Goal: Task Accomplishment & Management: Contribute content

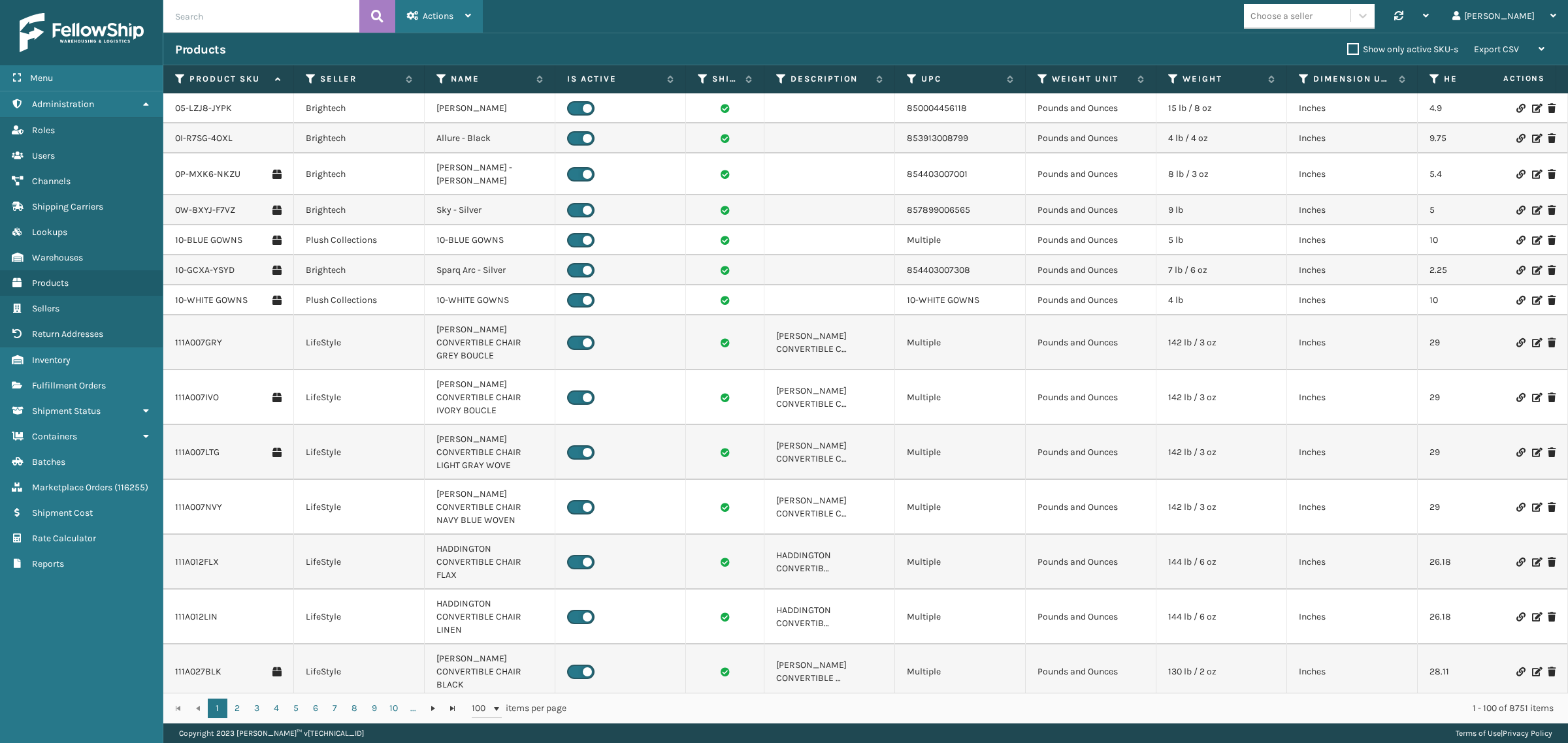
click at [428, 17] on span "Actions" at bounding box center [437, 16] width 31 height 11
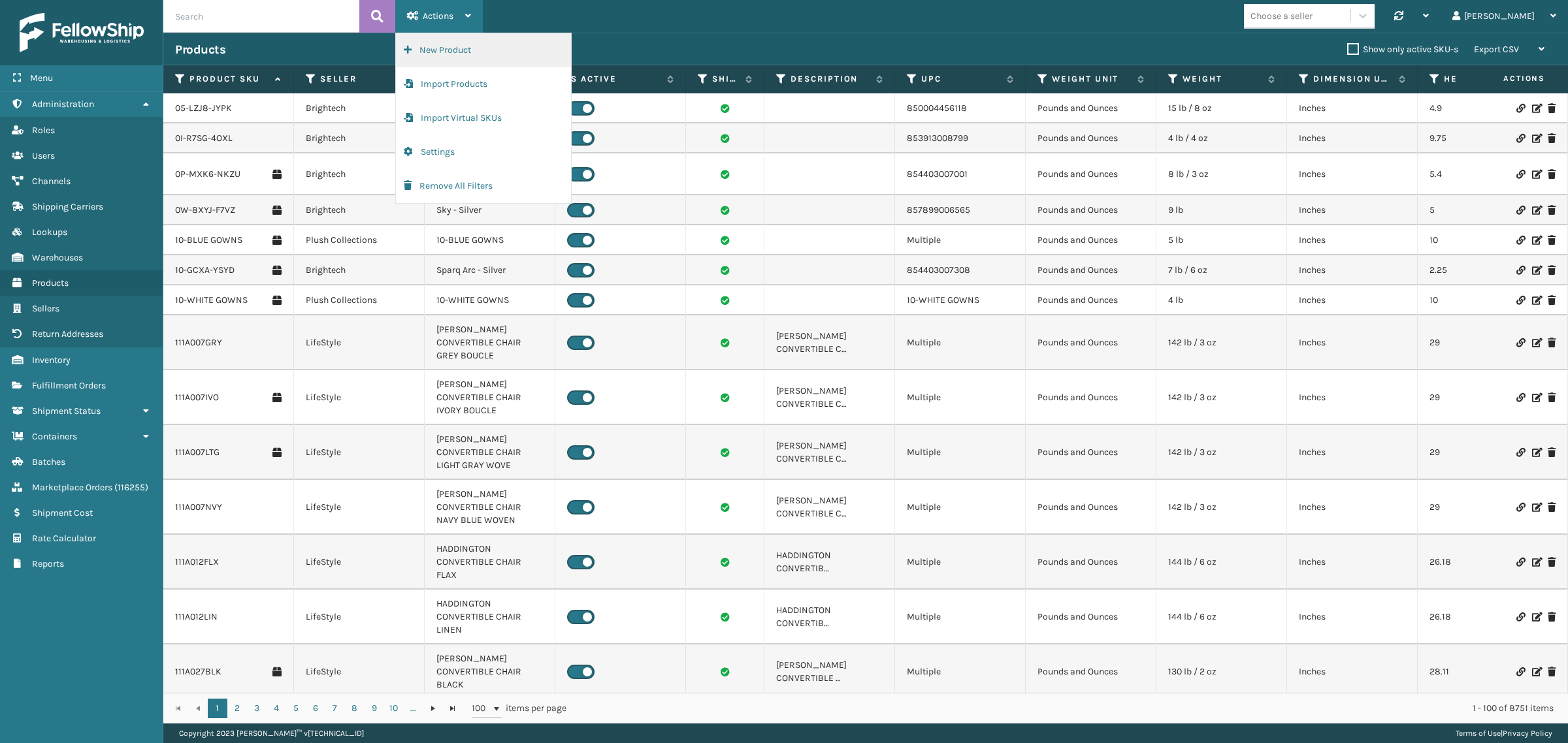
click at [437, 49] on button "New Product" at bounding box center [483, 50] width 175 height 34
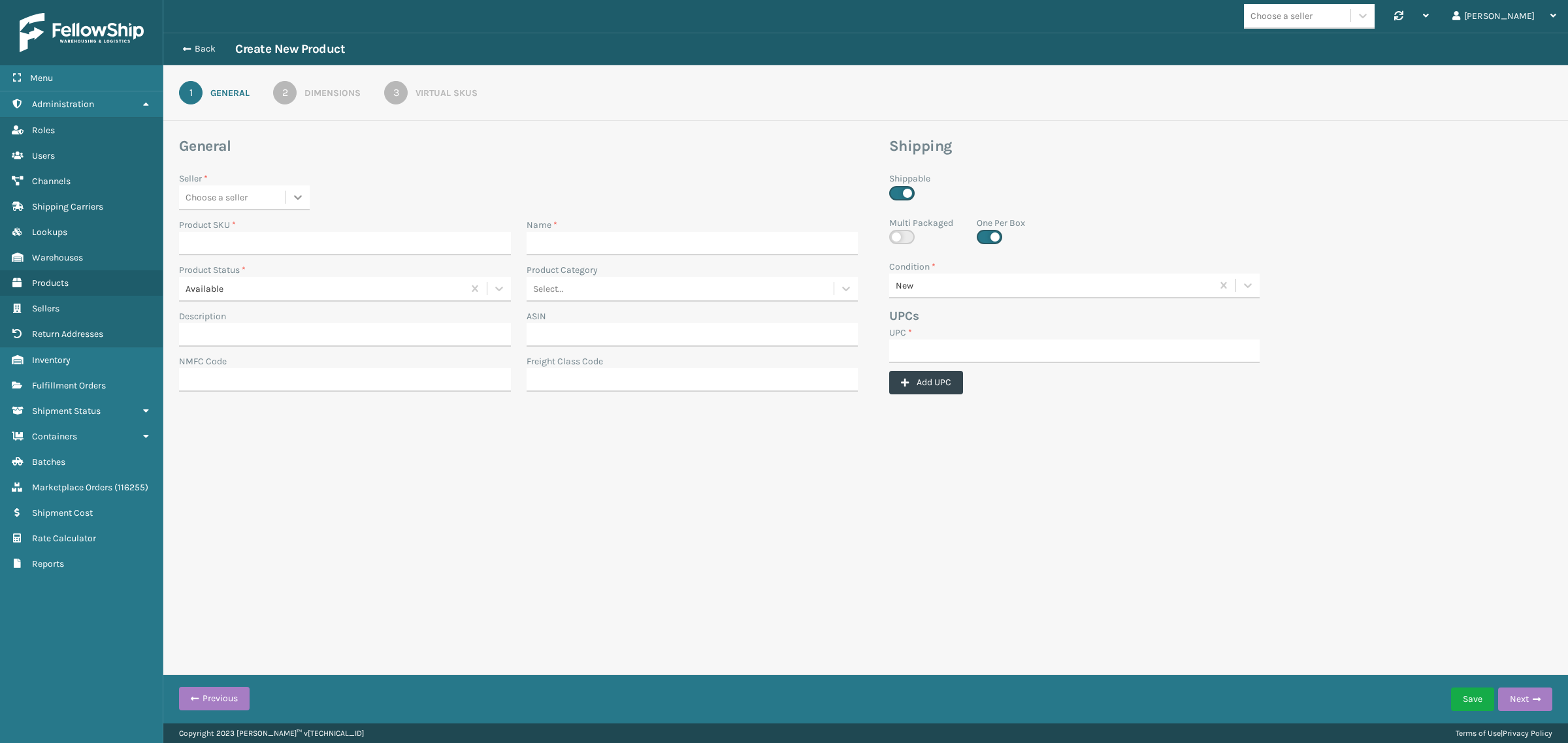
click at [298, 195] on icon at bounding box center [297, 197] width 13 height 13
type input "Jump"
click at [263, 227] on div "JumpSport" at bounding box center [244, 230] width 131 height 24
click at [285, 243] on input "Product SKU *" at bounding box center [345, 243] width 332 height 23
paste input "HAN-S-22038-00"
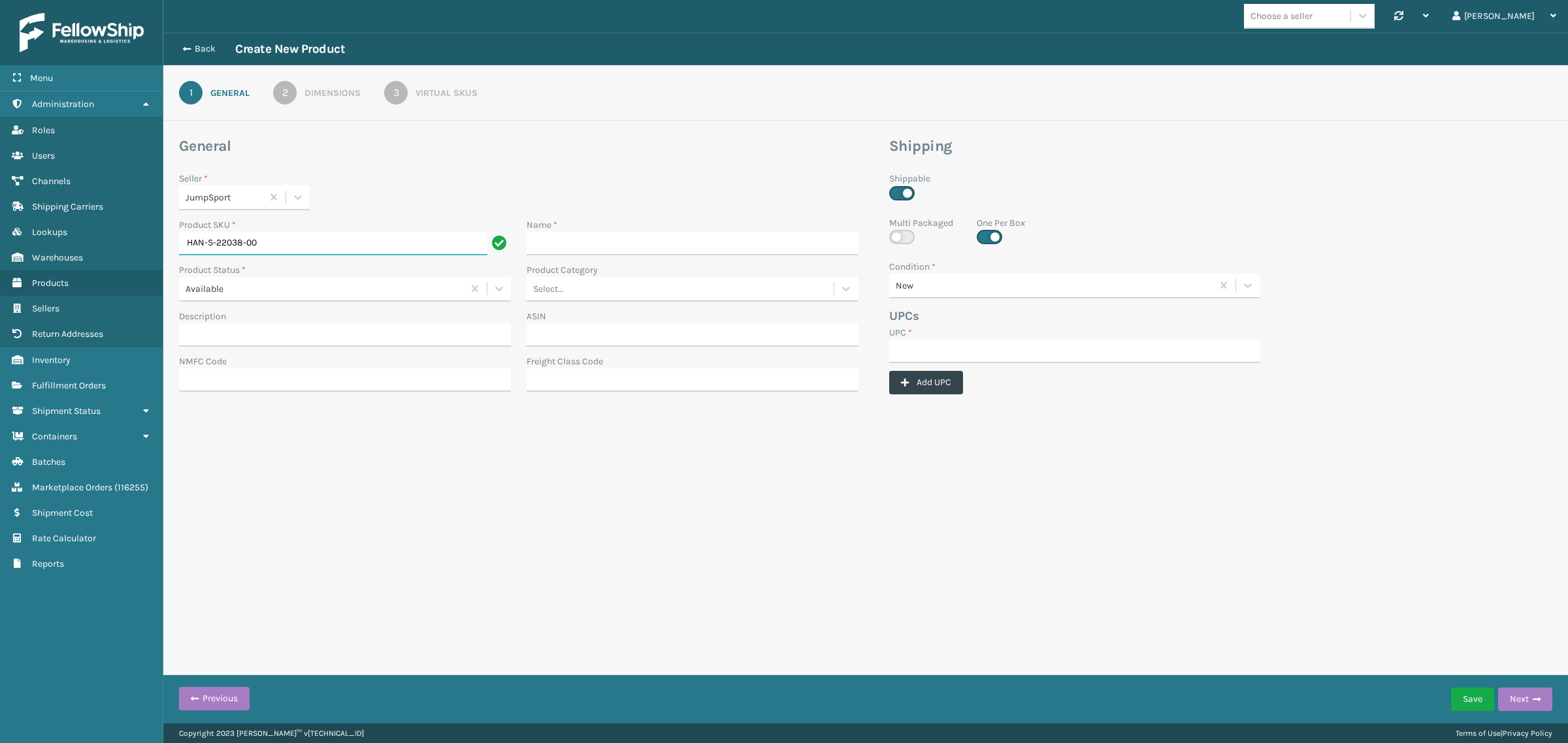
type input "HAN-S-22038-00"
click at [605, 242] on input "Name *" at bounding box center [692, 243] width 332 height 23
paste input "HAN-S-22038-00"
type input "HAN-S-22038-00"
click at [930, 343] on input "UPC *" at bounding box center [1074, 351] width 371 height 23
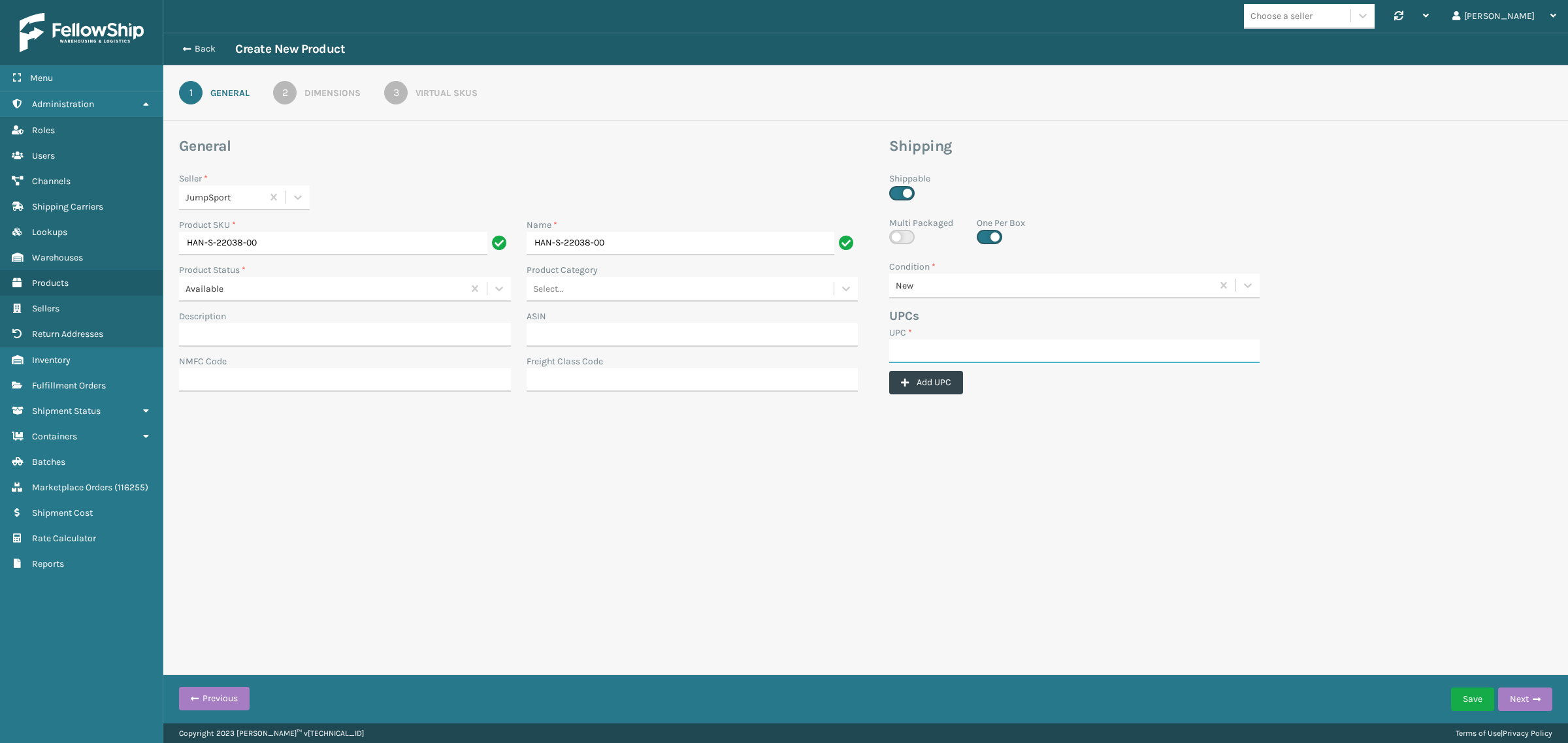
paste input "HAN-S-22038-00"
type input "HAN-S-22038-00"
click at [280, 94] on div "2" at bounding box center [285, 92] width 23 height 23
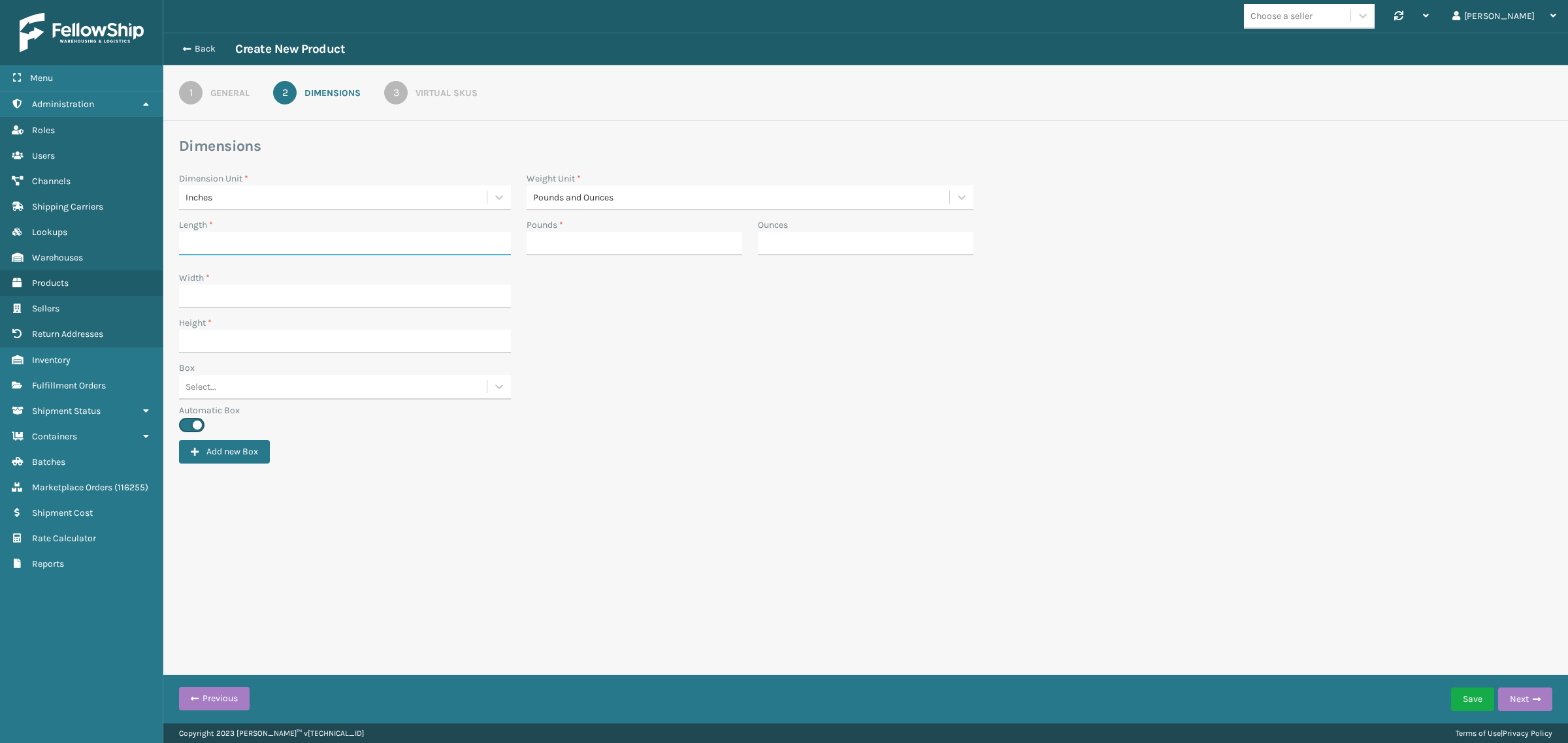
click at [292, 239] on input "Length *" at bounding box center [345, 243] width 332 height 23
type input "29"
click at [240, 295] on input "Width *" at bounding box center [345, 296] width 332 height 23
type input "8"
click at [225, 331] on input "Height *" at bounding box center [345, 341] width 332 height 23
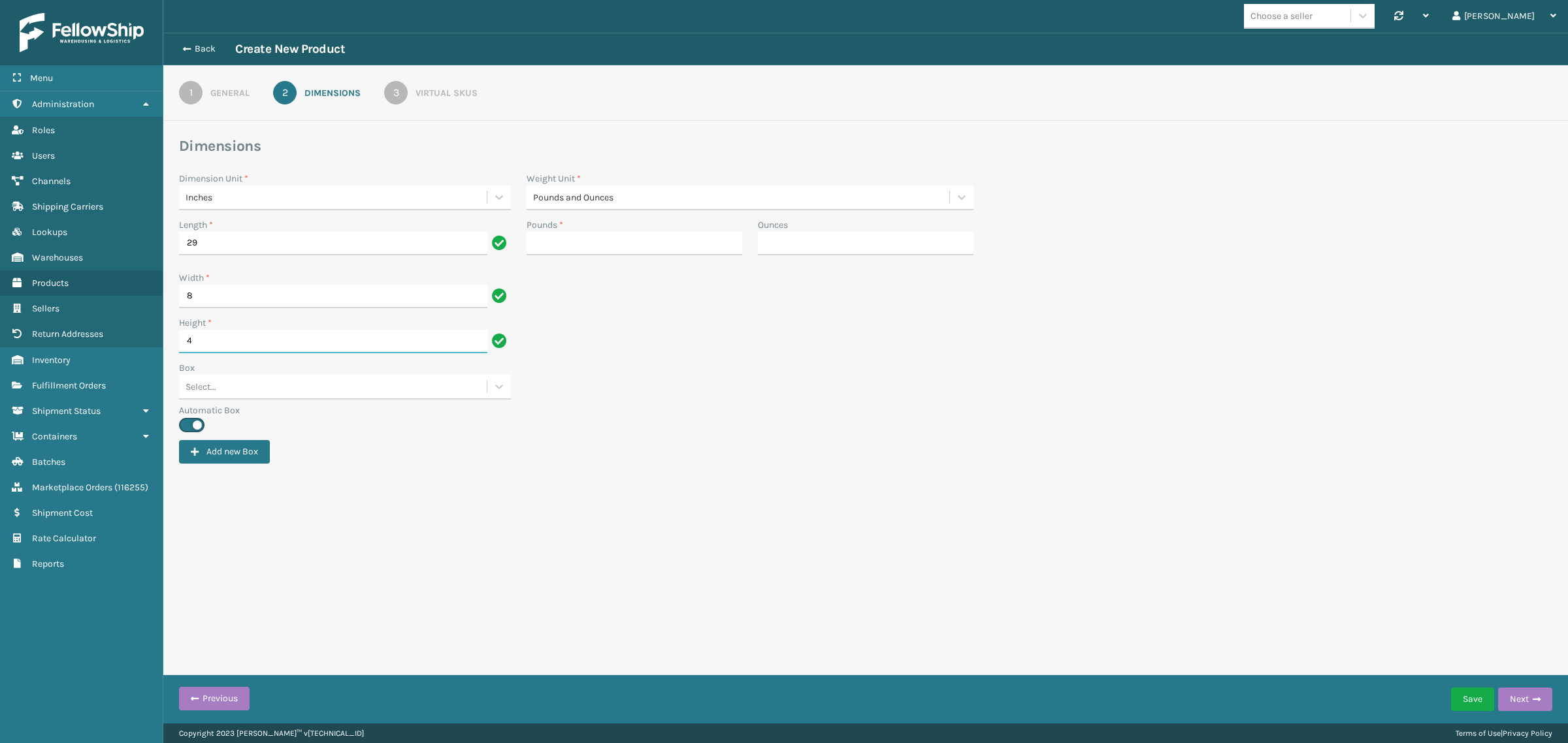
type input "4"
click at [689, 386] on div "Box Select..." at bounding box center [866, 383] width 1388 height 43
click at [643, 243] on input "Pounds *" at bounding box center [634, 243] width 216 height 23
type input "8"
click at [694, 346] on div "Height * 4" at bounding box center [866, 338] width 1388 height 45
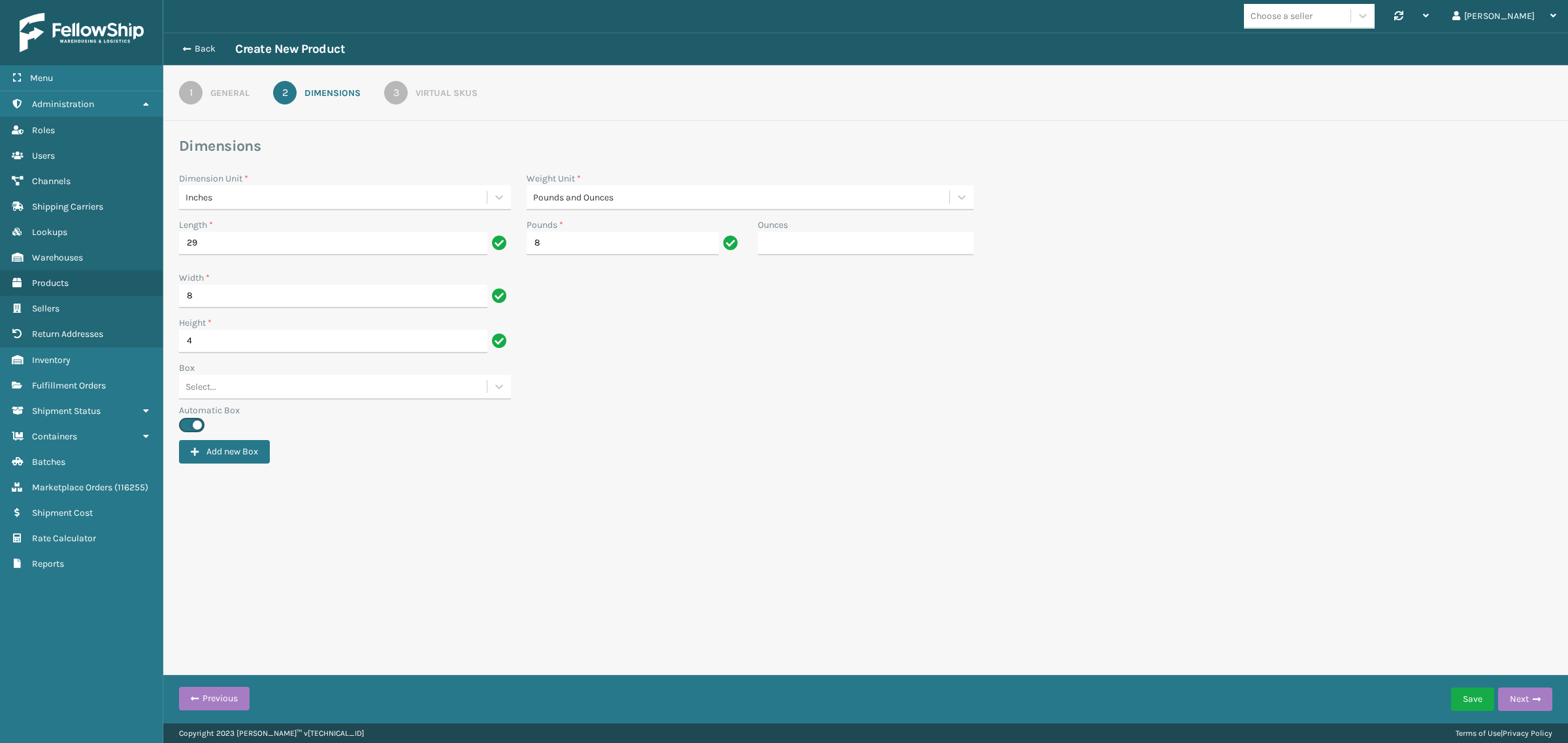
click at [395, 89] on div "3" at bounding box center [395, 92] width 23 height 23
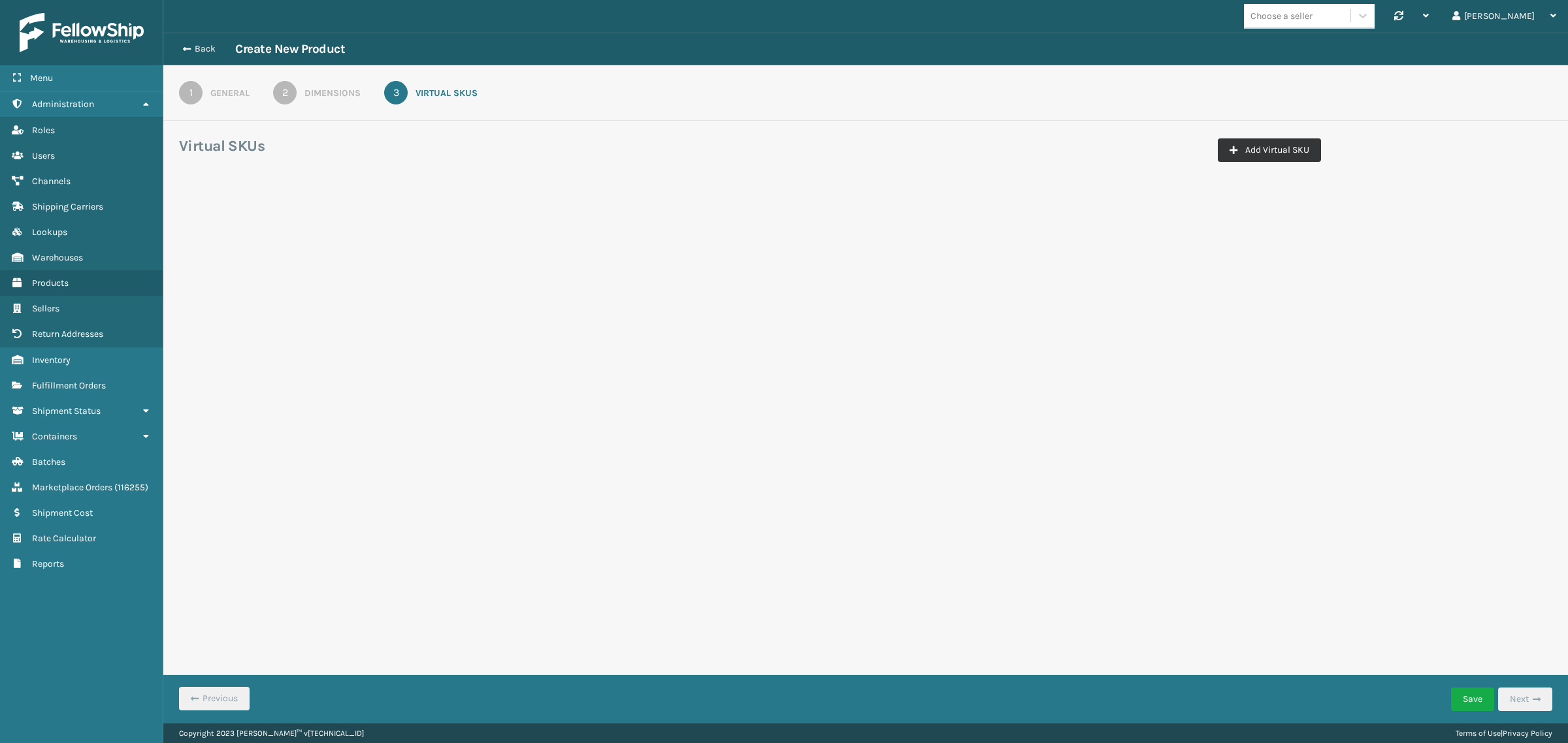
click at [1294, 154] on button "Add Virtual SKU" at bounding box center [1269, 149] width 103 height 23
click at [229, 231] on input "Virtual SKU *" at bounding box center [274, 229] width 174 height 23
paste input "HAN-S-22038-00"
type input "HAN-S-22038-00"
click at [1254, 149] on button "Add Virtual SKU" at bounding box center [1269, 149] width 103 height 23
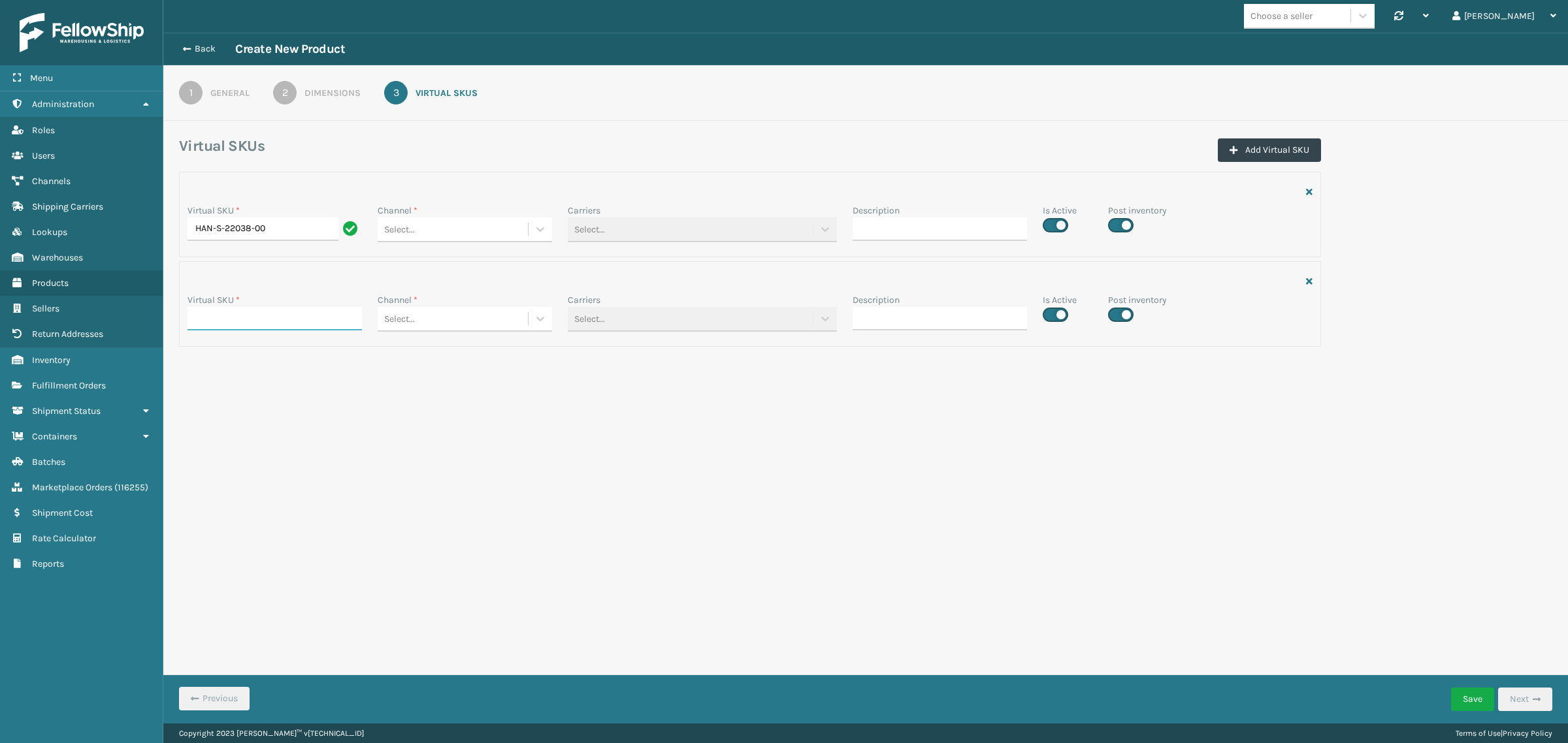
click at [257, 321] on input "Virtual SKU *" at bounding box center [274, 318] width 174 height 23
paste input "HAN-S-22038-00"
type input "HAN-S-22038-00"
click at [1249, 147] on button "Add Virtual SKU" at bounding box center [1269, 149] width 103 height 23
click at [220, 409] on input "Virtual SKU *" at bounding box center [274, 408] width 174 height 23
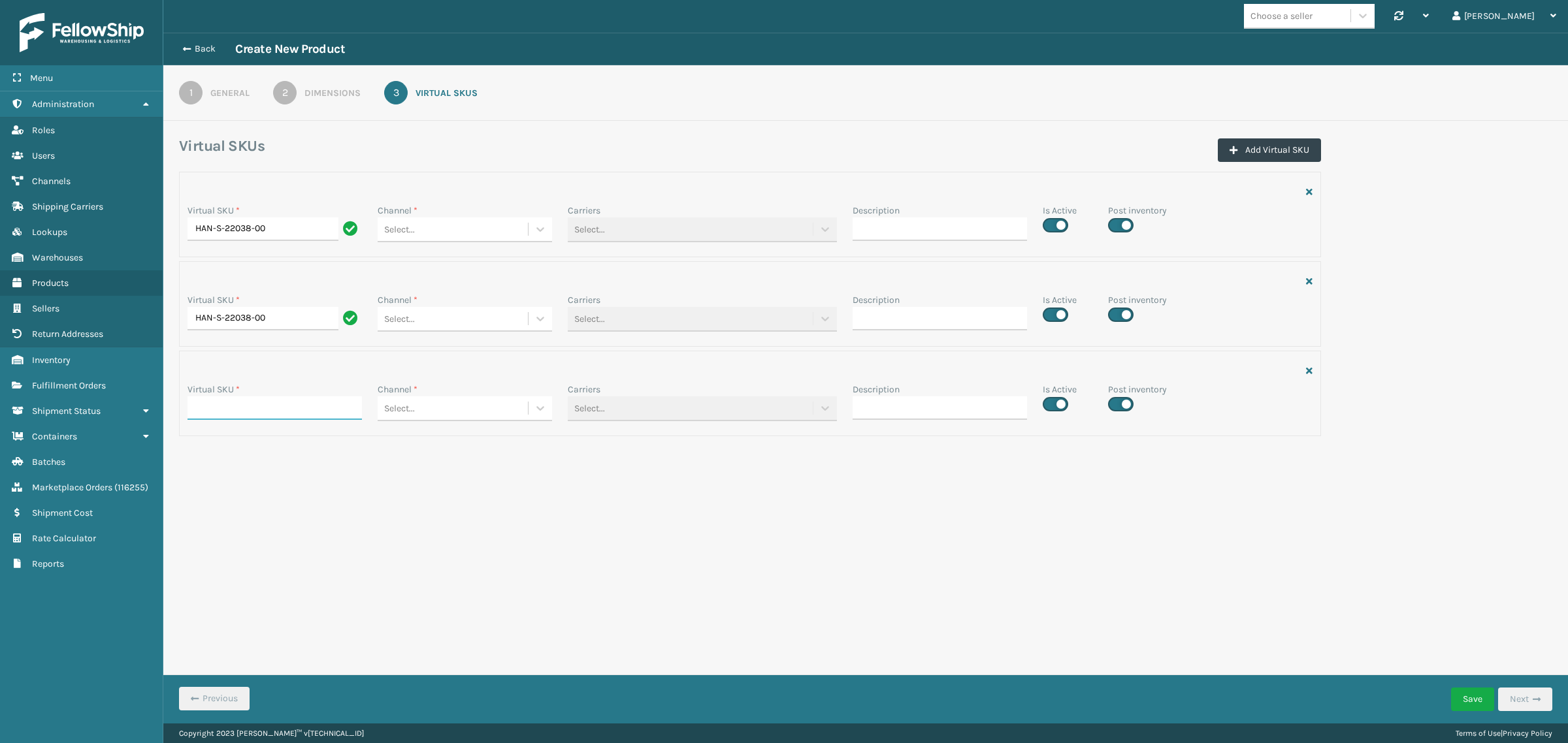
paste input "HAN-S-22038-00"
type input "HAN-S-22038-00"
click at [542, 227] on icon at bounding box center [540, 229] width 13 height 13
click at [488, 265] on div "JumpSport BigCommerce" at bounding box center [464, 262] width 174 height 24
click at [534, 321] on icon at bounding box center [540, 319] width 13 height 13
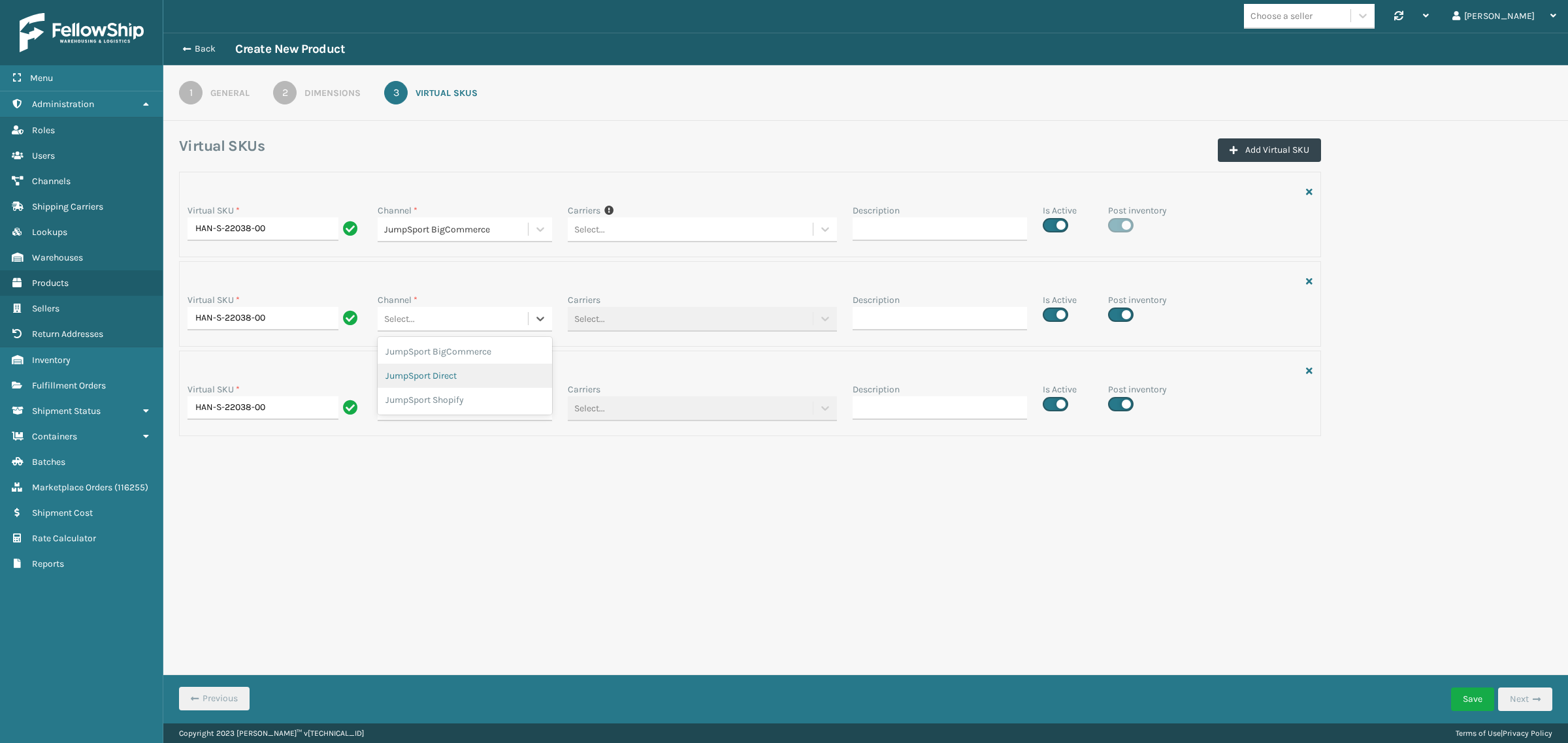
click at [490, 368] on div "JumpSport Direct" at bounding box center [464, 376] width 174 height 24
click at [535, 419] on div at bounding box center [539, 408] width 23 height 23
click at [473, 490] on div "JumpSport Shopify" at bounding box center [464, 489] width 174 height 24
click at [1467, 696] on button "Save" at bounding box center [1472, 699] width 44 height 23
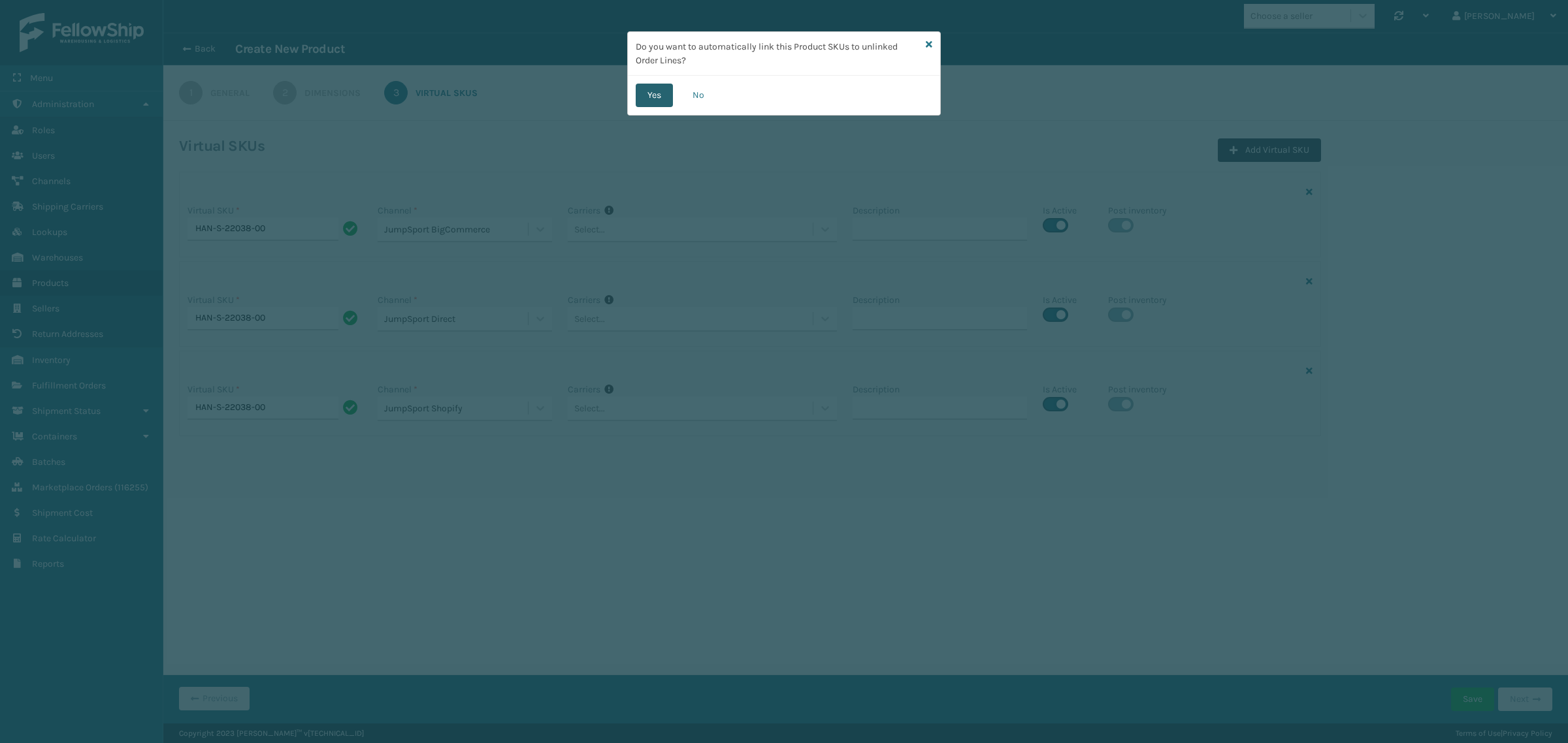
click at [658, 93] on button "Yes" at bounding box center [654, 94] width 37 height 23
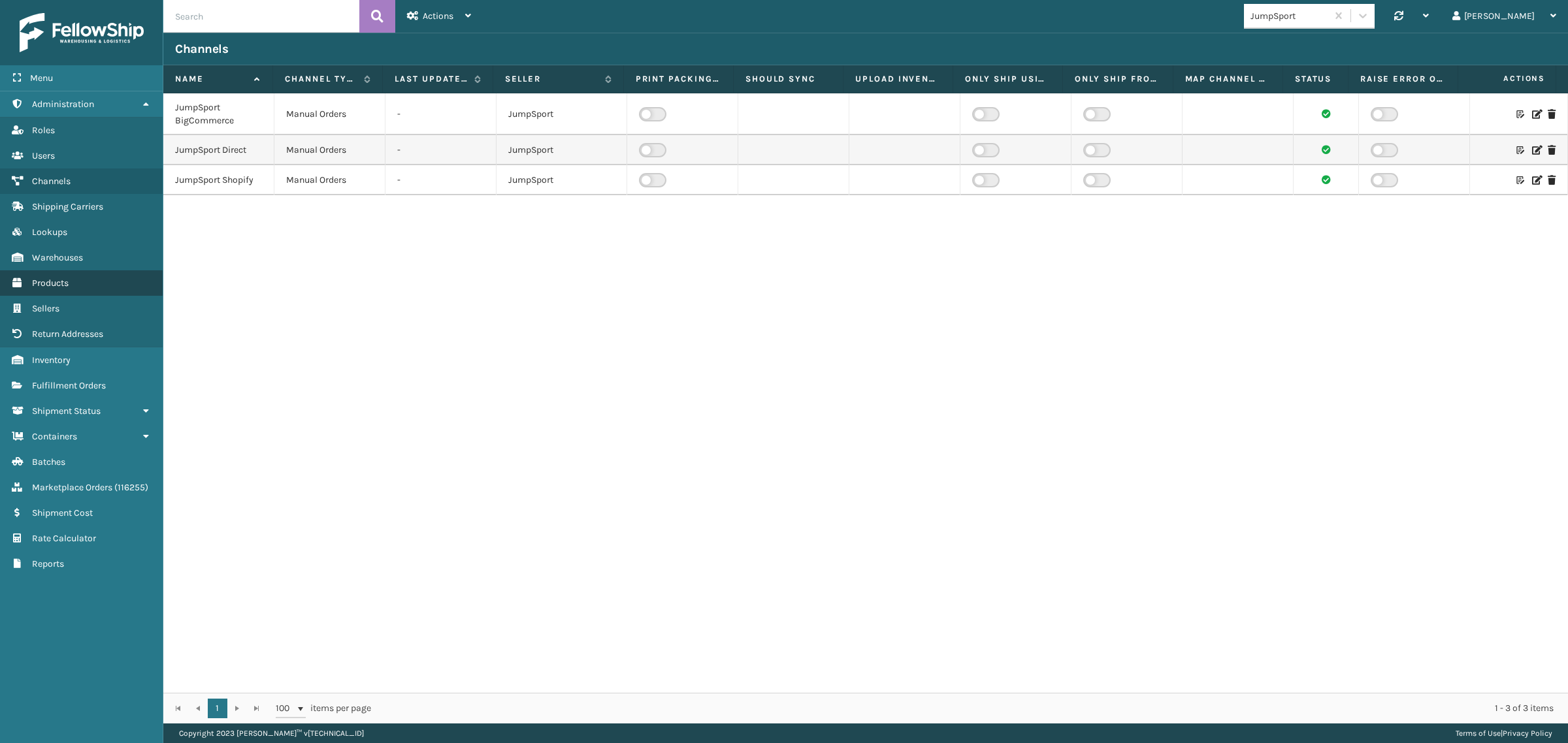
click at [70, 278] on link "Products" at bounding box center [82, 283] width 163 height 25
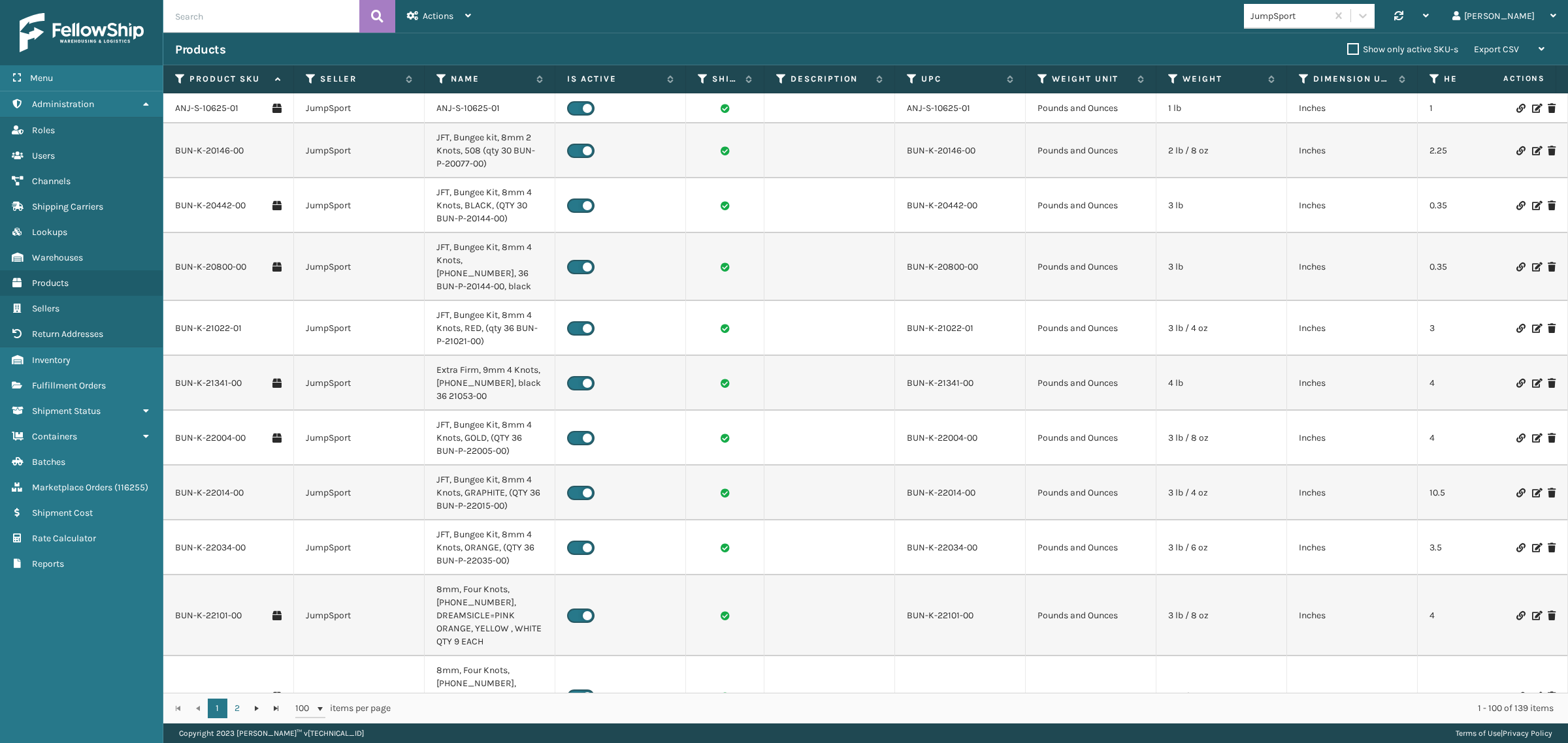
click at [574, 28] on div "JumpSport Synchronise all channels Gil Log Out" at bounding box center [1025, 16] width 1085 height 32
click at [231, 23] on input "text" at bounding box center [260, 16] width 196 height 32
paste input "HAN-S-22038-00"
click at [369, 17] on button at bounding box center [377, 16] width 36 height 32
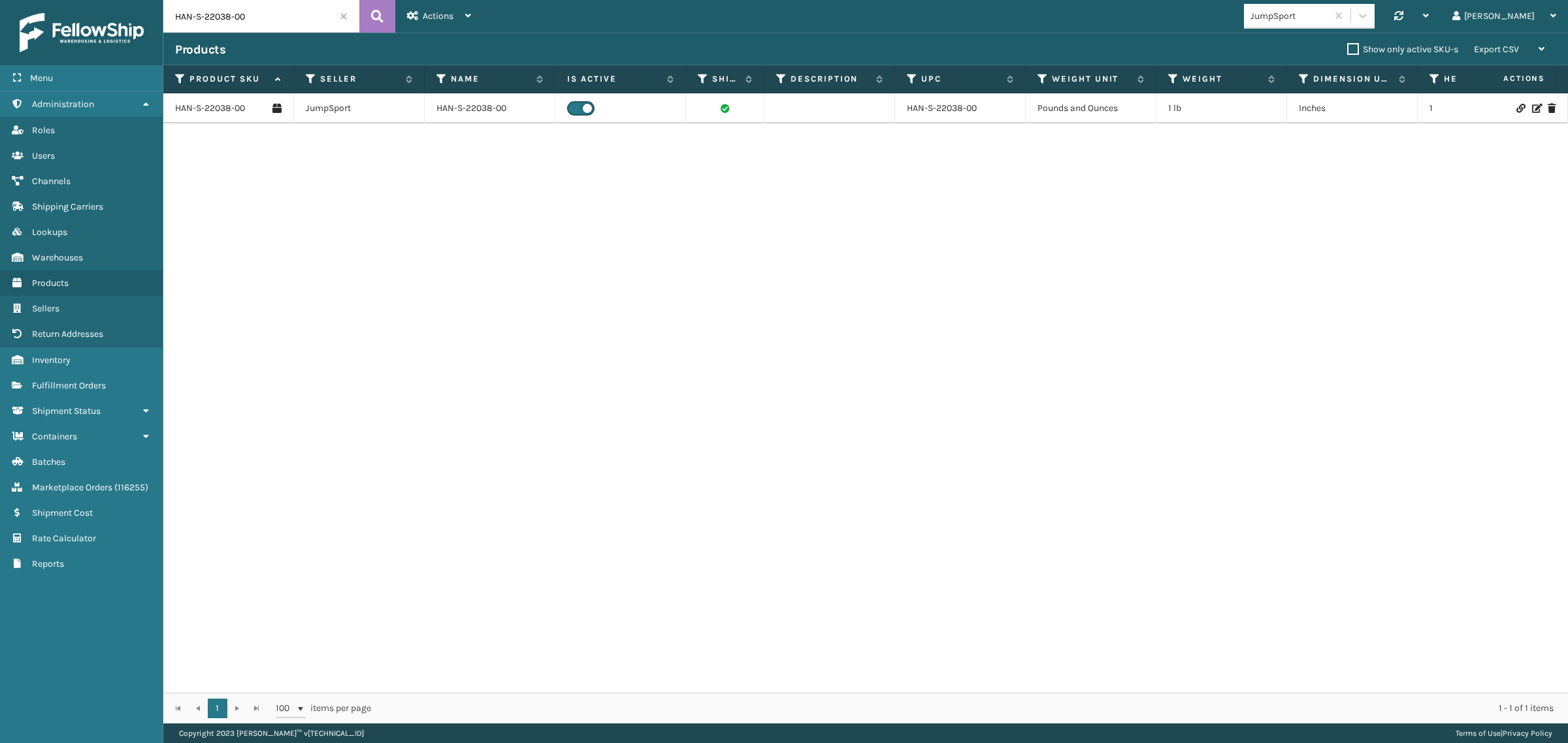
click at [335, 245] on div "HAN-S-22038-00 JumpSport HAN-S-22038-00 HAN-S-22038-00 Pounds and Ounces 1 lb I…" at bounding box center [865, 393] width 1404 height 599
click at [941, 291] on div "HAN-S-22038-00 JumpSport HAN-S-22038-00 HAN-S-22038-00 Pounds and Ounces 1 lb I…" at bounding box center [865, 393] width 1404 height 599
drag, startPoint x: 273, startPoint y: 15, endPoint x: 152, endPoint y: 15, distance: 121.0
click at [152, 0] on div "Menu Administration Roles Users Channels Shipping Carriers Lookups Warehouses P…" at bounding box center [784, 0] width 1568 height 0
paste input "U-20962"
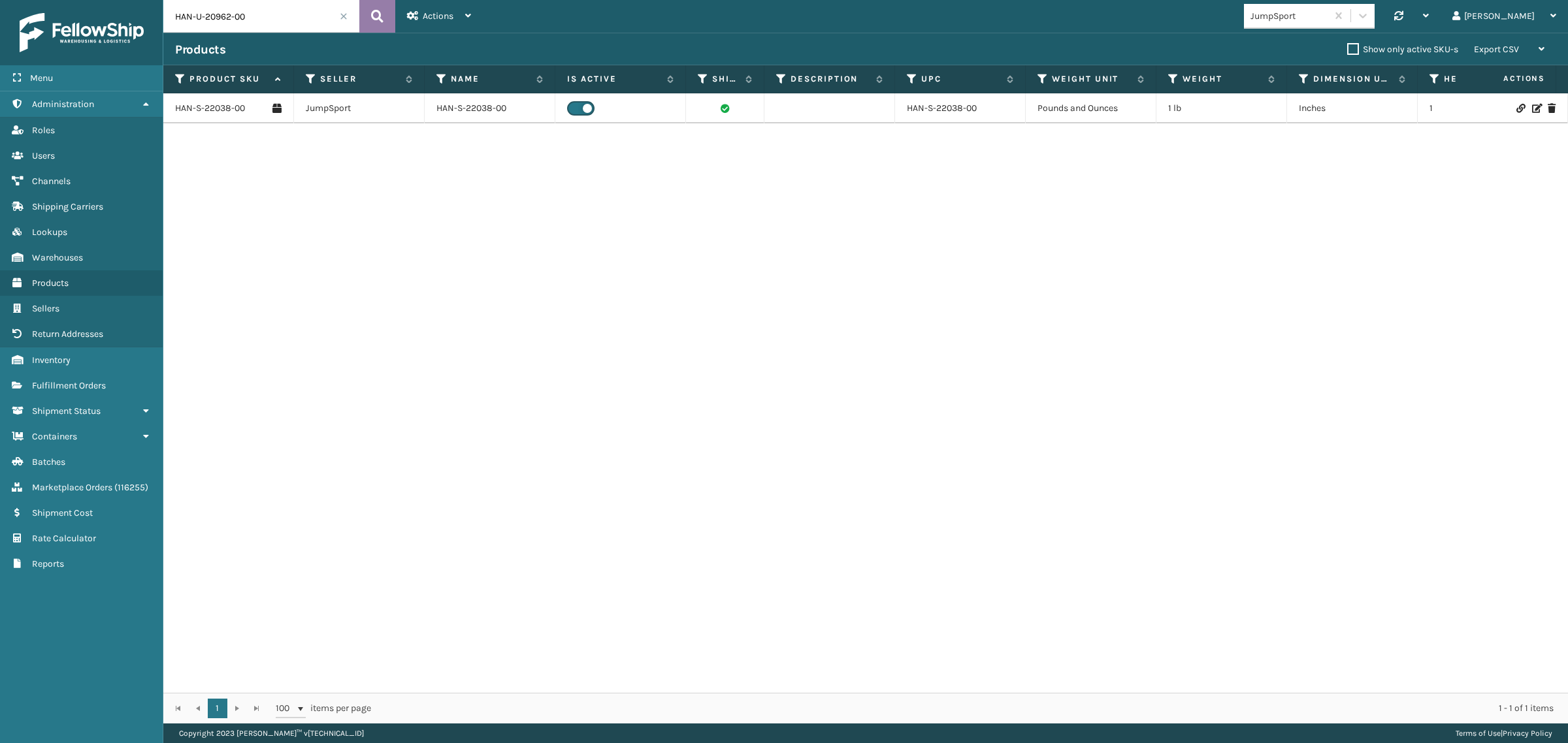
type input "HAN-U-20962-00"
click at [374, 14] on icon at bounding box center [376, 16] width 12 height 19
click at [222, 106] on link "HAN-U-20962-00" at bounding box center [209, 108] width 70 height 13
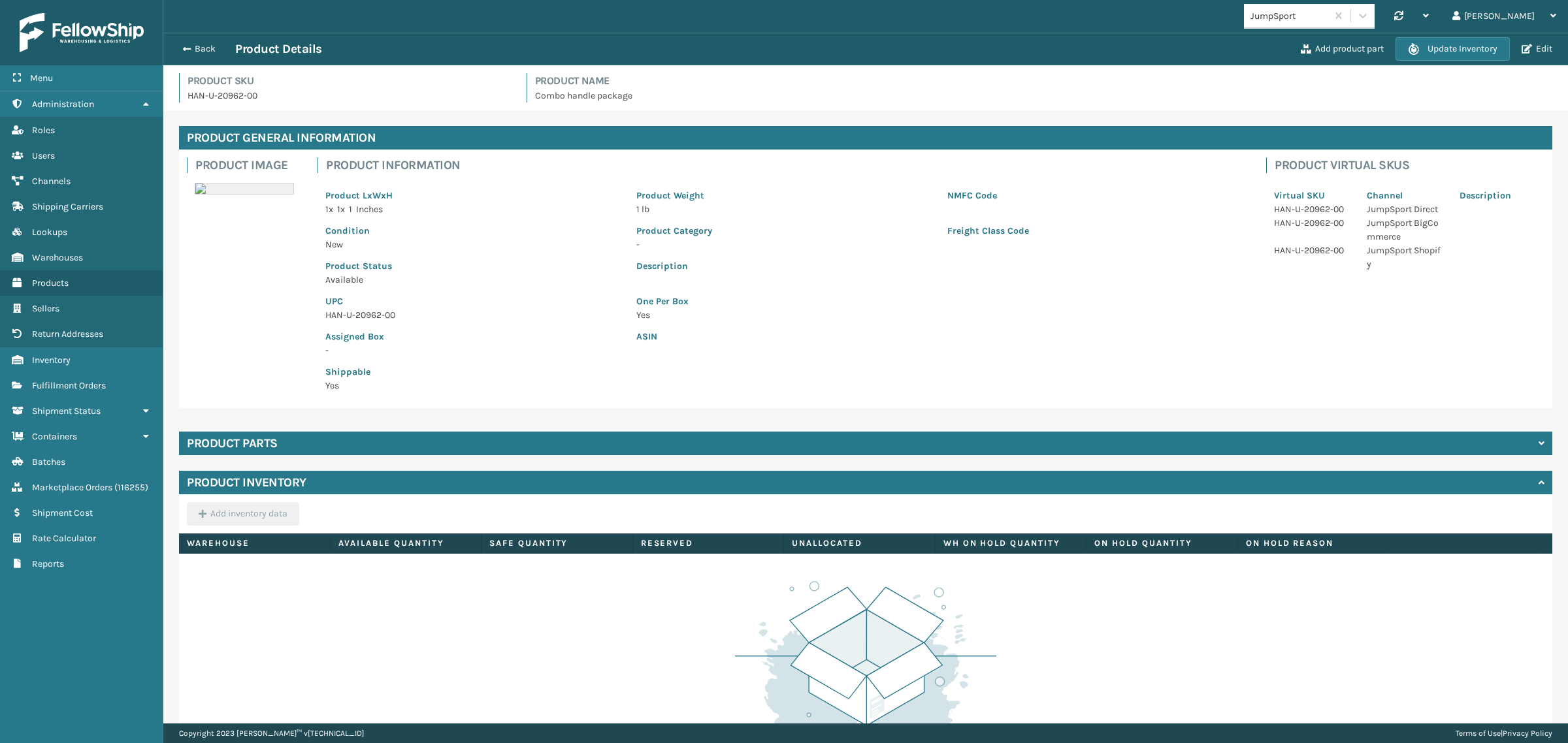
click at [525, 439] on div "Product parts" at bounding box center [866, 443] width 1373 height 23
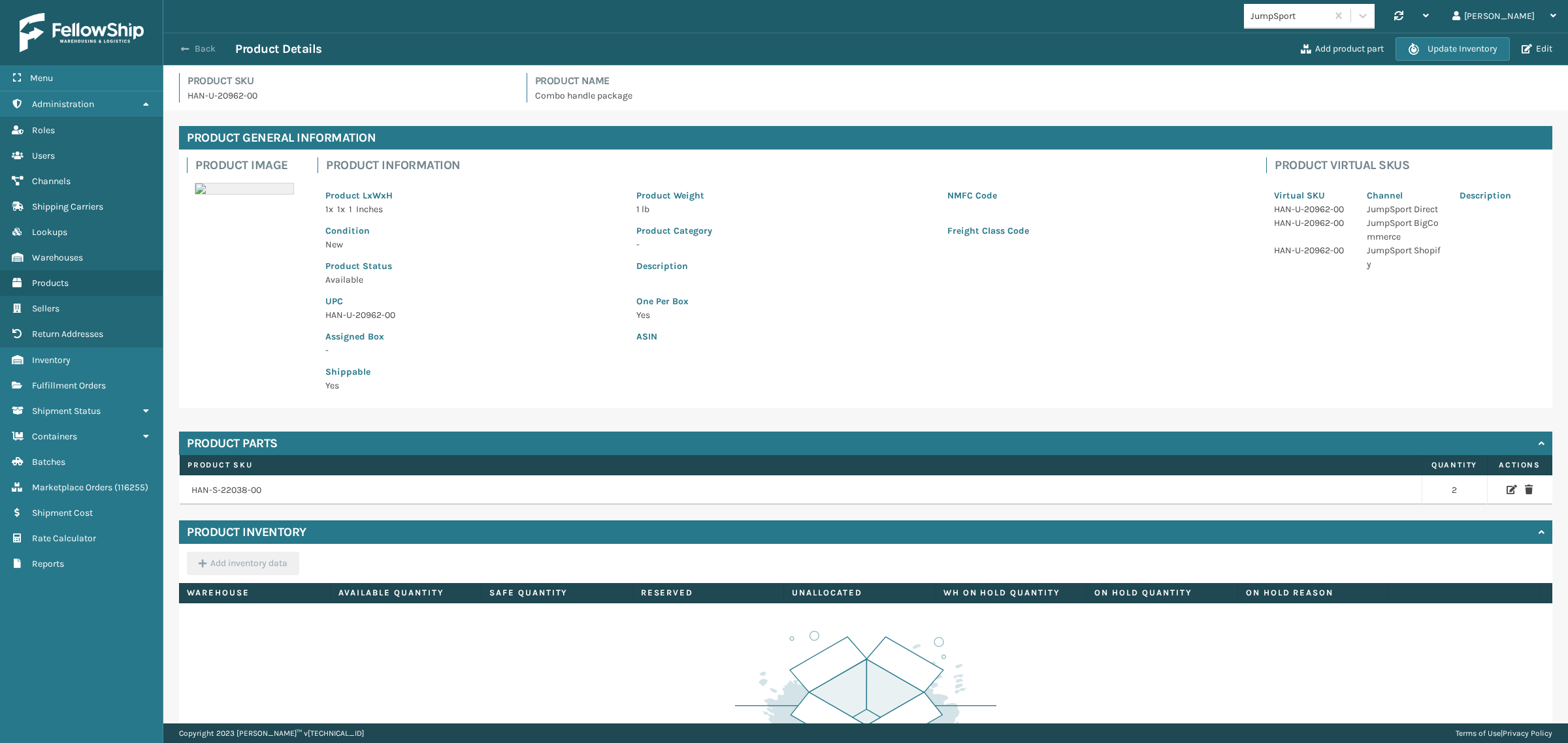
click at [207, 47] on button "Back" at bounding box center [205, 49] width 60 height 12
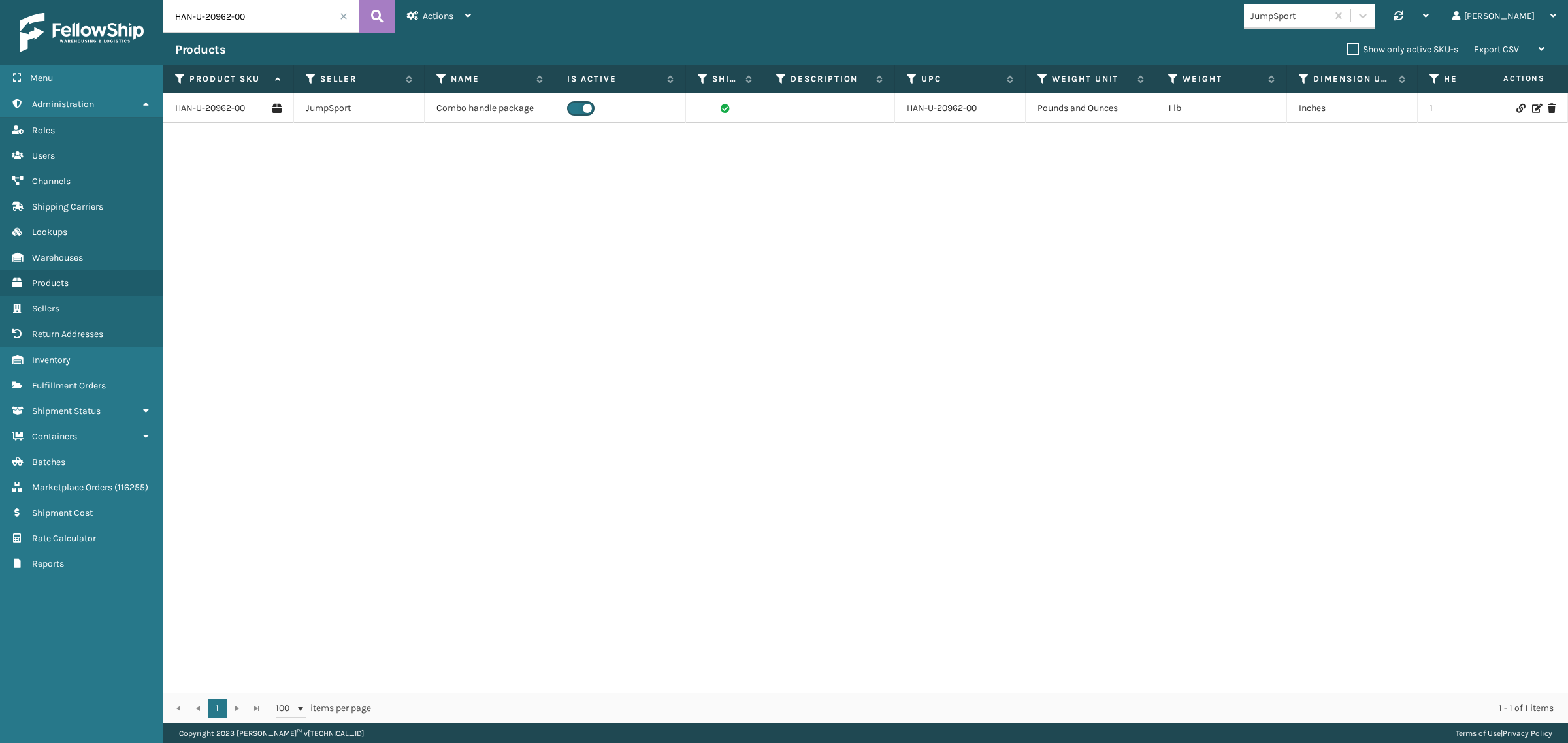
click at [270, 24] on input "HAN-U-20962-00" at bounding box center [260, 16] width 196 height 32
paste input "S-22038"
type input "HAN-S-22038-00"
click at [380, 21] on icon at bounding box center [376, 16] width 12 height 19
click at [206, 105] on link "HAN-S-22038-00" at bounding box center [209, 108] width 70 height 13
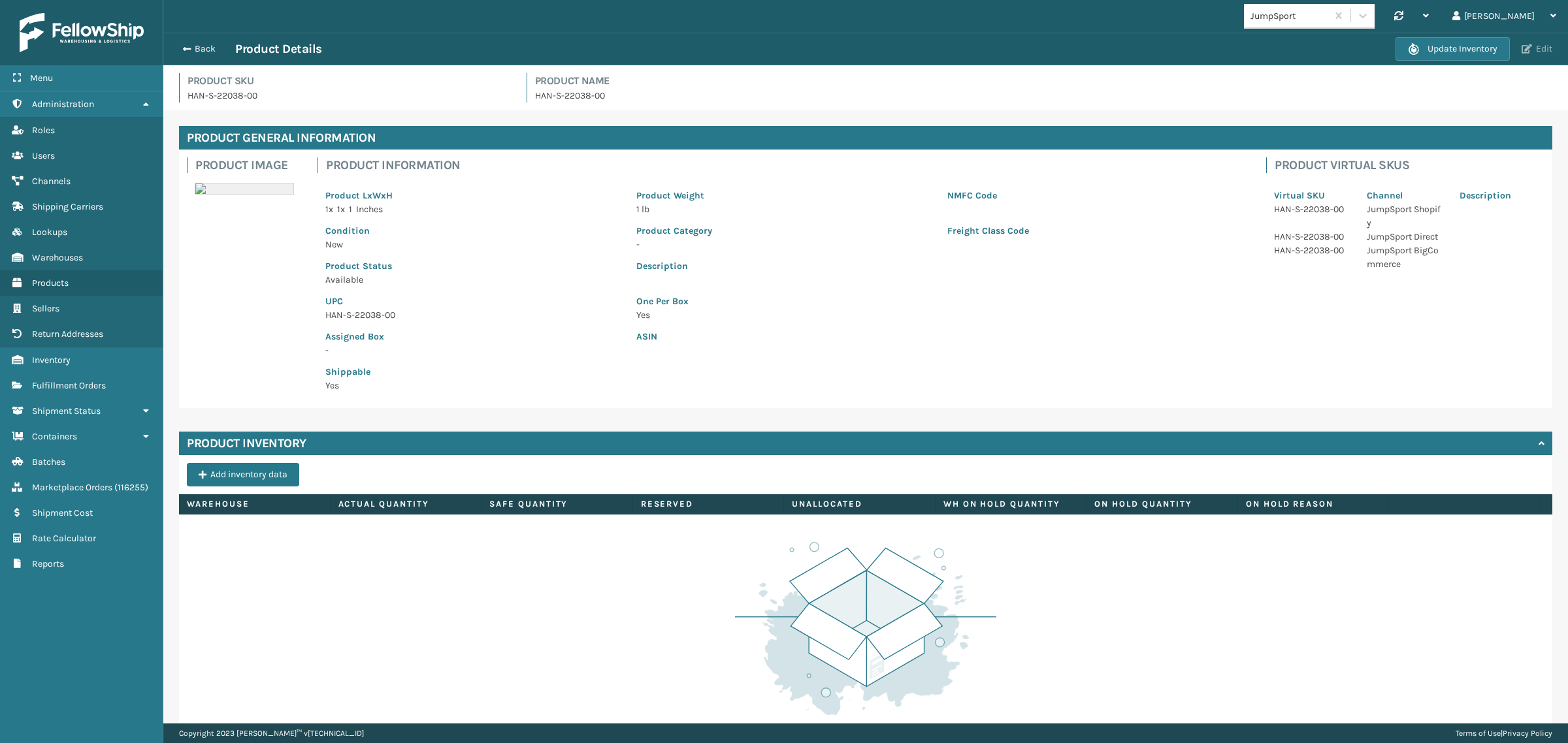
click at [1546, 44] on button "Edit" at bounding box center [1536, 49] width 39 height 12
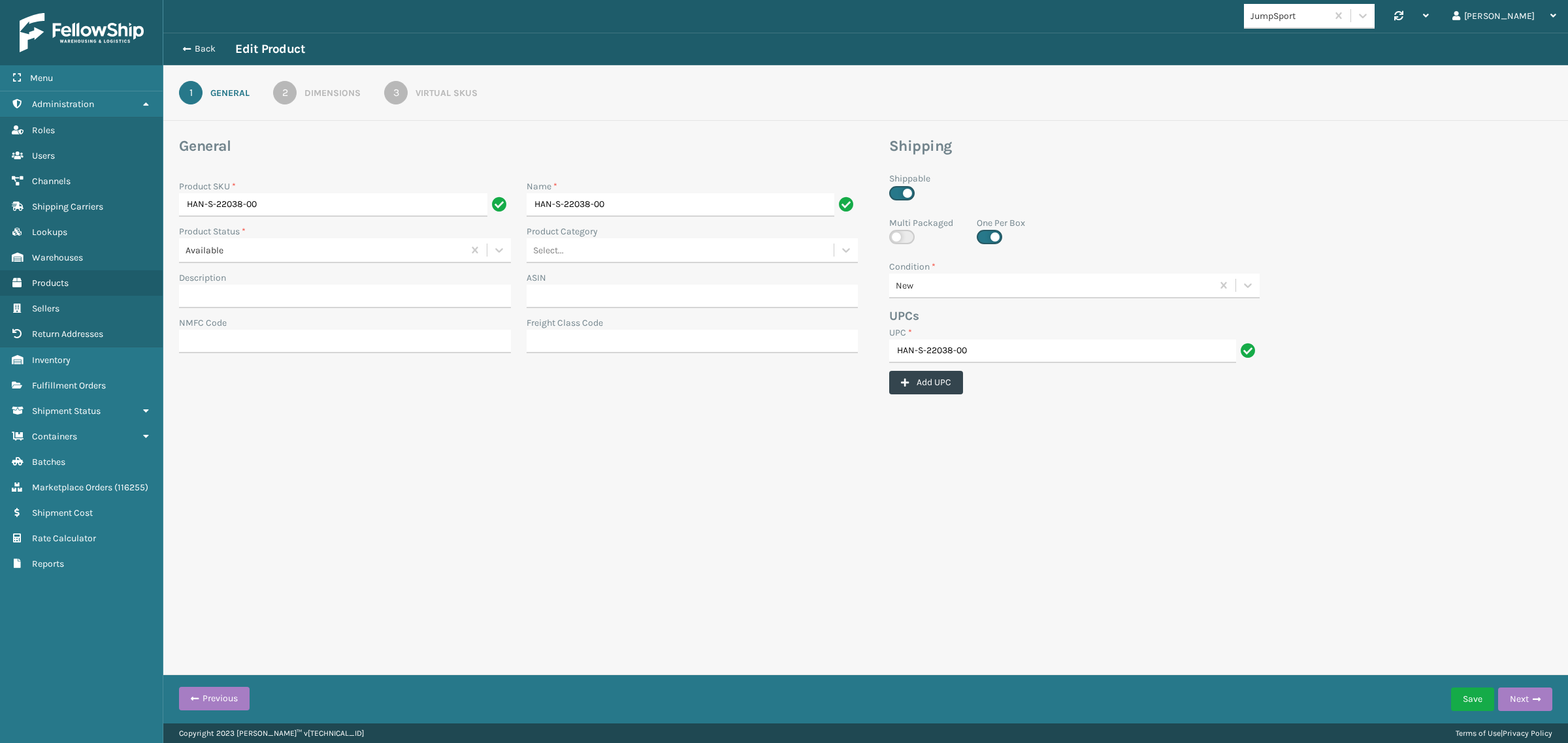
click at [322, 83] on link "2 Dimensions" at bounding box center [316, 92] width 134 height 23
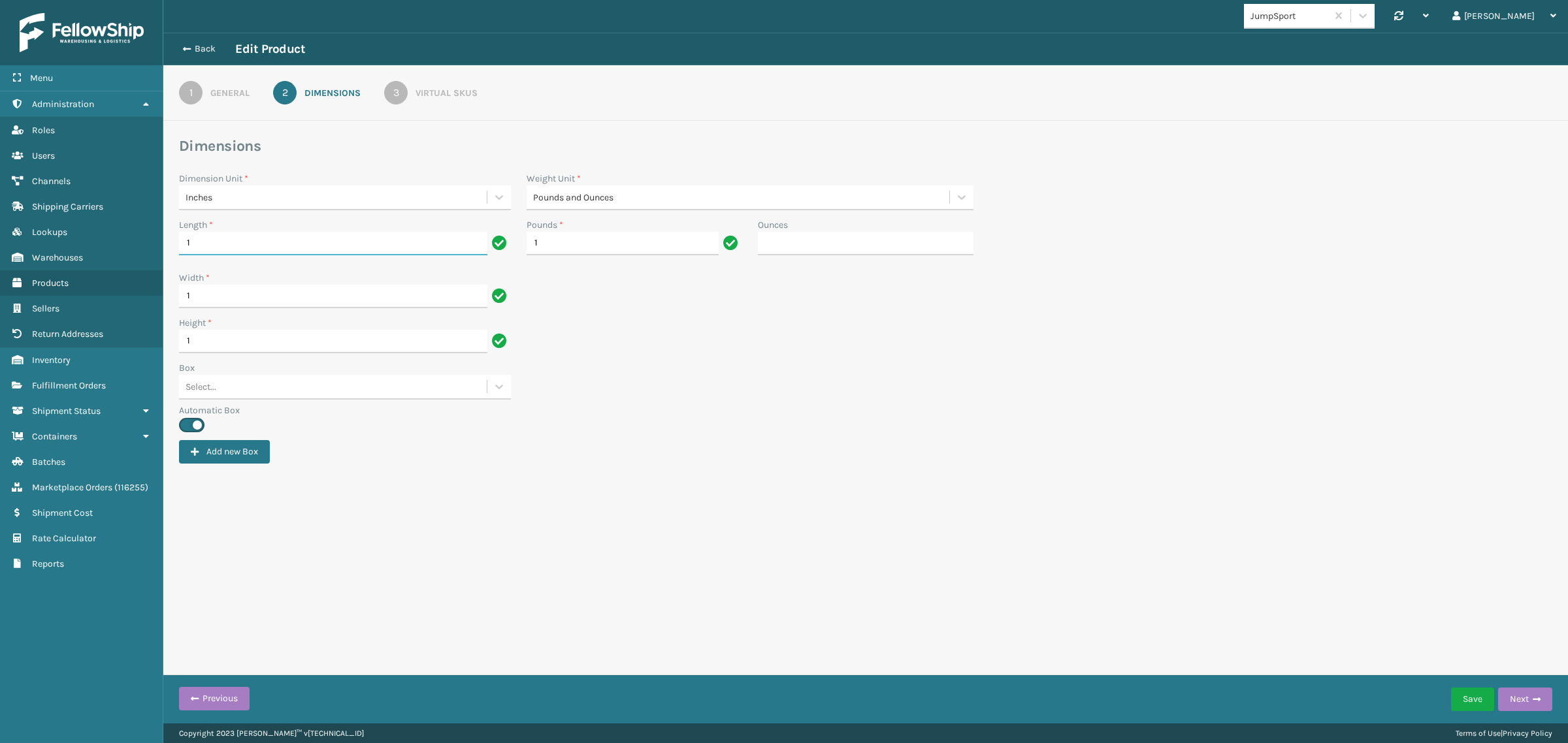
drag, startPoint x: 229, startPoint y: 243, endPoint x: 167, endPoint y: 240, distance: 62.1
click at [167, 240] on div "Dimensions Dimension Unit * Inches Weight Unit * Pounds and Ounces Length * 1 P…" at bounding box center [865, 299] width 1404 height 327
type input "29"
drag, startPoint x: 202, startPoint y: 293, endPoint x: 160, endPoint y: 293, distance: 42.0
click at [160, 0] on div "Menu Administration Roles Users Channels Shipping Carriers Lookups Warehouses P…" at bounding box center [784, 0] width 1568 height 0
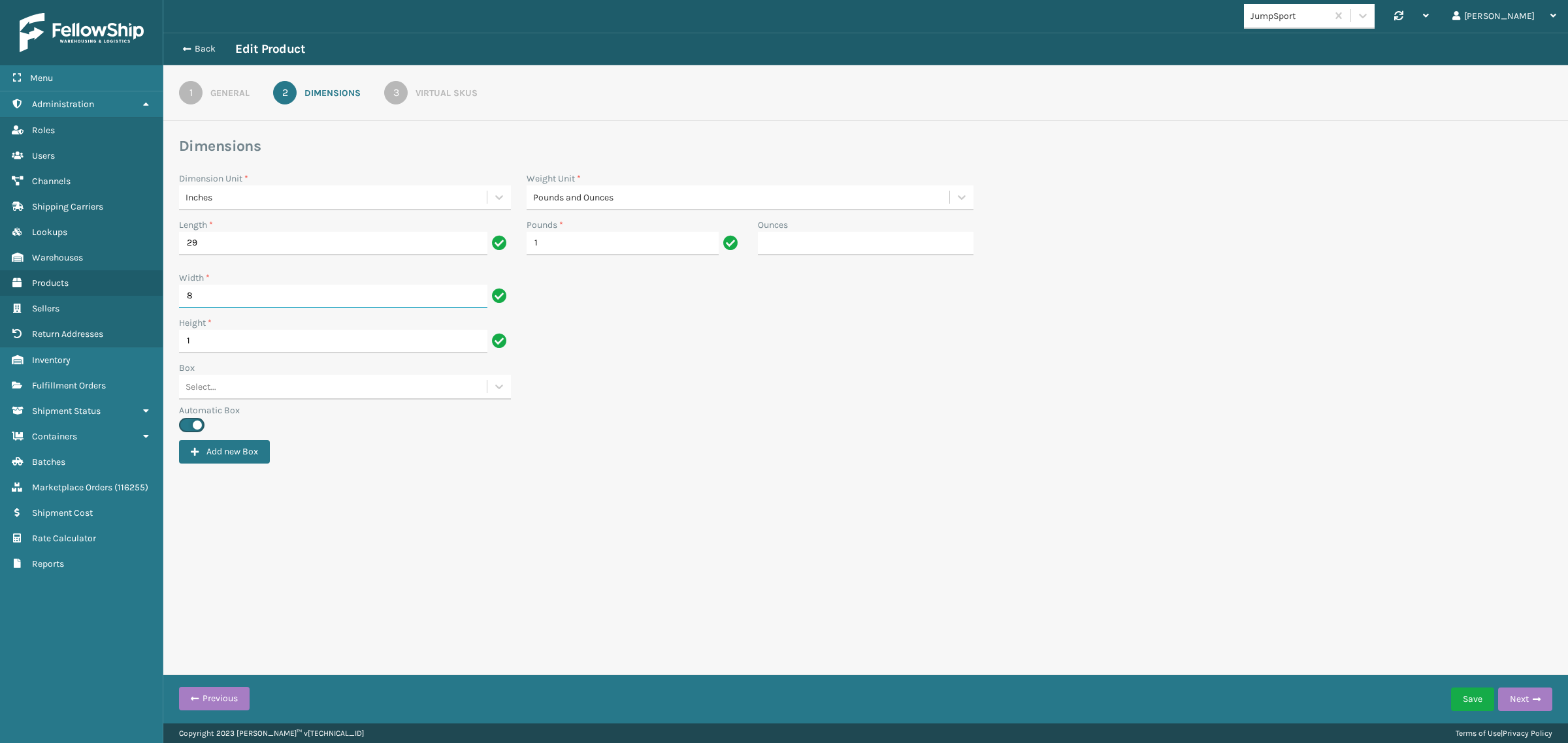
type input "8"
drag, startPoint x: 200, startPoint y: 336, endPoint x: 164, endPoint y: 342, distance: 36.5
click at [164, 342] on div "Dimensions Dimension Unit * Inches Weight Unit * Pounds and Ounces Length * 29 …" at bounding box center [865, 299] width 1404 height 327
type input "4"
drag, startPoint x: 557, startPoint y: 242, endPoint x: 491, endPoint y: 246, distance: 66.1
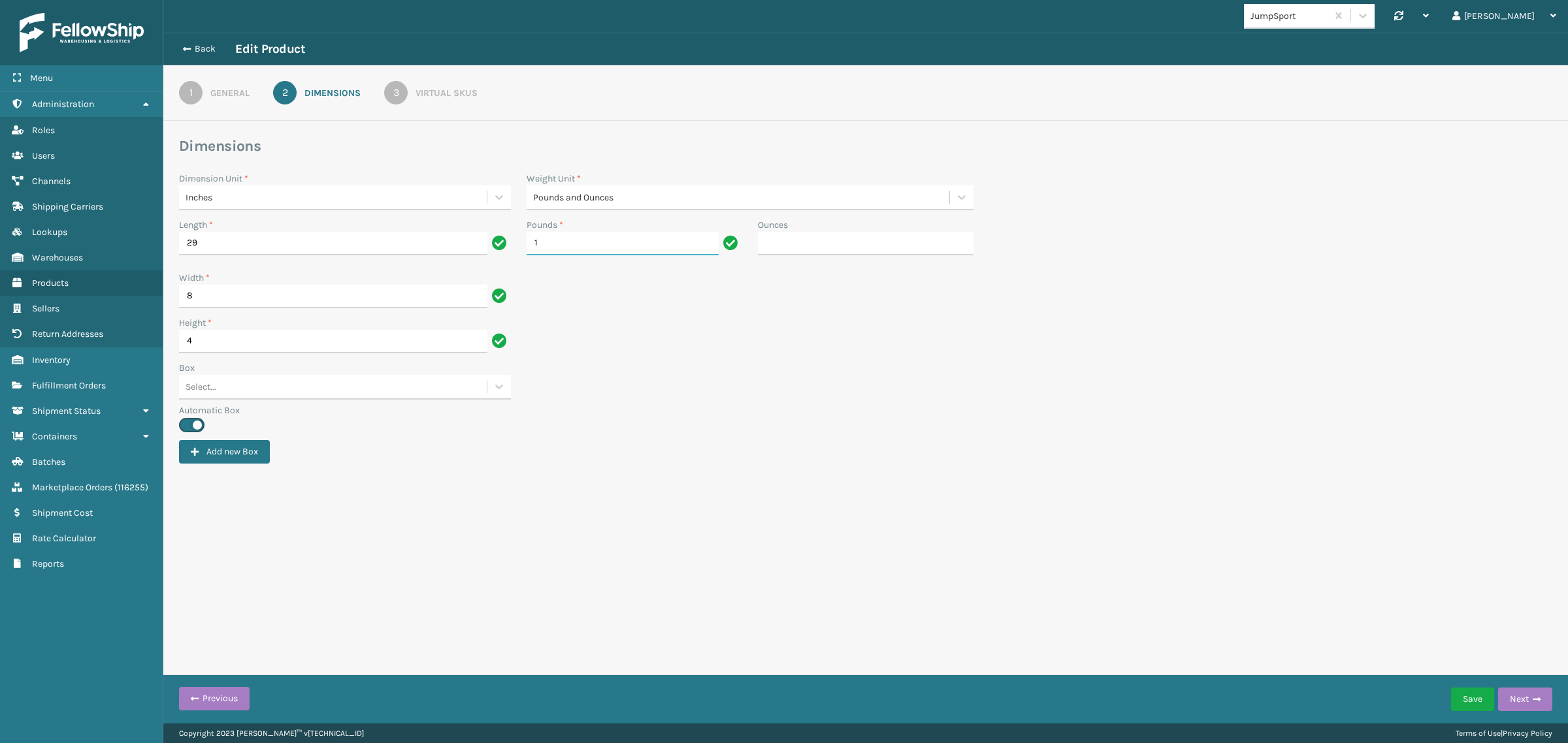
click at [491, 246] on div "Length * 29 Pounds * 1 Ounces" at bounding box center [866, 244] width 1388 height 53
type input "8"
click at [702, 390] on div "Box Select..." at bounding box center [866, 383] width 1388 height 43
click at [395, 88] on div "3" at bounding box center [395, 92] width 23 height 23
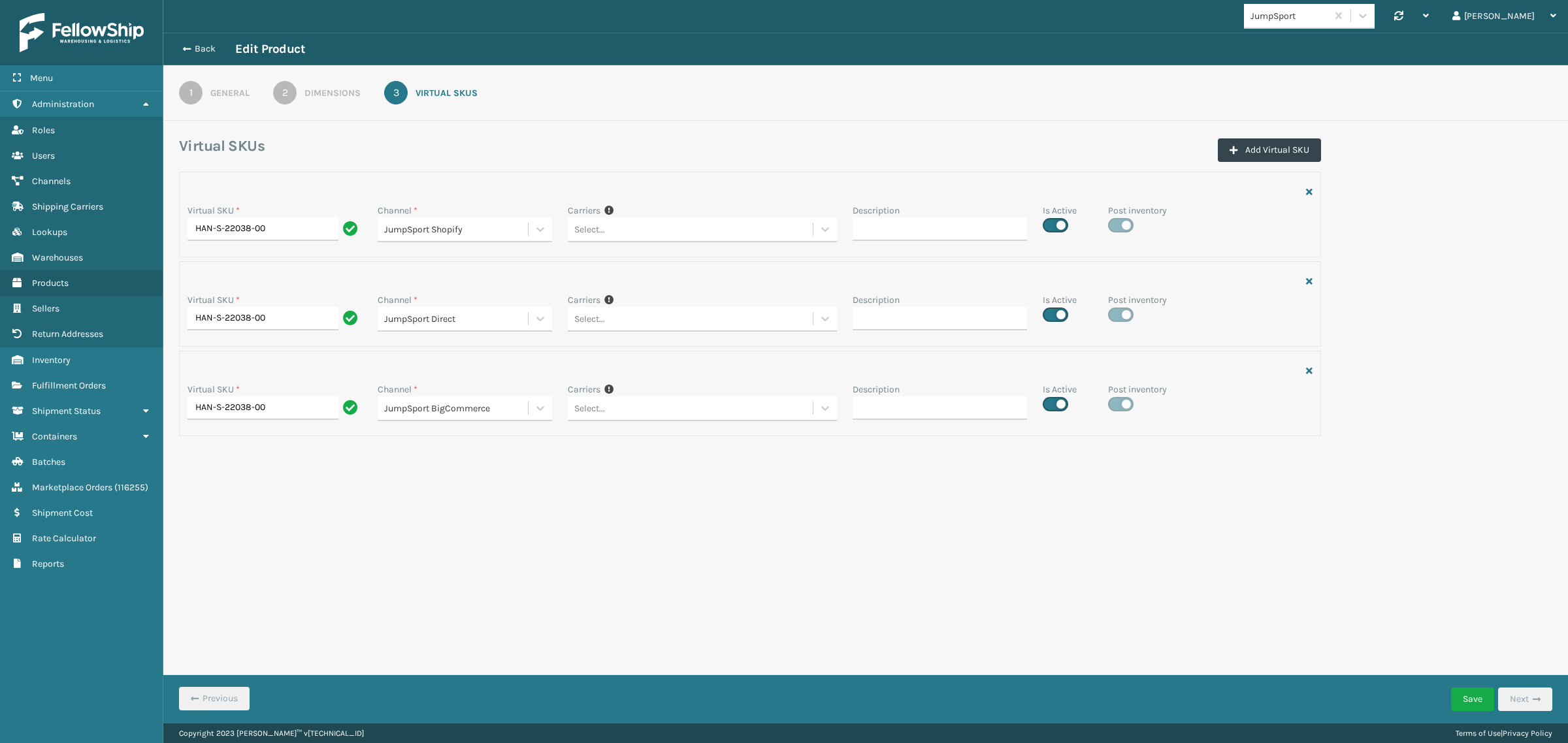
click at [282, 96] on div "2" at bounding box center [285, 92] width 23 height 23
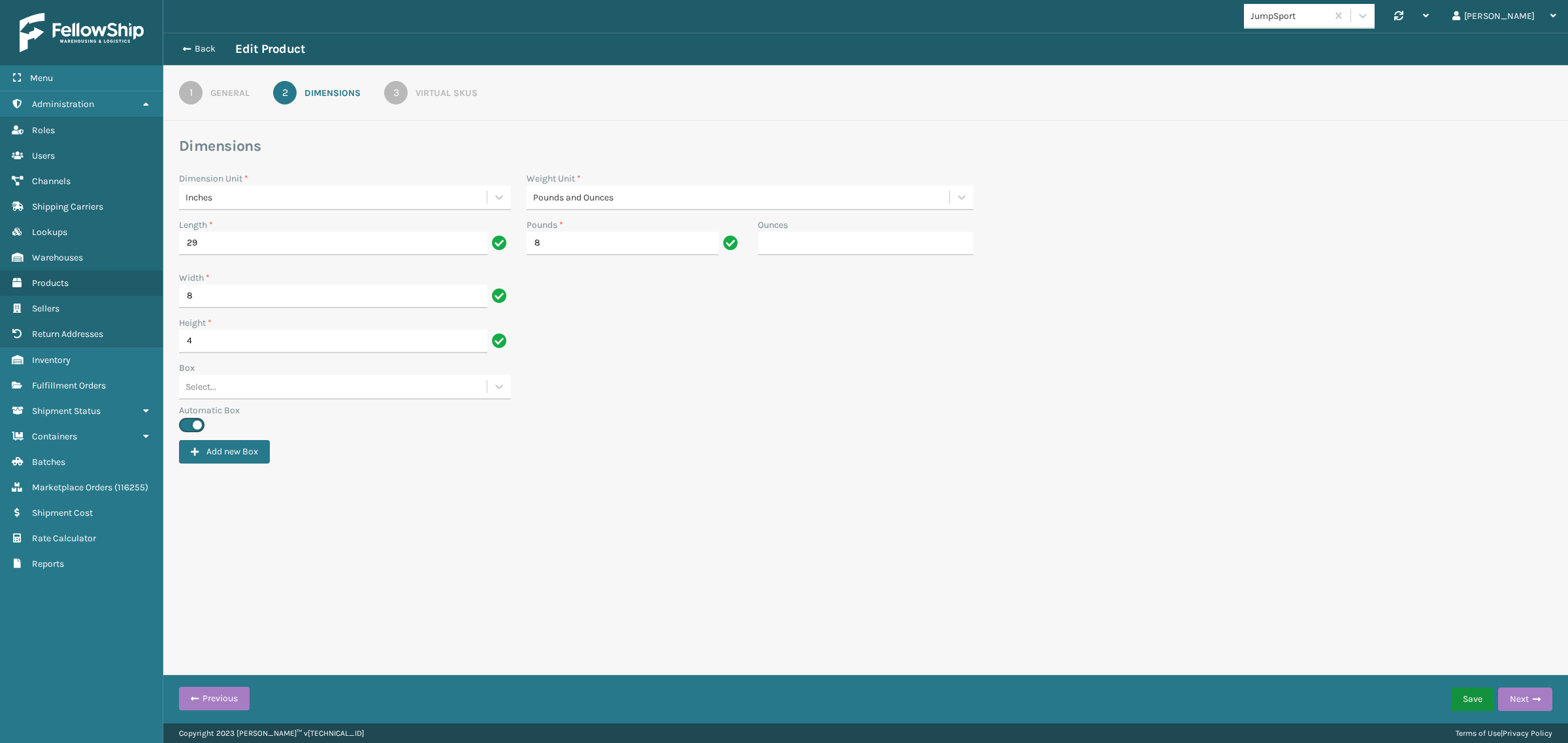
click at [1479, 697] on button "Save" at bounding box center [1472, 699] width 44 height 23
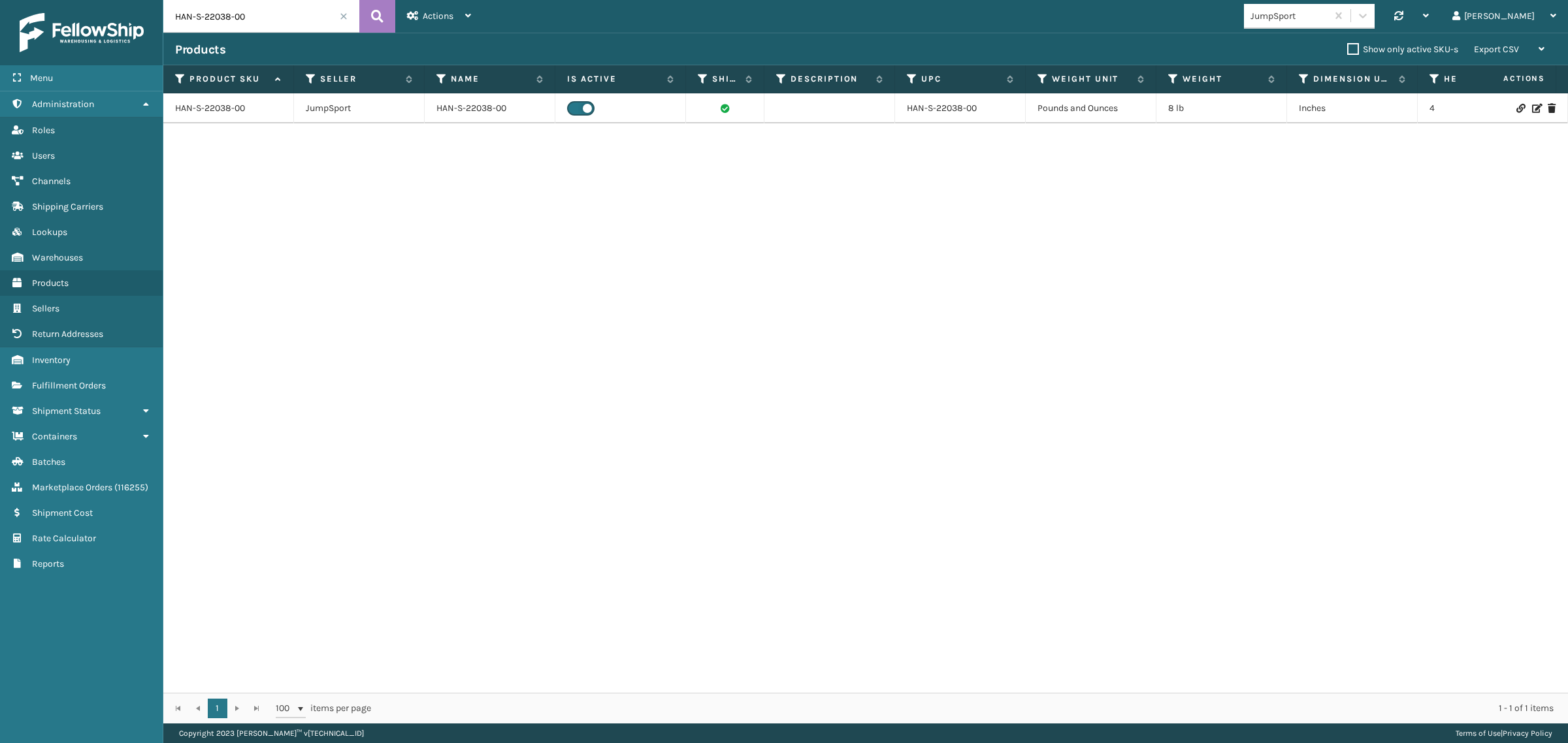
click at [275, 17] on input "HAN-S-22038-00" at bounding box center [260, 16] width 196 height 32
paste input "POW-K-10607-01"
type input "POW-K-10607-01"
click at [379, 24] on icon at bounding box center [376, 16] width 12 height 19
click at [225, 108] on link "POW-K-10607-01" at bounding box center [209, 108] width 68 height 13
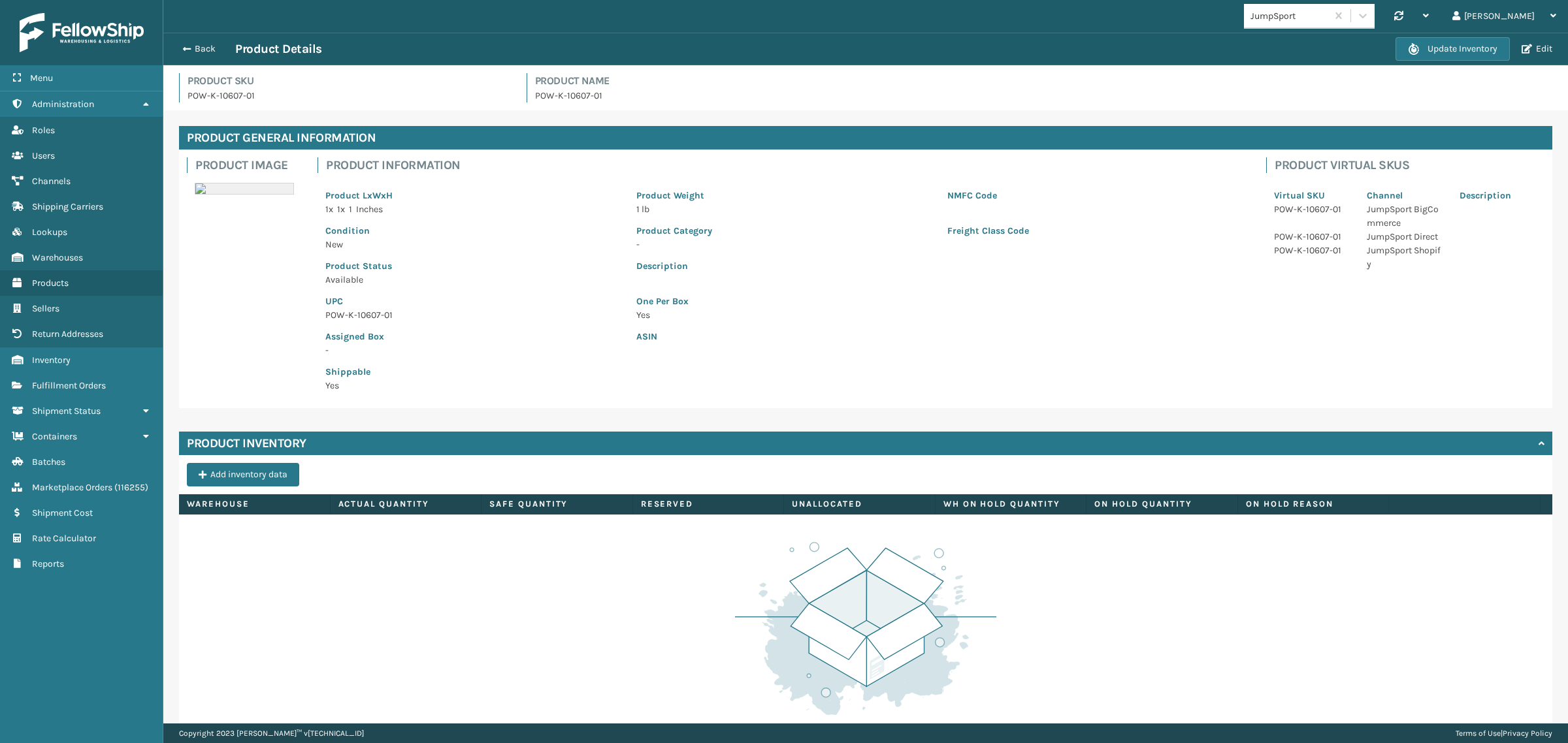
click at [1542, 41] on div "Update Inventory Edit" at bounding box center [1475, 48] width 160 height 23
click at [1546, 45] on button "Edit" at bounding box center [1536, 49] width 39 height 12
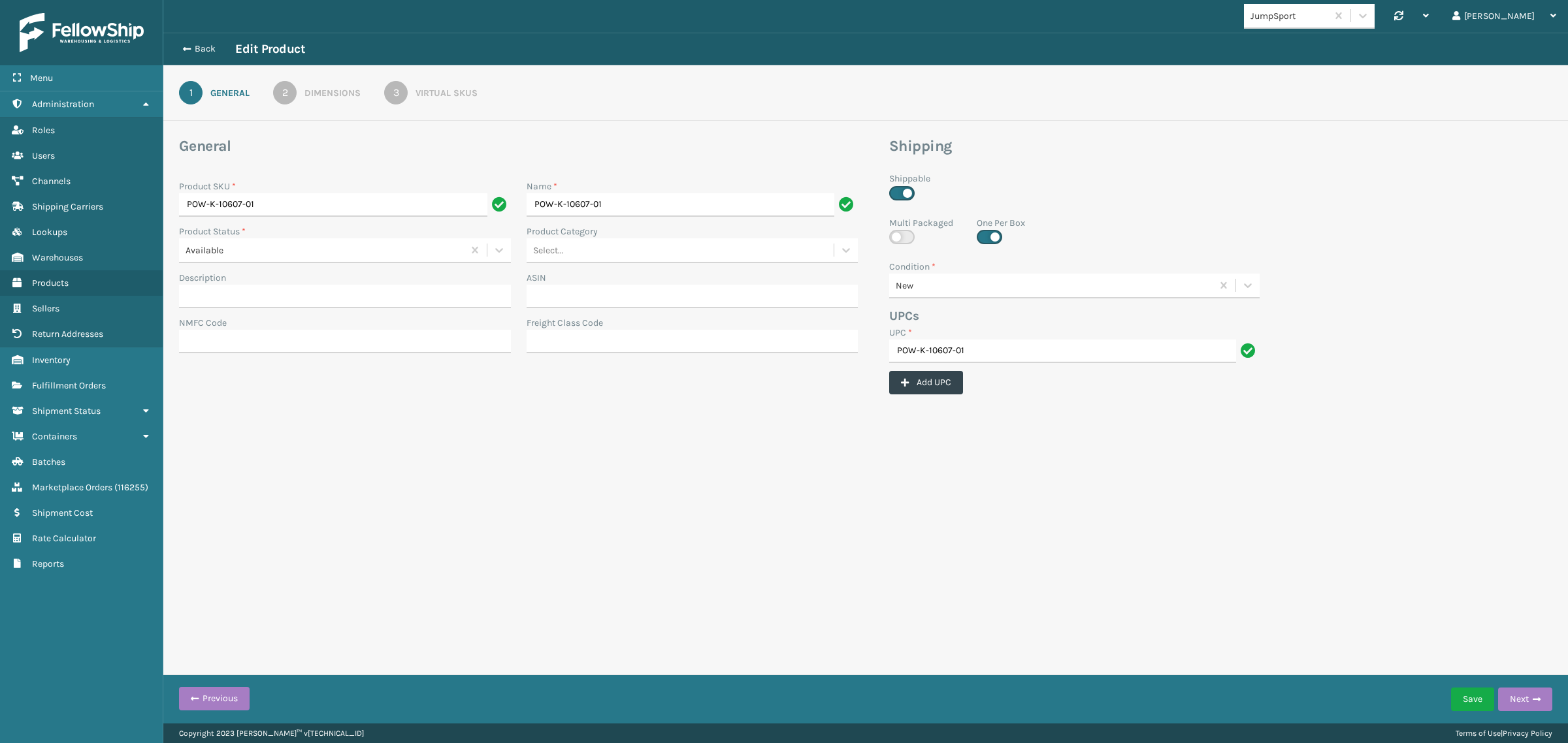
click at [278, 99] on div "2" at bounding box center [285, 92] width 23 height 23
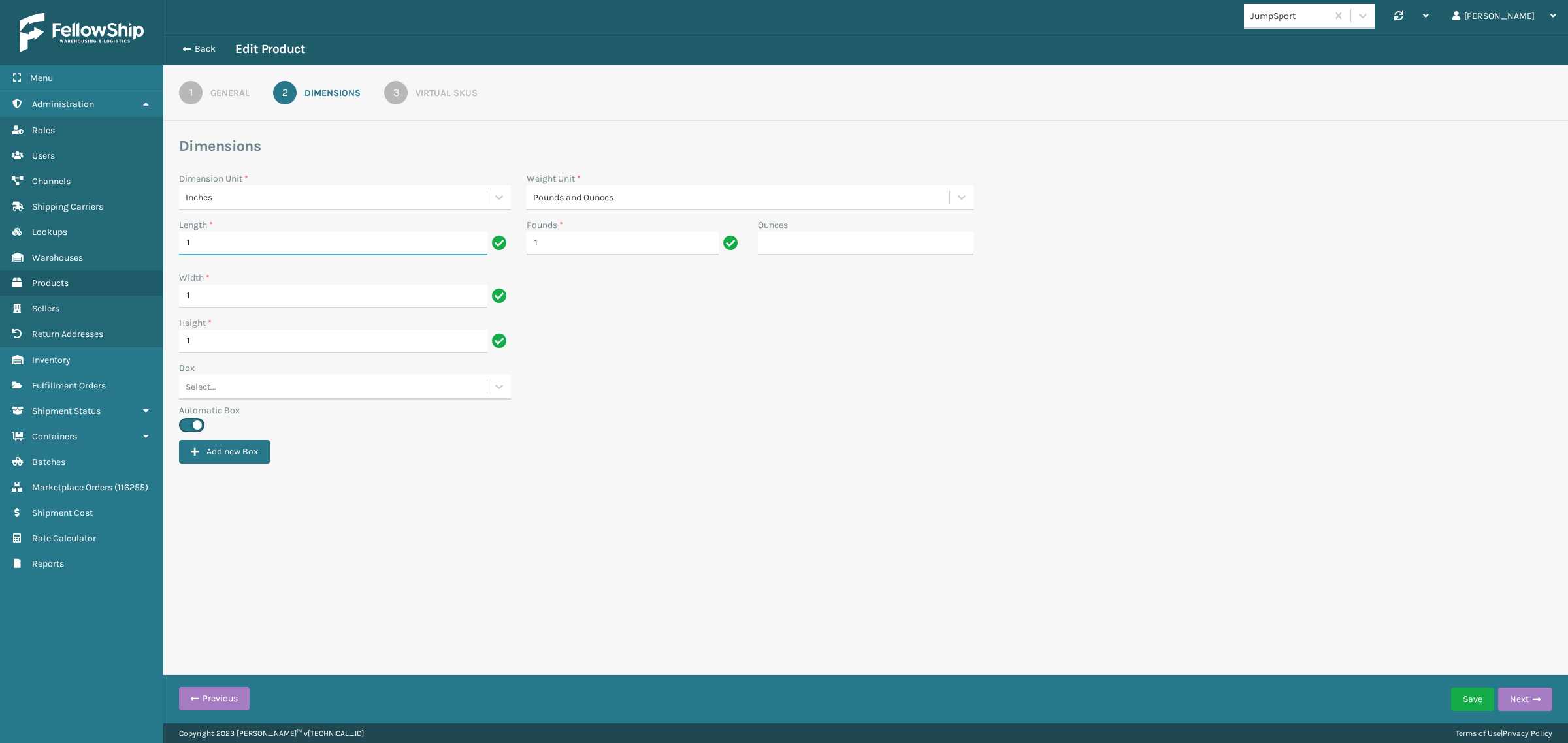
drag, startPoint x: 235, startPoint y: 242, endPoint x: 178, endPoint y: 238, distance: 57.1
click at [178, 238] on div "Length * 1" at bounding box center [345, 244] width 348 height 53
type input "7"
drag, startPoint x: 202, startPoint y: 296, endPoint x: 174, endPoint y: 293, distance: 28.2
click at [174, 293] on div "Width * 1" at bounding box center [345, 294] width 348 height 45
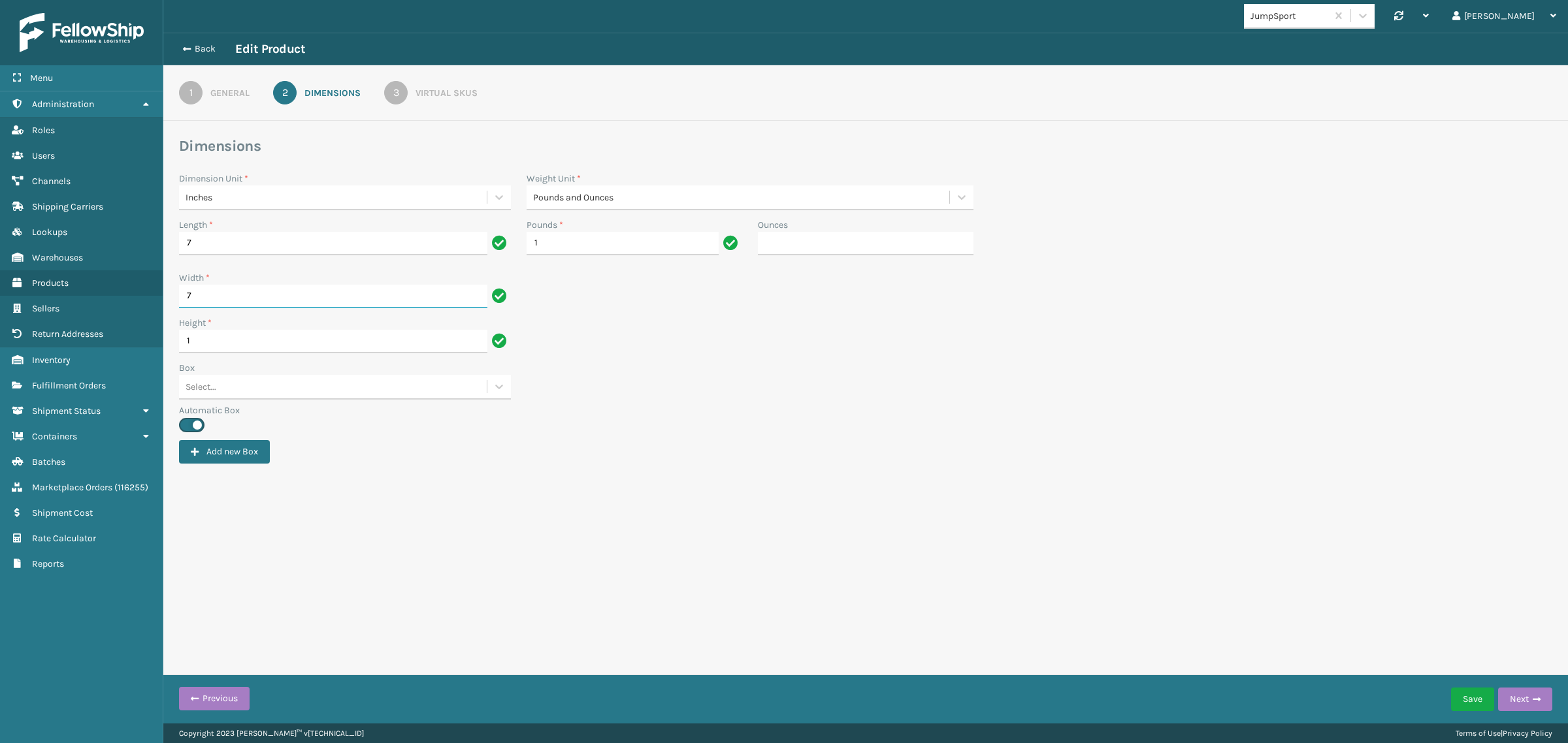
type input "7"
drag, startPoint x: 206, startPoint y: 338, endPoint x: 177, endPoint y: 338, distance: 29.0
click at [177, 338] on div "Height * 1" at bounding box center [345, 338] width 348 height 45
type input "6"
drag, startPoint x: 559, startPoint y: 248, endPoint x: 524, endPoint y: 248, distance: 35.0
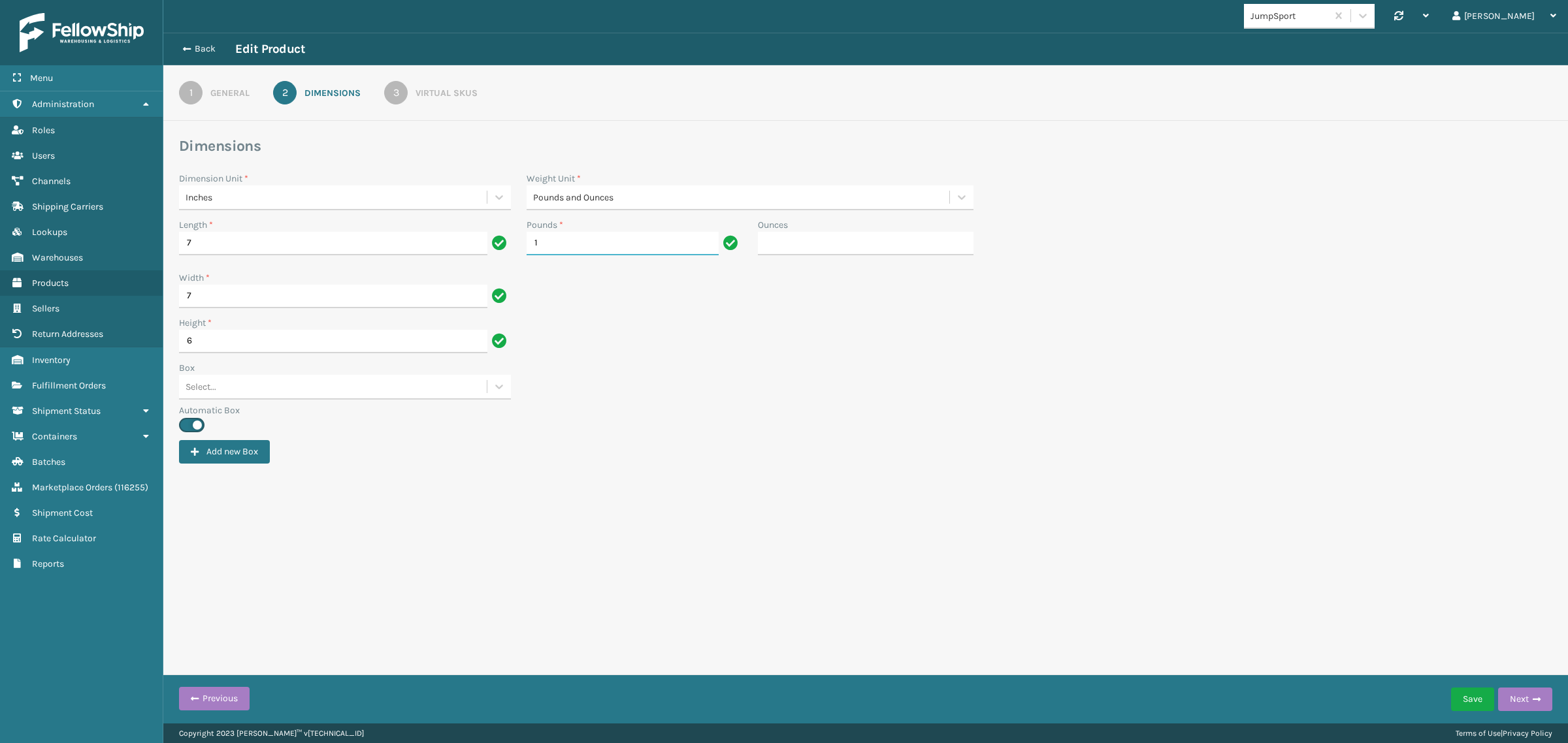
click at [524, 248] on div "Pounds * 1" at bounding box center [635, 240] width 232 height 45
click at [677, 337] on div "Height * 6" at bounding box center [866, 338] width 1388 height 45
type input "6"
type input "8"
click at [390, 94] on div "3" at bounding box center [395, 92] width 23 height 23
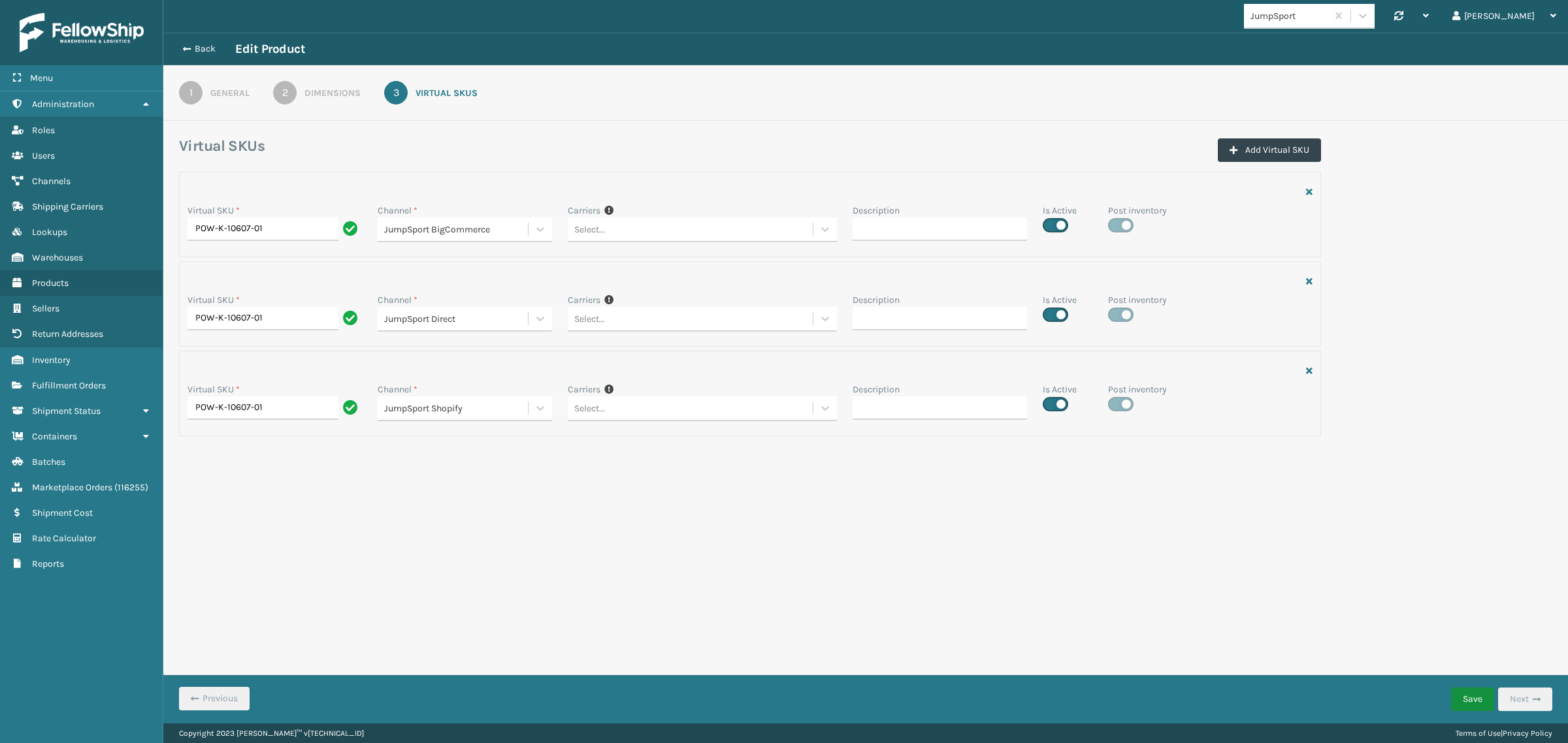
click at [1457, 697] on button "Save" at bounding box center [1472, 699] width 44 height 23
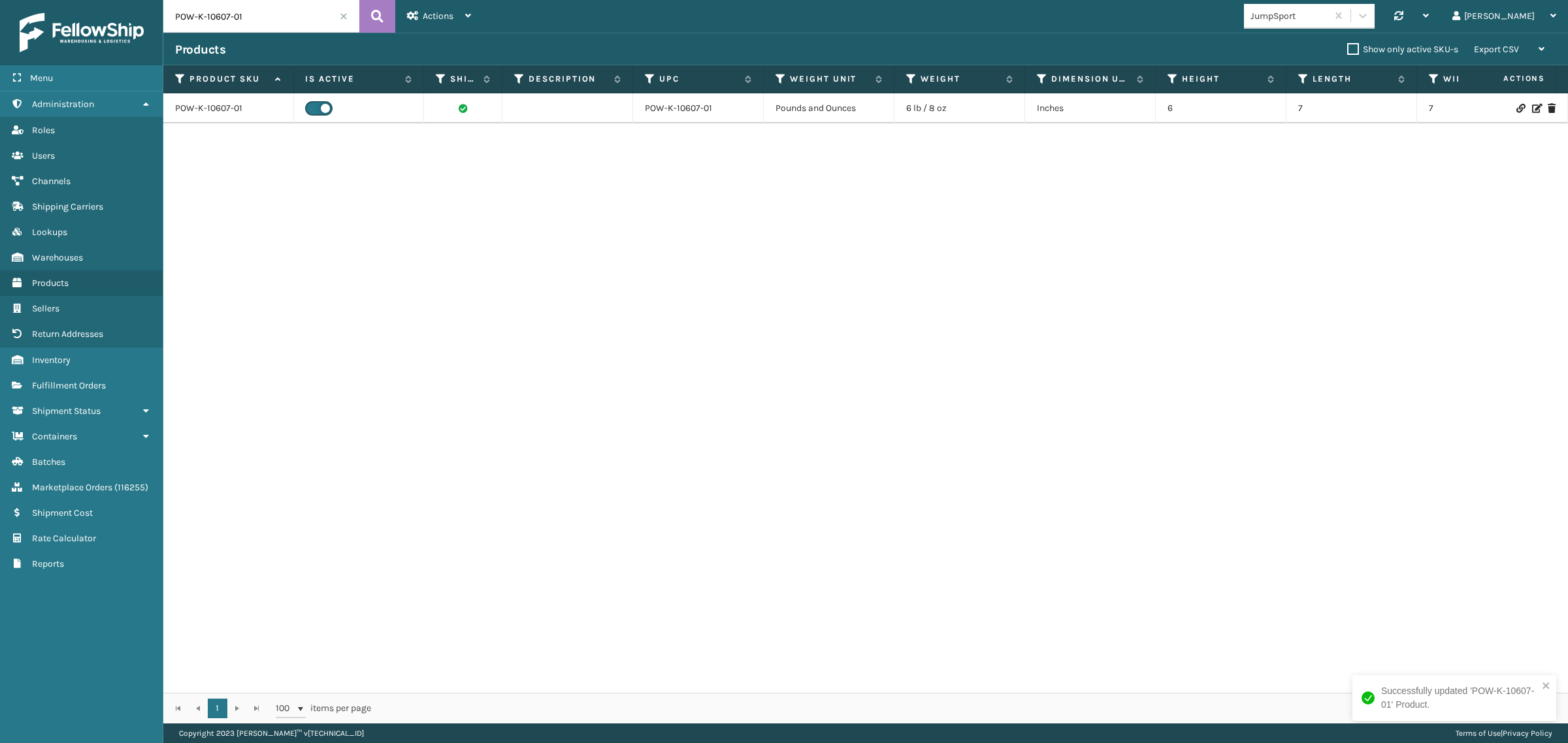
scroll to position [0, 158]
click at [262, 10] on input "POW-K-10607-01" at bounding box center [260, 16] width 196 height 32
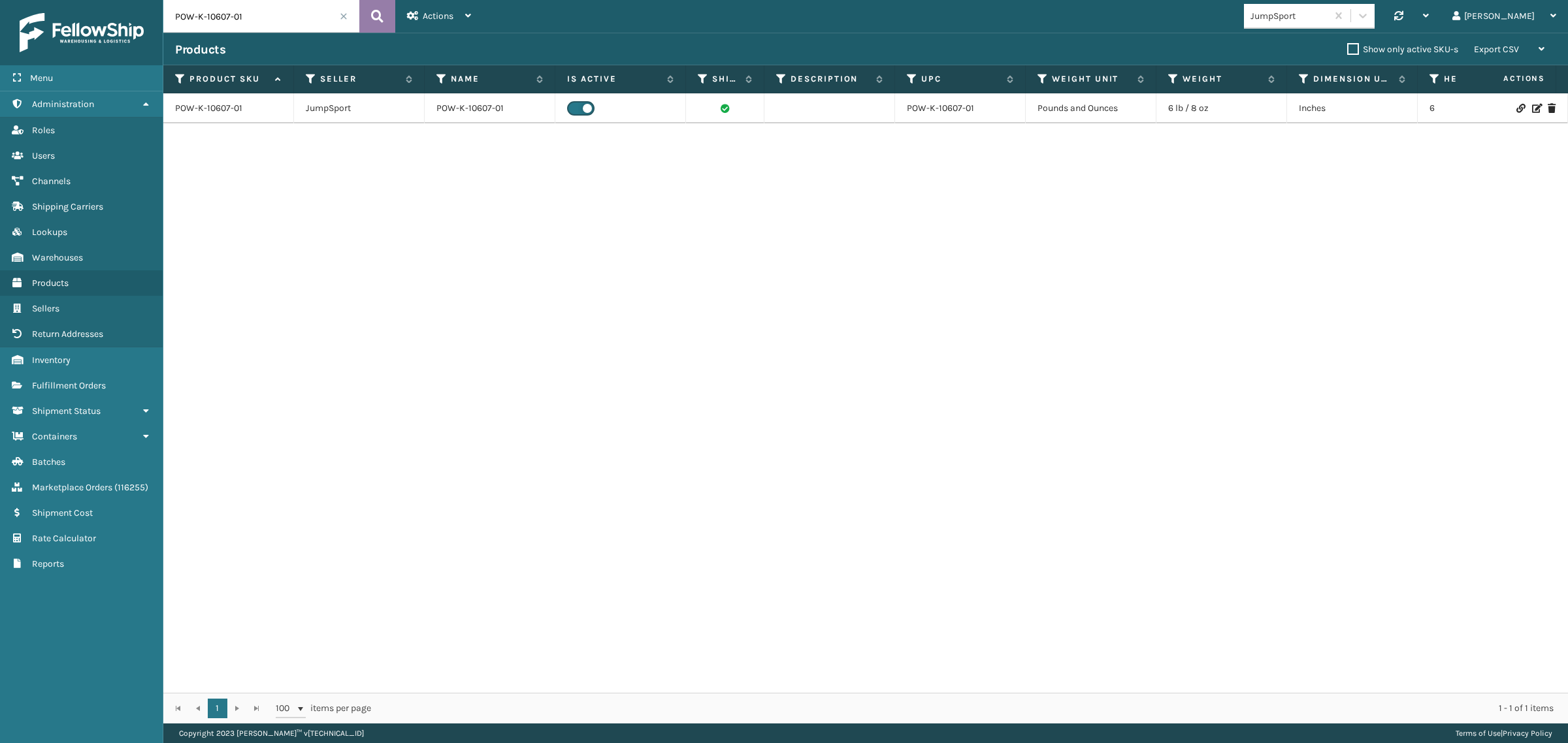
paste input "SPR-S-21907-00"
type input "SPR-S-21907-00"
click at [380, 19] on icon at bounding box center [376, 16] width 12 height 19
click at [226, 107] on link "SPR-S-21907-00" at bounding box center [208, 108] width 65 height 13
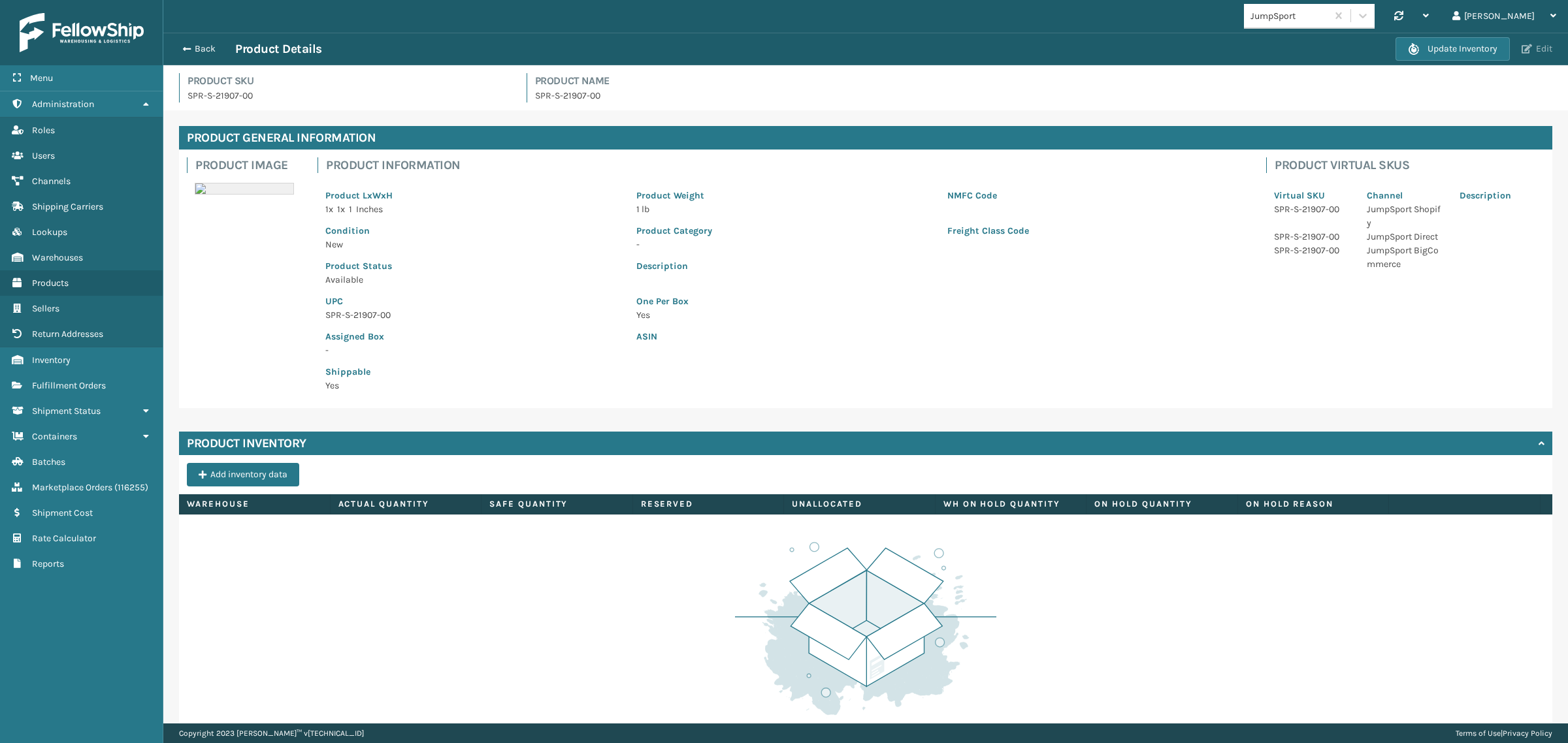
click at [1542, 44] on button "Edit" at bounding box center [1536, 49] width 39 height 12
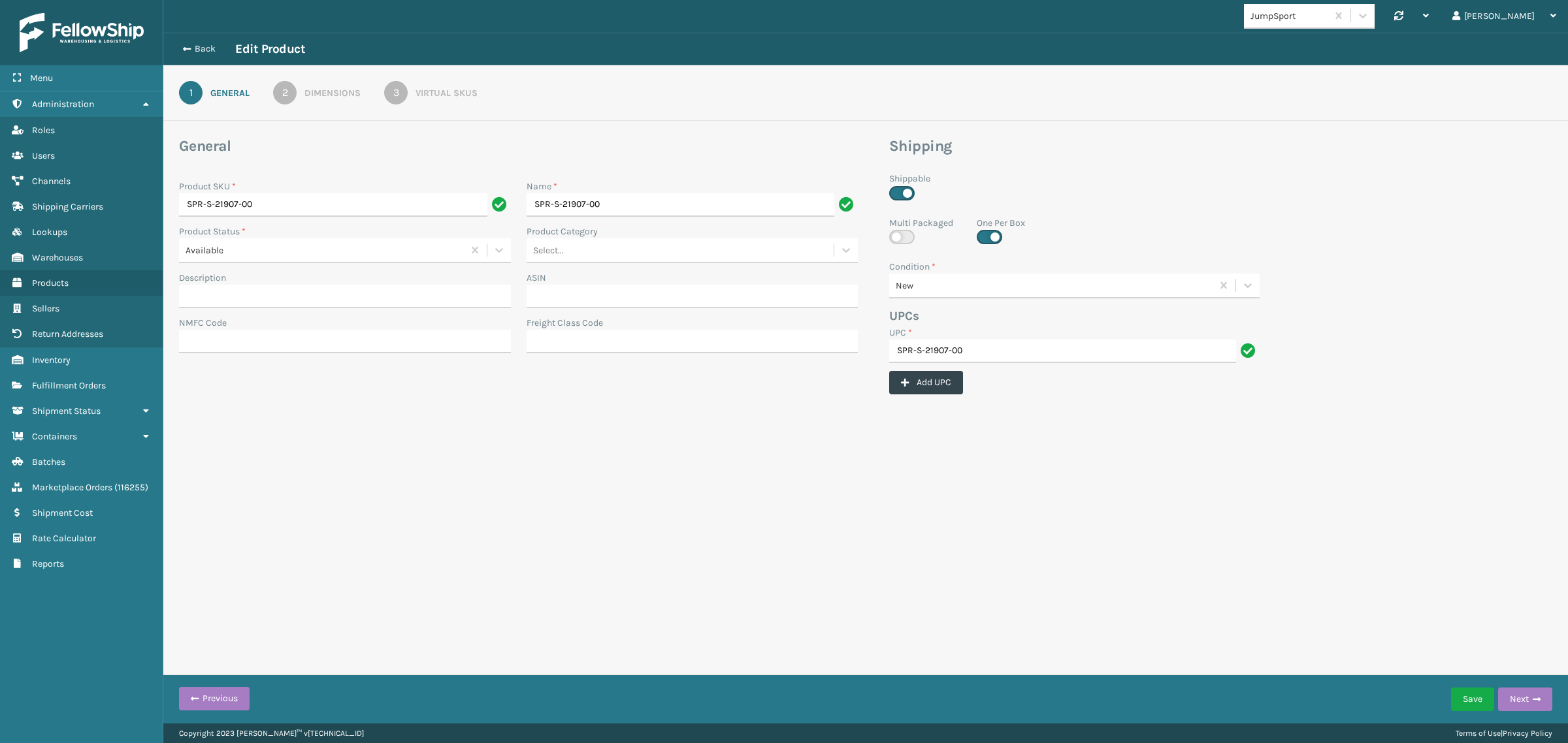
click at [305, 90] on div "Dimensions" at bounding box center [332, 93] width 57 height 14
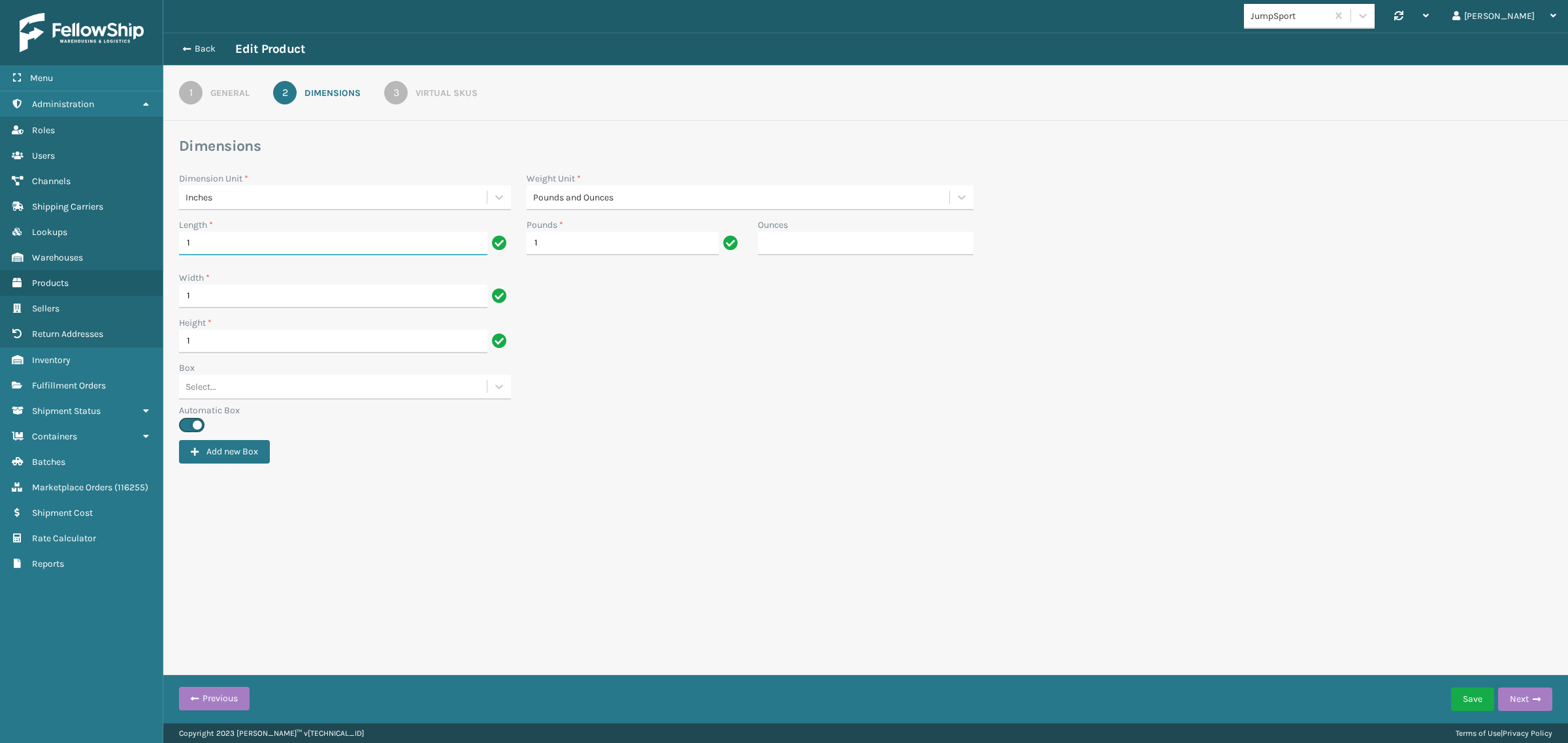
drag, startPoint x: 213, startPoint y: 242, endPoint x: 194, endPoint y: 242, distance: 19.0
click at [194, 242] on input "1" at bounding box center [333, 243] width 309 height 23
type input "10"
drag, startPoint x: 197, startPoint y: 297, endPoint x: 156, endPoint y: 307, distance: 42.2
click at [156, 0] on div "Menu Administration Roles Users Channels Shipping Carriers Lookups Warehouses P…" at bounding box center [784, 0] width 1568 height 0
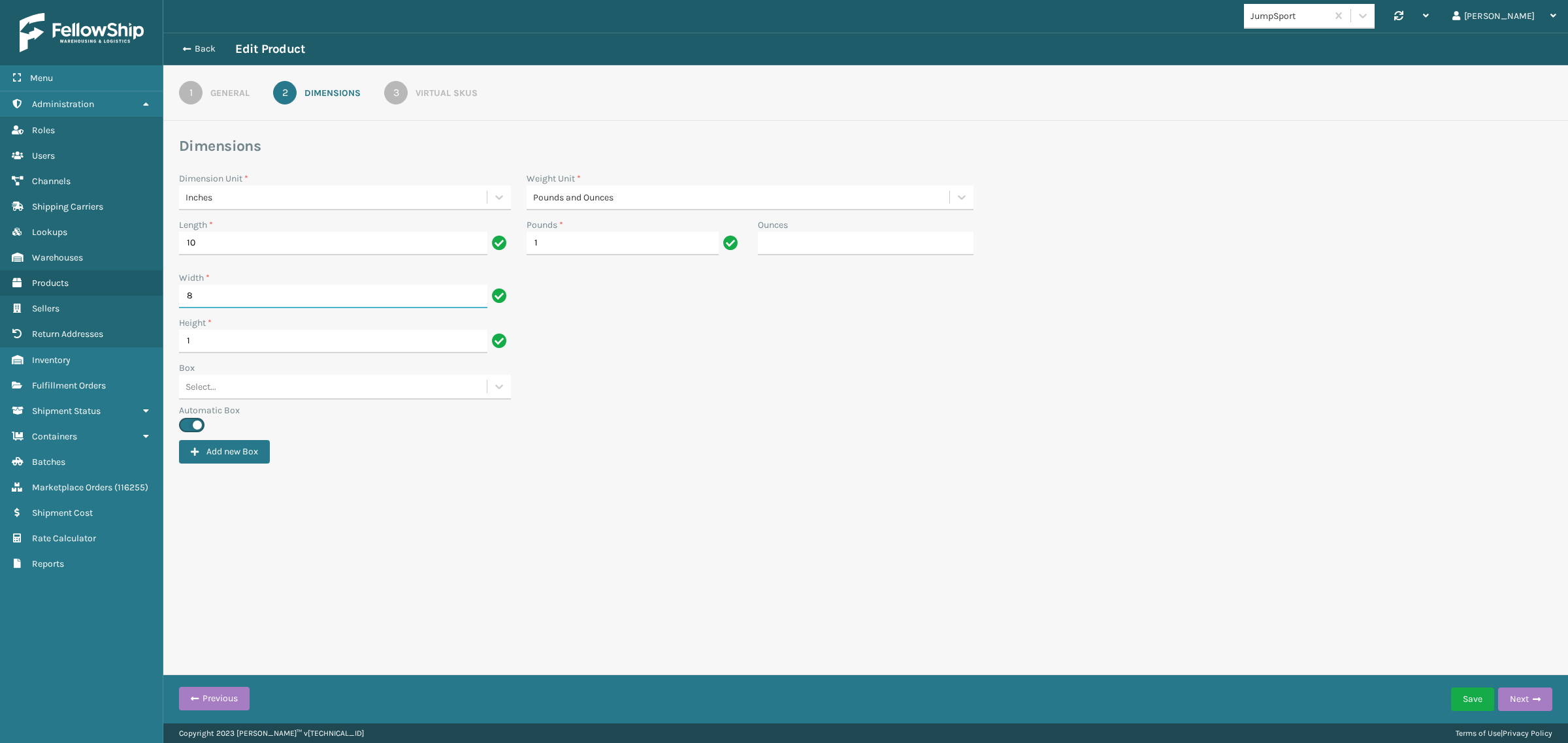
type input "8"
drag, startPoint x: 205, startPoint y: 342, endPoint x: 167, endPoint y: 344, distance: 38.1
click at [167, 344] on div "Dimensions Dimension Unit * Inches Weight Unit * Pounds and Ounces Length * 10 …" at bounding box center [865, 299] width 1404 height 327
type input "7"
click at [736, 356] on div "Height * 7" at bounding box center [866, 338] width 1388 height 45
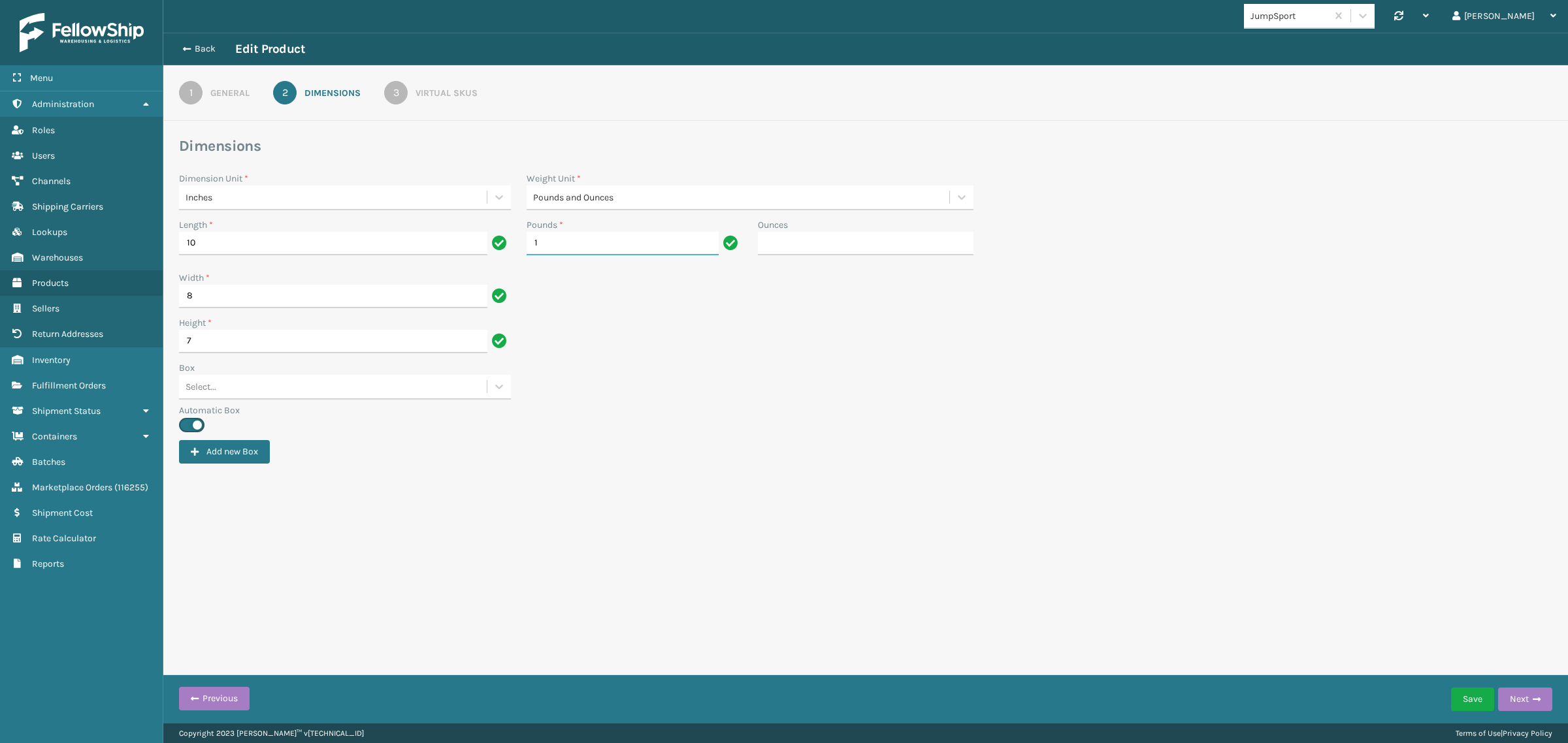
drag, startPoint x: 600, startPoint y: 250, endPoint x: 525, endPoint y: 253, distance: 75.1
click at [526, 253] on input "1" at bounding box center [622, 243] width 192 height 23
type input "20"
click at [729, 388] on div "Box Select..." at bounding box center [866, 383] width 1388 height 43
click at [406, 85] on div "3" at bounding box center [395, 92] width 23 height 23
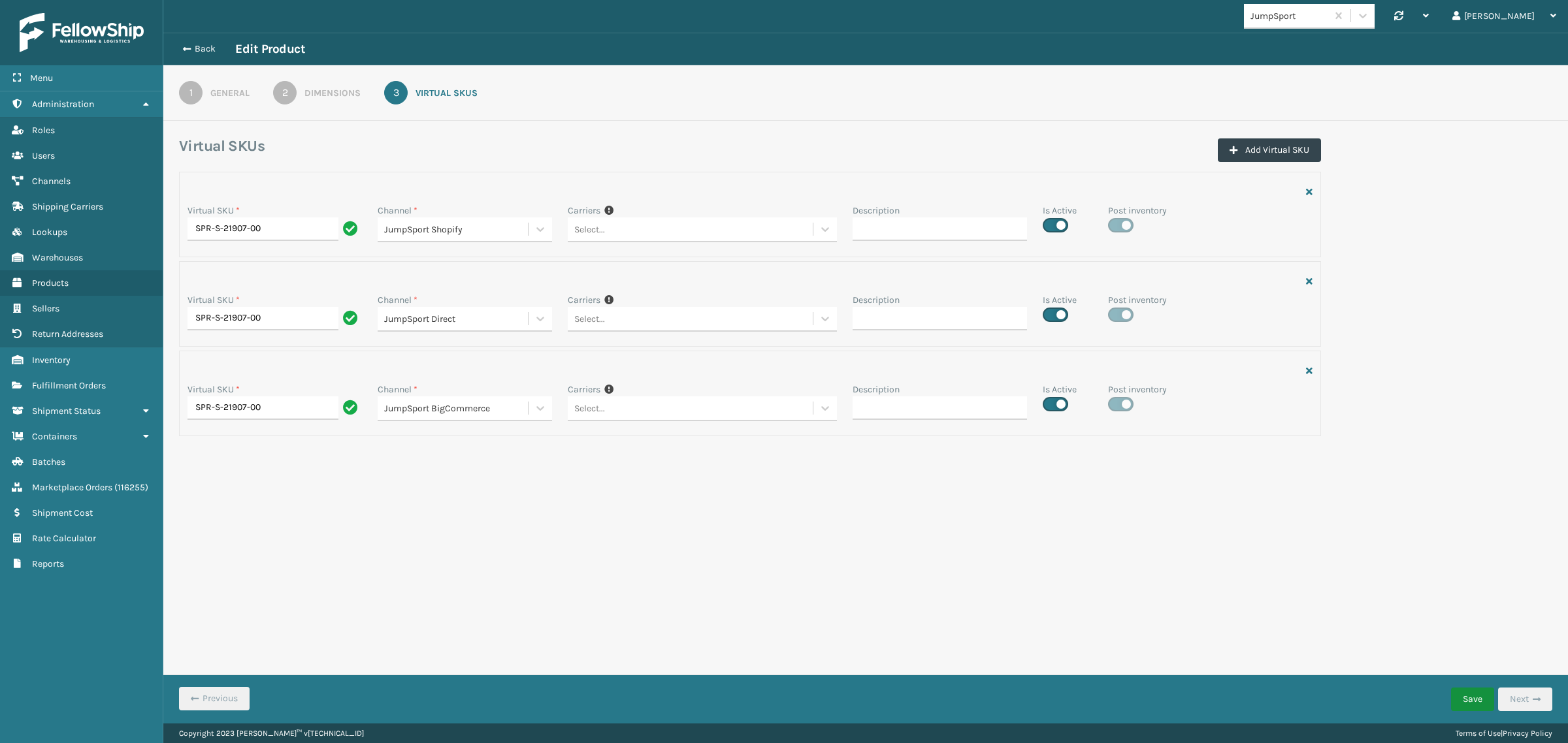
click at [1481, 697] on button "Save" at bounding box center [1472, 699] width 44 height 23
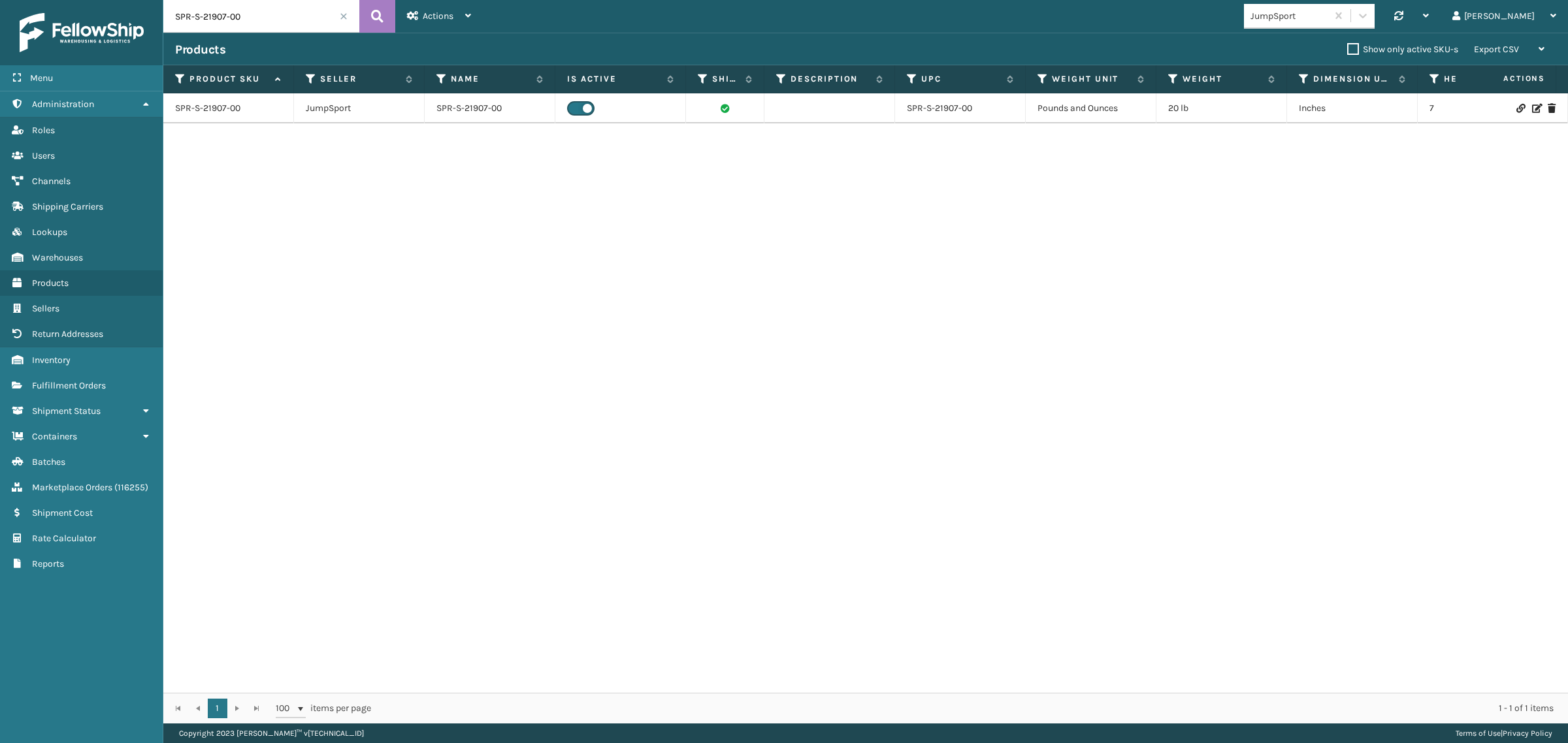
click at [262, 14] on input "SPR-S-21907-00" at bounding box center [260, 16] width 196 height 32
paste input "0661-01"
type input "SPR-S-20661-01"
click at [380, 18] on icon at bounding box center [376, 16] width 12 height 19
click at [216, 107] on link "SPR-S-20661-01" at bounding box center [207, 108] width 64 height 13
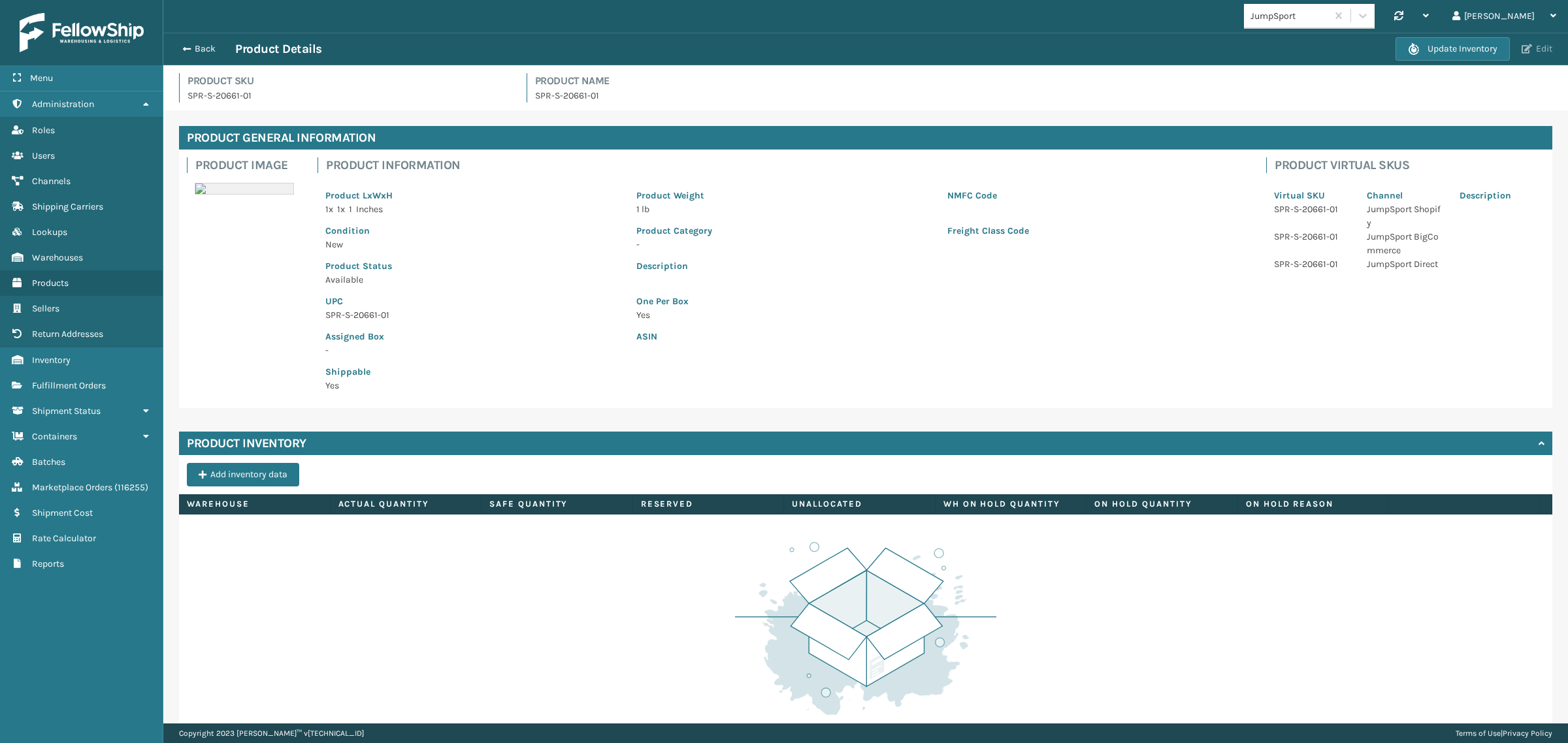
click at [1530, 51] on span "button" at bounding box center [1526, 49] width 10 height 9
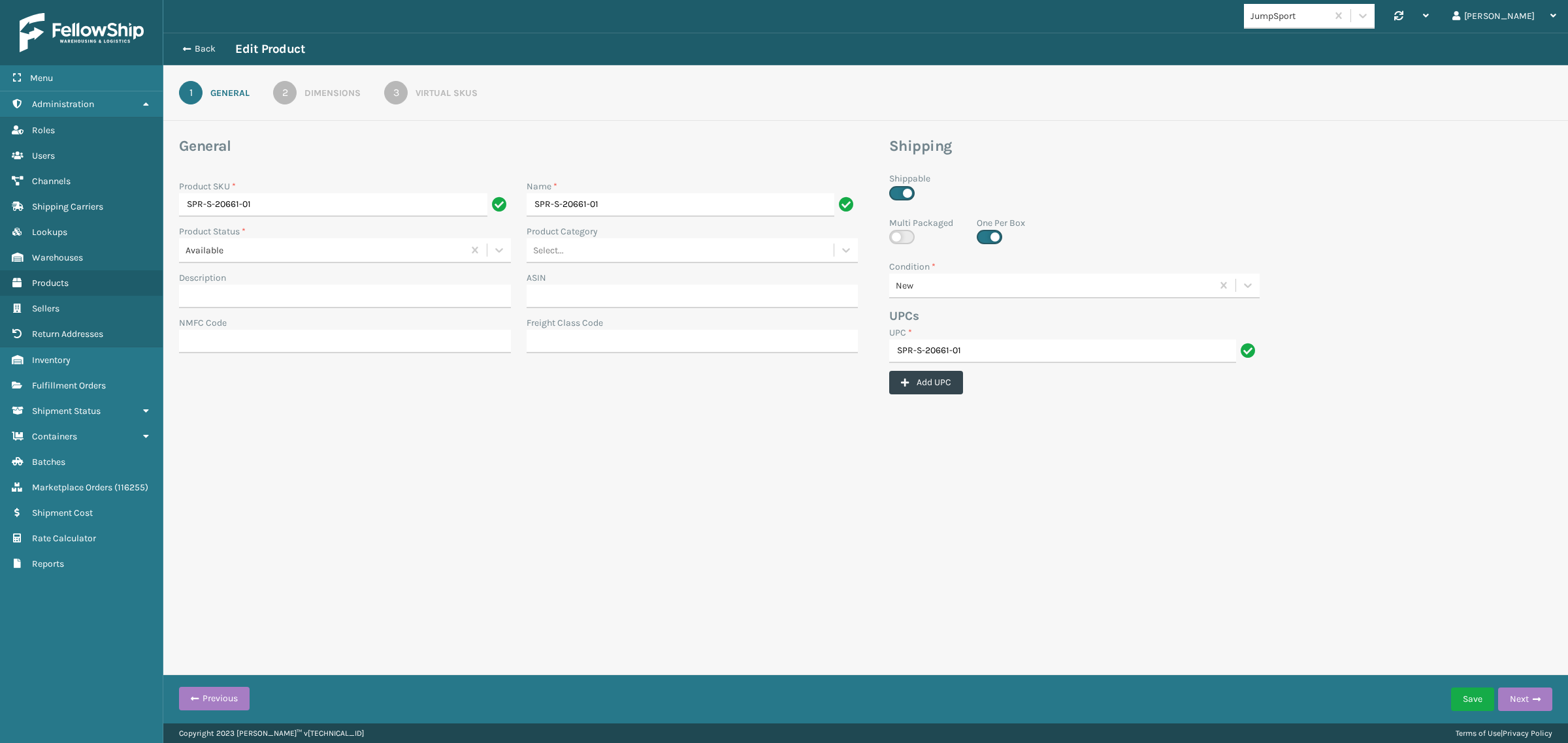
drag, startPoint x: 293, startPoint y: 94, endPoint x: 287, endPoint y: 105, distance: 12.5
click at [293, 93] on div "2" at bounding box center [285, 92] width 23 height 23
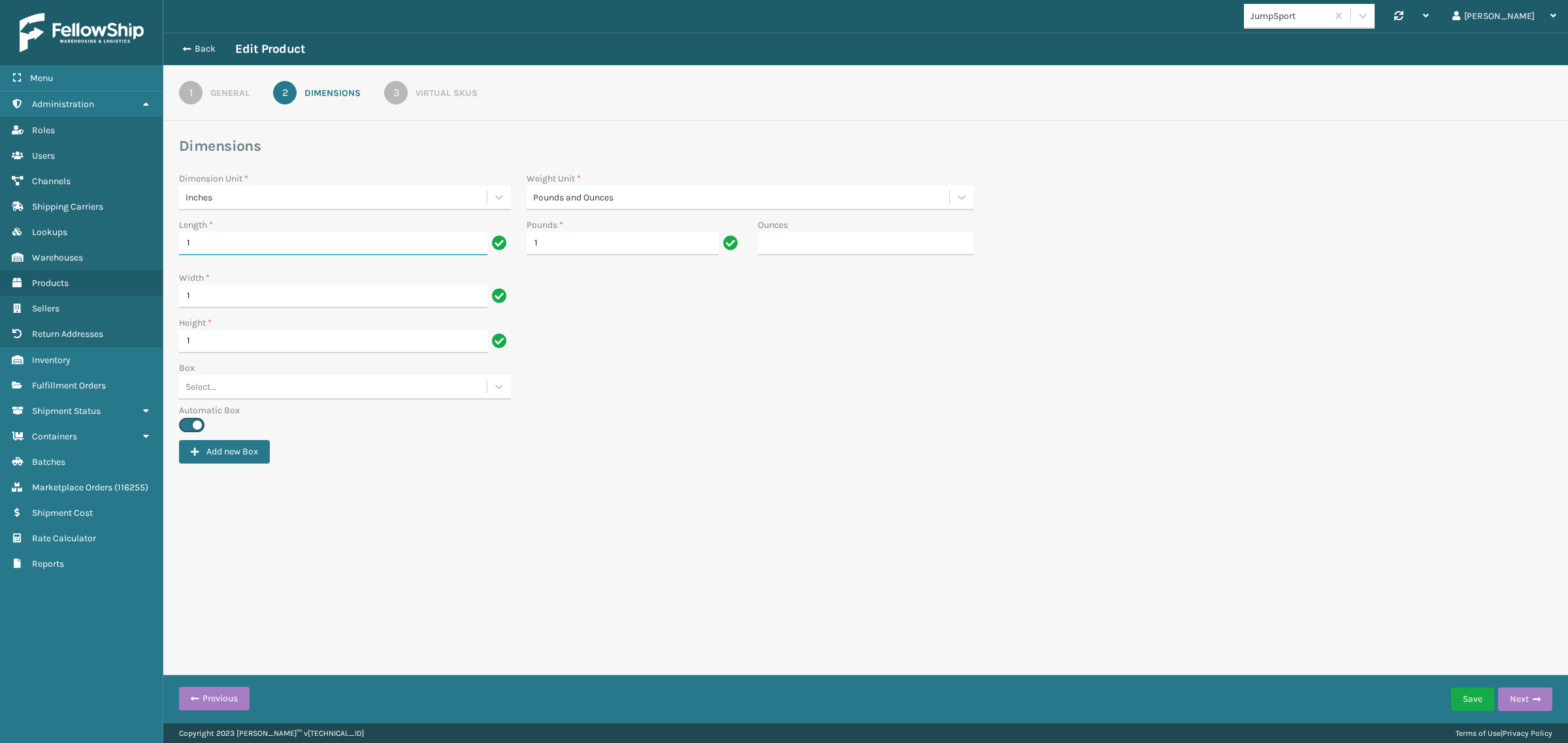
click at [218, 242] on input "1" at bounding box center [333, 243] width 309 height 23
type input "11"
click at [218, 296] on input "1" at bounding box center [333, 296] width 309 height 23
type input "10"
click at [216, 337] on input "1" at bounding box center [333, 341] width 309 height 23
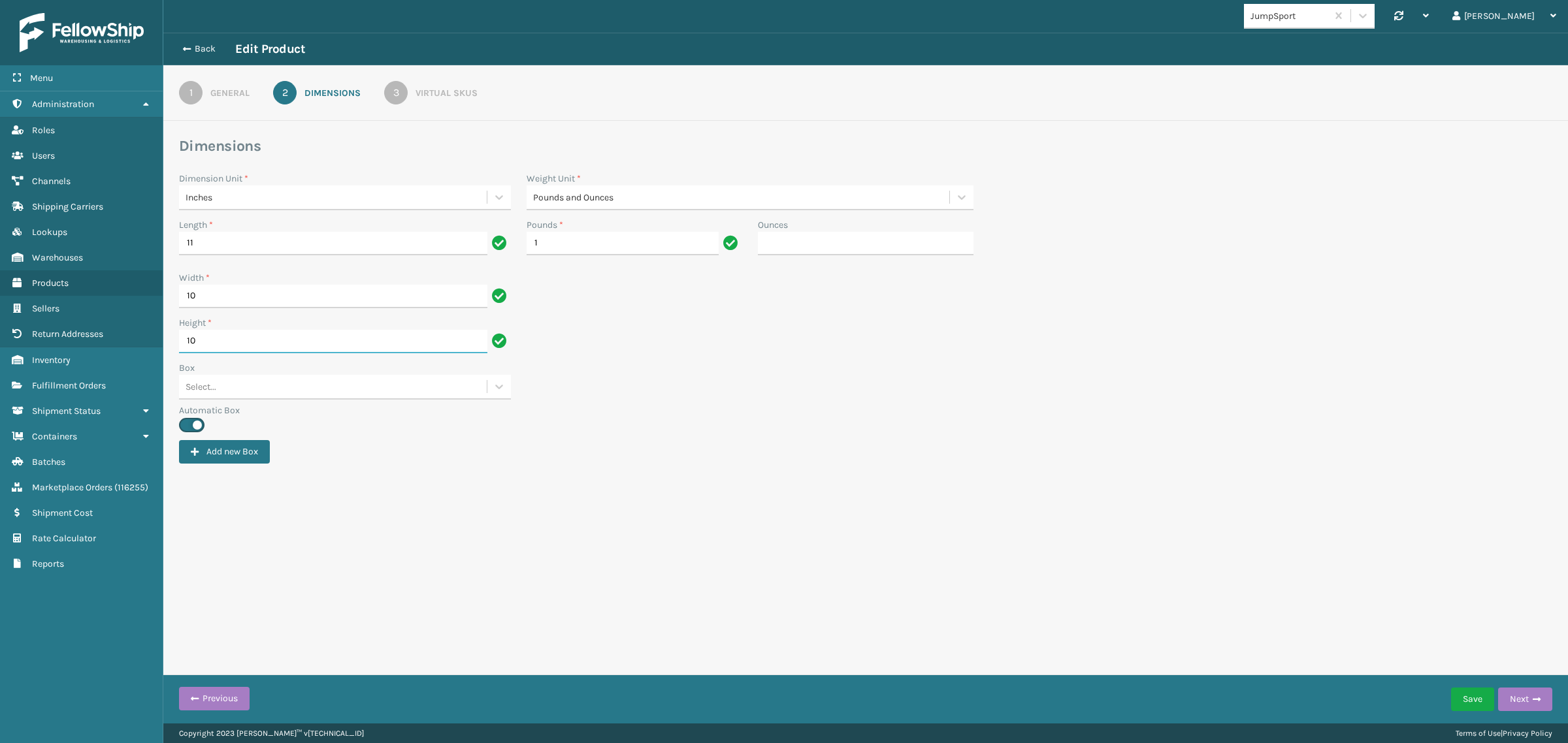
type input "10"
drag, startPoint x: 565, startPoint y: 244, endPoint x: 512, endPoint y: 253, distance: 53.8
click at [512, 253] on div "Length * 11 Pounds * 1 Ounces" at bounding box center [866, 244] width 1388 height 53
type input "36"
click at [844, 407] on label "Automatic Box" at bounding box center [866, 410] width 1373 height 14
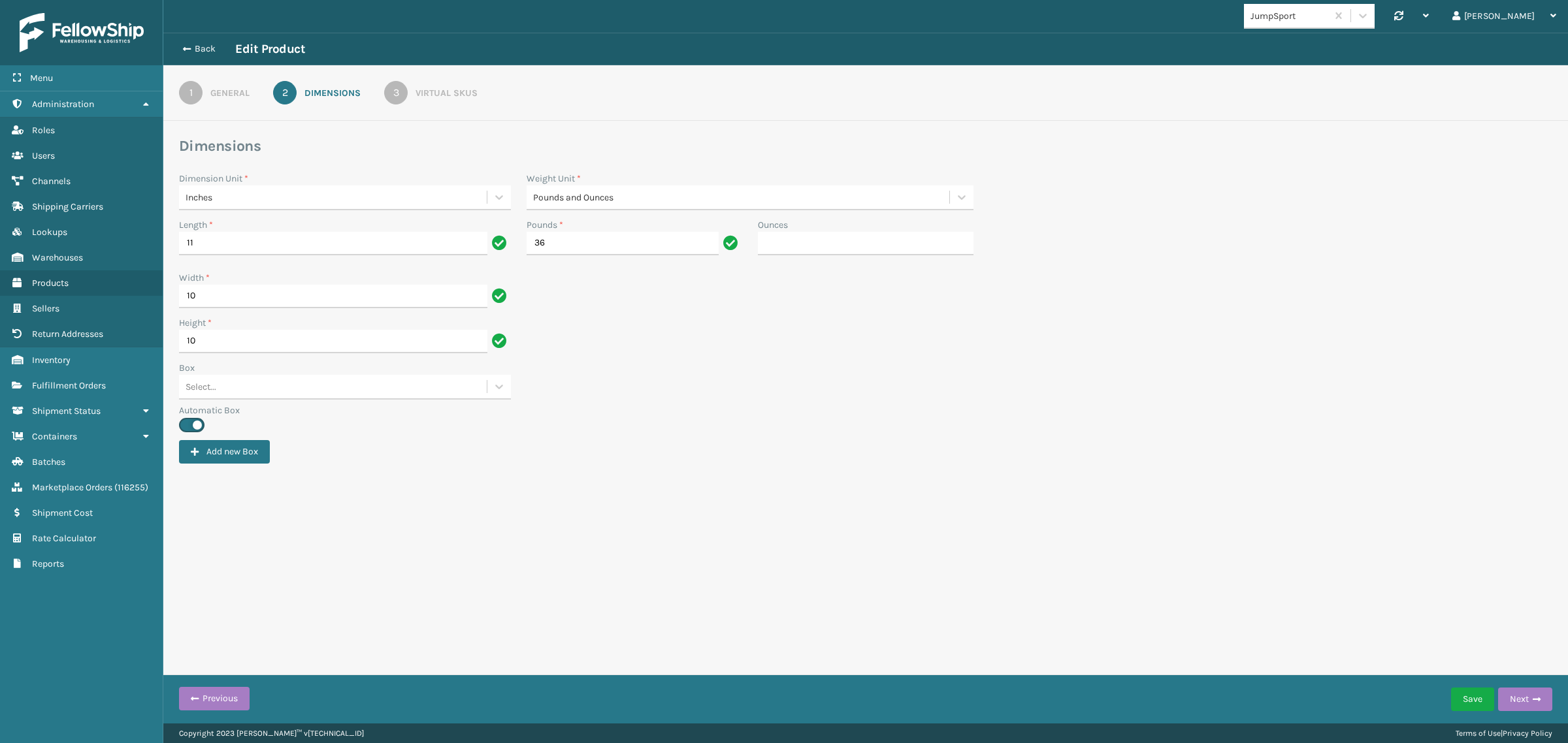
click at [393, 98] on div "3" at bounding box center [395, 92] width 23 height 23
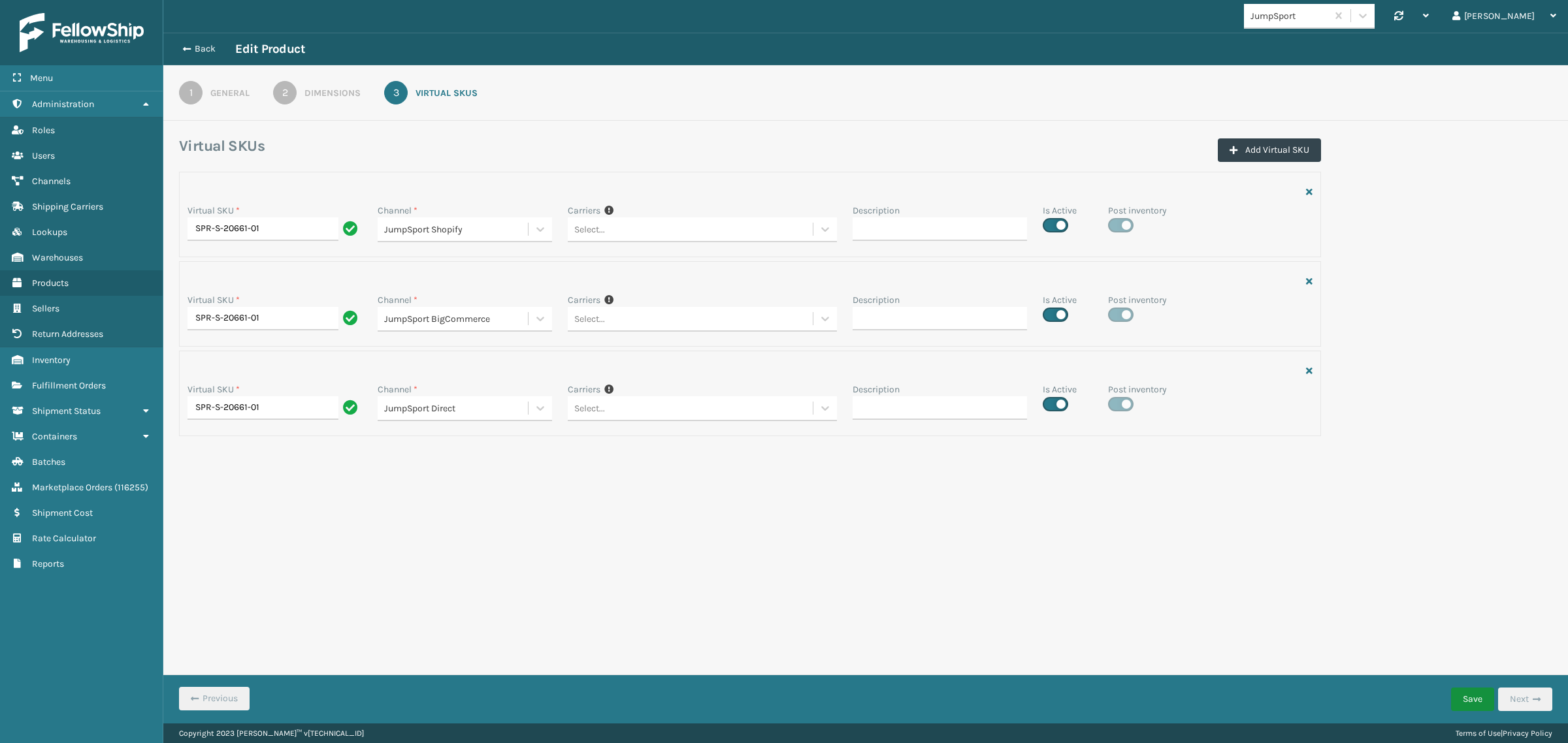
click at [1468, 706] on button "Save" at bounding box center [1472, 699] width 44 height 23
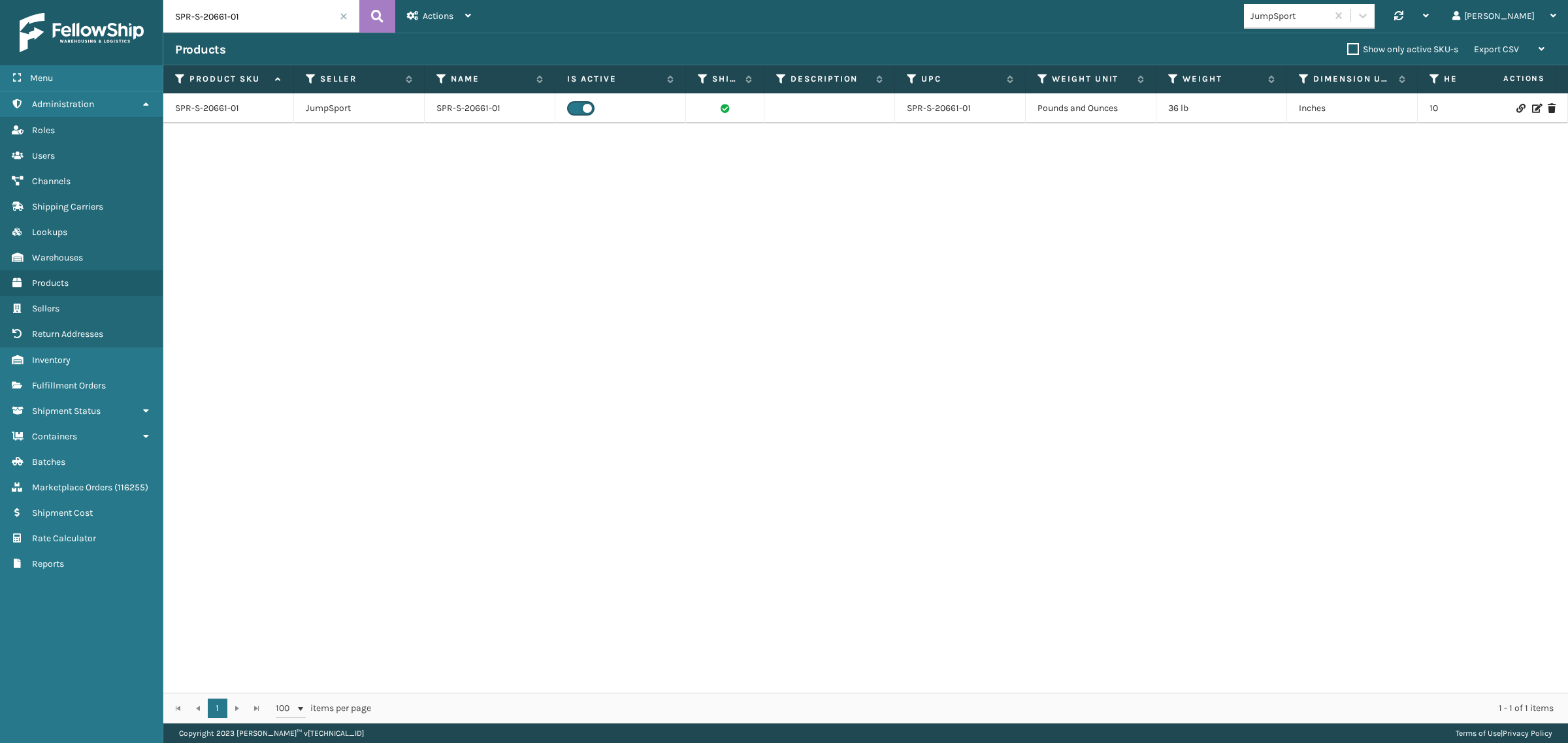
click at [245, 18] on input "SPR-S-20661-01" at bounding box center [260, 16] width 196 height 32
paste input "LE-K-11468A"
type input "SLE-K-11468A"
click at [371, 15] on icon at bounding box center [376, 16] width 12 height 19
click at [184, 107] on link "SLE-K-11468A" at bounding box center [203, 108] width 56 height 13
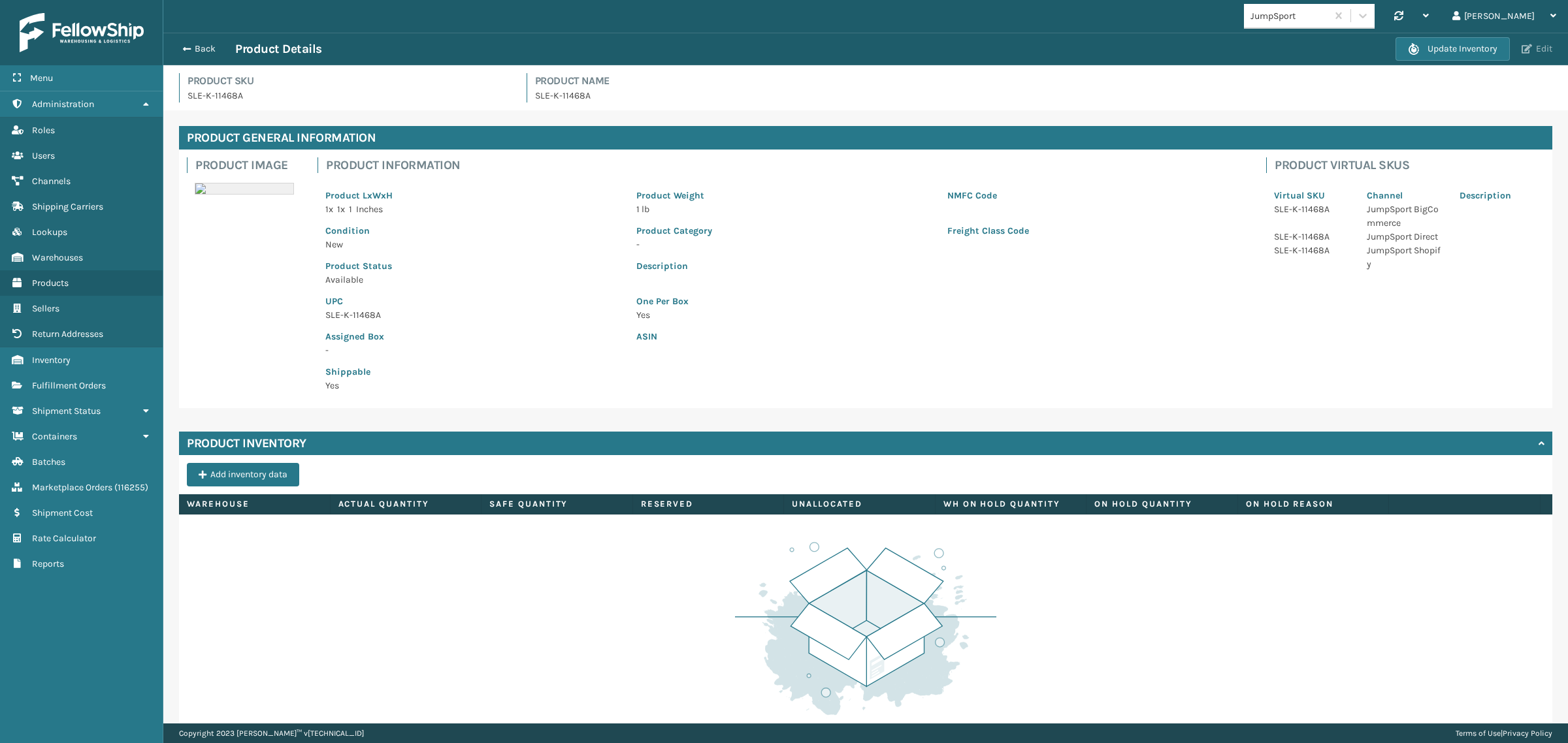
click at [1546, 47] on button "Edit" at bounding box center [1536, 49] width 39 height 12
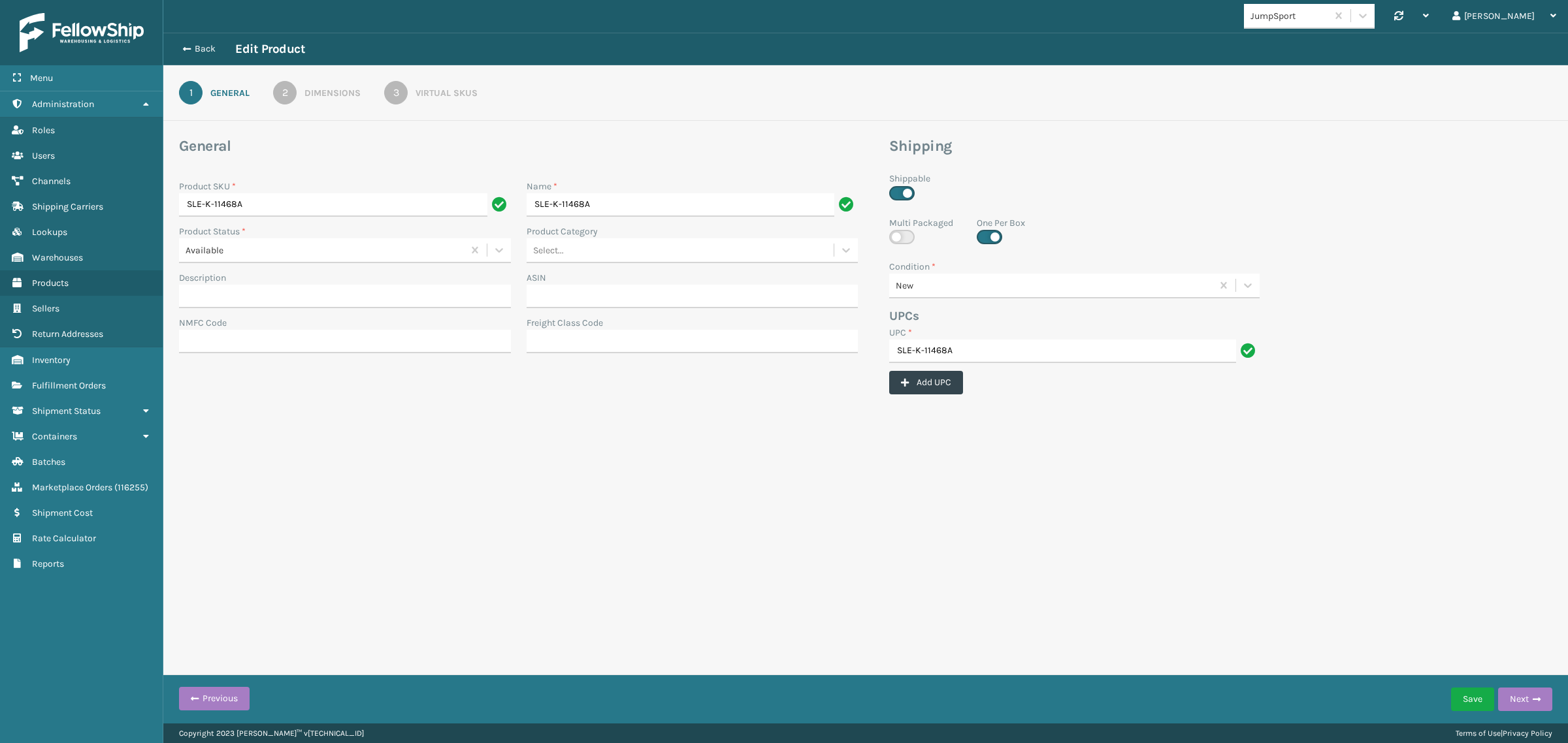
click at [282, 90] on div "2" at bounding box center [285, 92] width 23 height 23
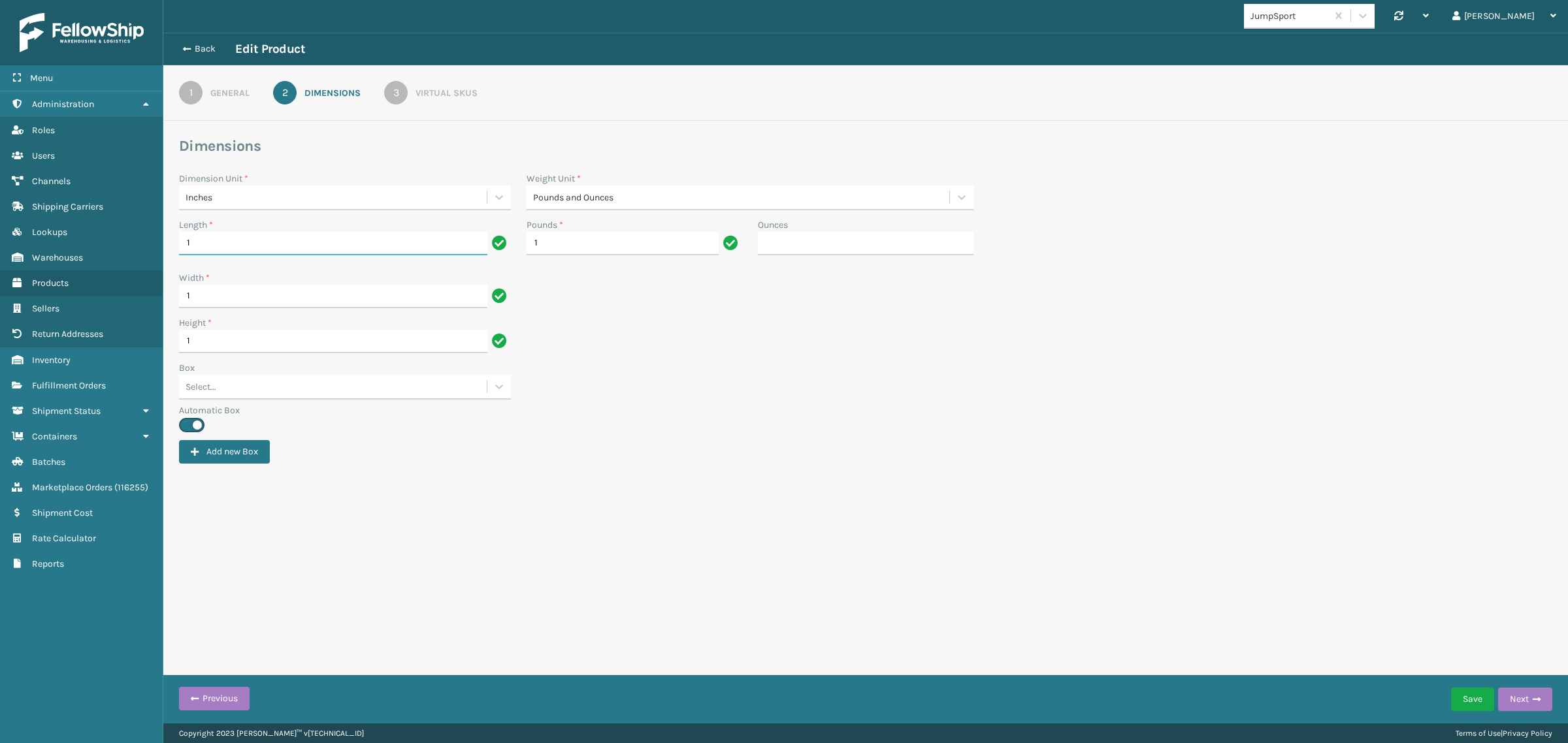
click at [220, 236] on input "1" at bounding box center [333, 243] width 309 height 23
type input "11"
drag, startPoint x: 198, startPoint y: 294, endPoint x: 183, endPoint y: 294, distance: 15.0
click at [183, 294] on input "1" at bounding box center [333, 296] width 309 height 23
type input "5.5"
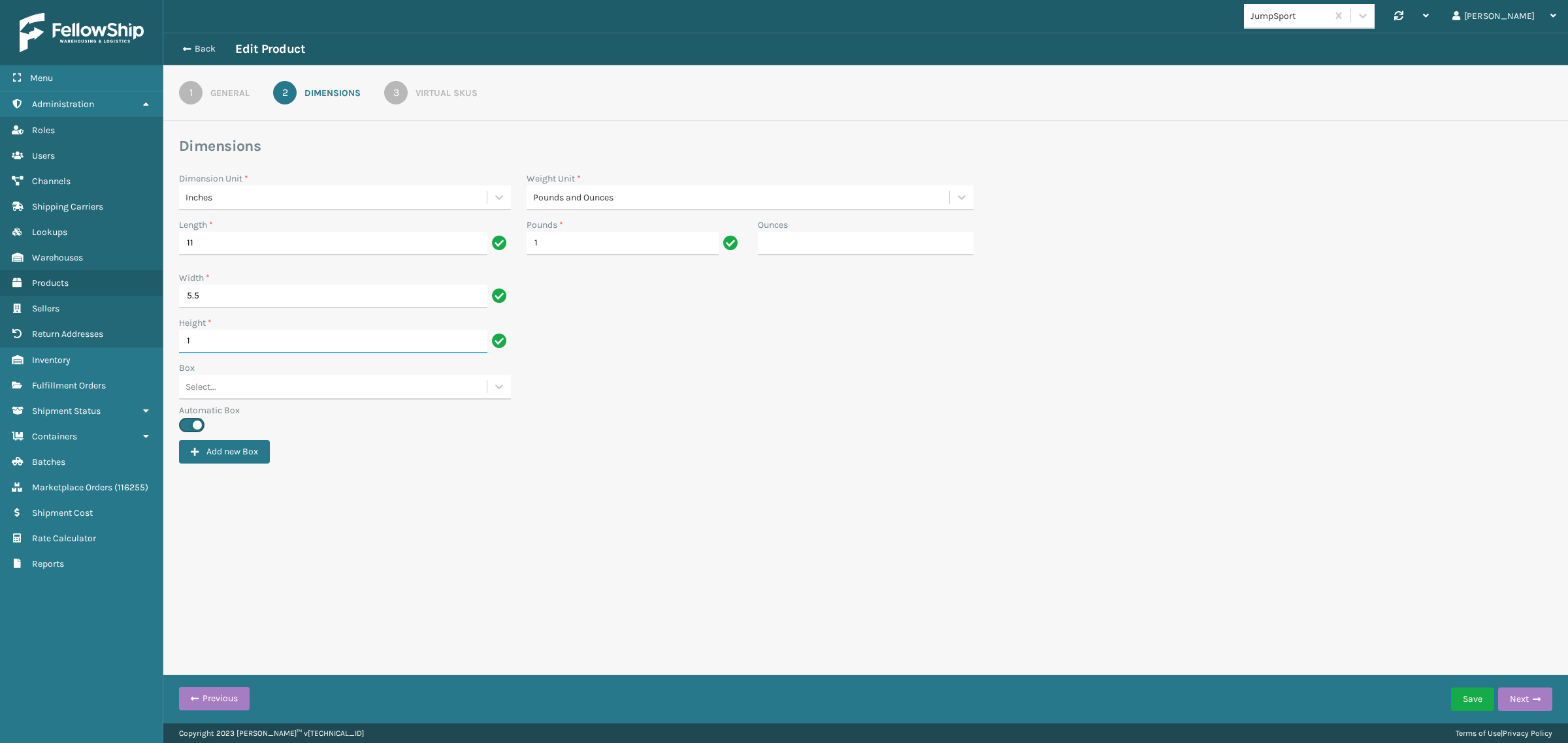
drag, startPoint x: 229, startPoint y: 335, endPoint x: 178, endPoint y: 335, distance: 51.0
click at [178, 335] on div "Height * 1" at bounding box center [345, 338] width 348 height 45
type input "4"
drag, startPoint x: 561, startPoint y: 246, endPoint x: 525, endPoint y: 246, distance: 36.0
click at [526, 246] on input "1" at bounding box center [622, 243] width 192 height 23
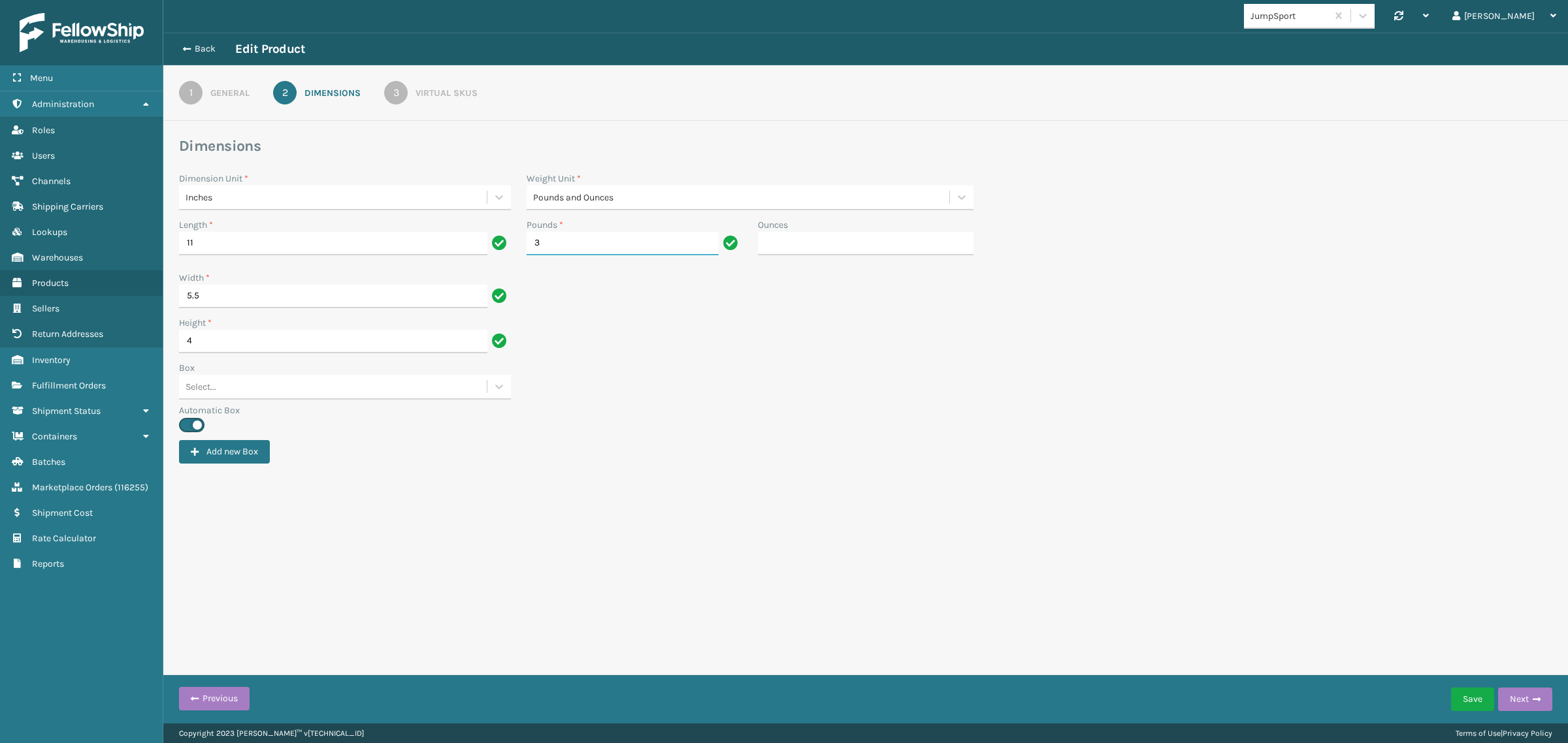
type input "3"
click at [560, 337] on div "Height * 4" at bounding box center [866, 338] width 1388 height 45
click at [398, 94] on div "3" at bounding box center [395, 92] width 23 height 23
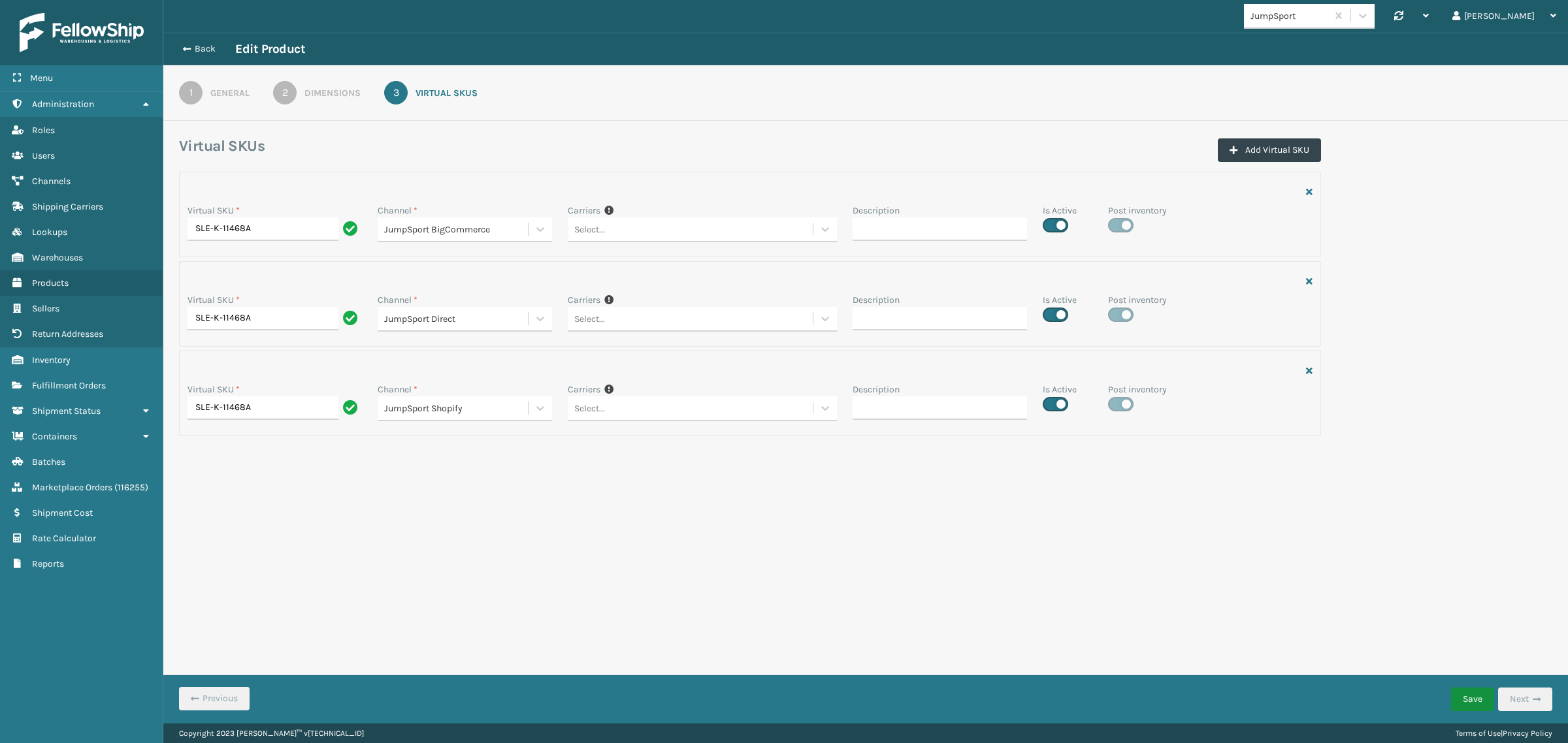
click at [1464, 699] on button "Save" at bounding box center [1472, 699] width 44 height 23
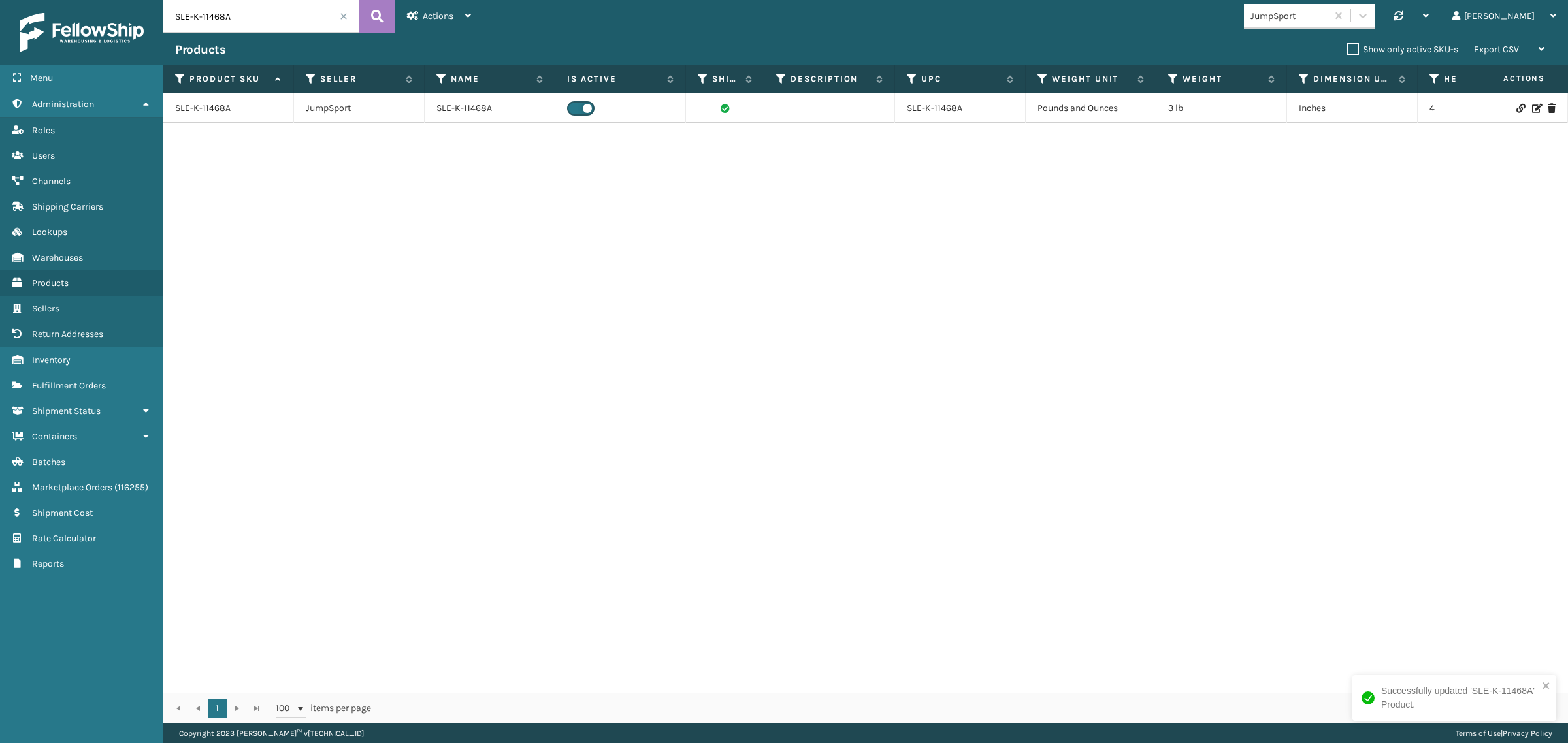
click at [261, 19] on input "SLE-K-11468A" at bounding box center [260, 16] width 196 height 32
paste input "WCA-S-11649-00"
type input "WCA-S-11649-00"
click at [380, 19] on icon at bounding box center [376, 16] width 12 height 19
click at [206, 109] on link "WCA-S-11649-00" at bounding box center [209, 108] width 68 height 13
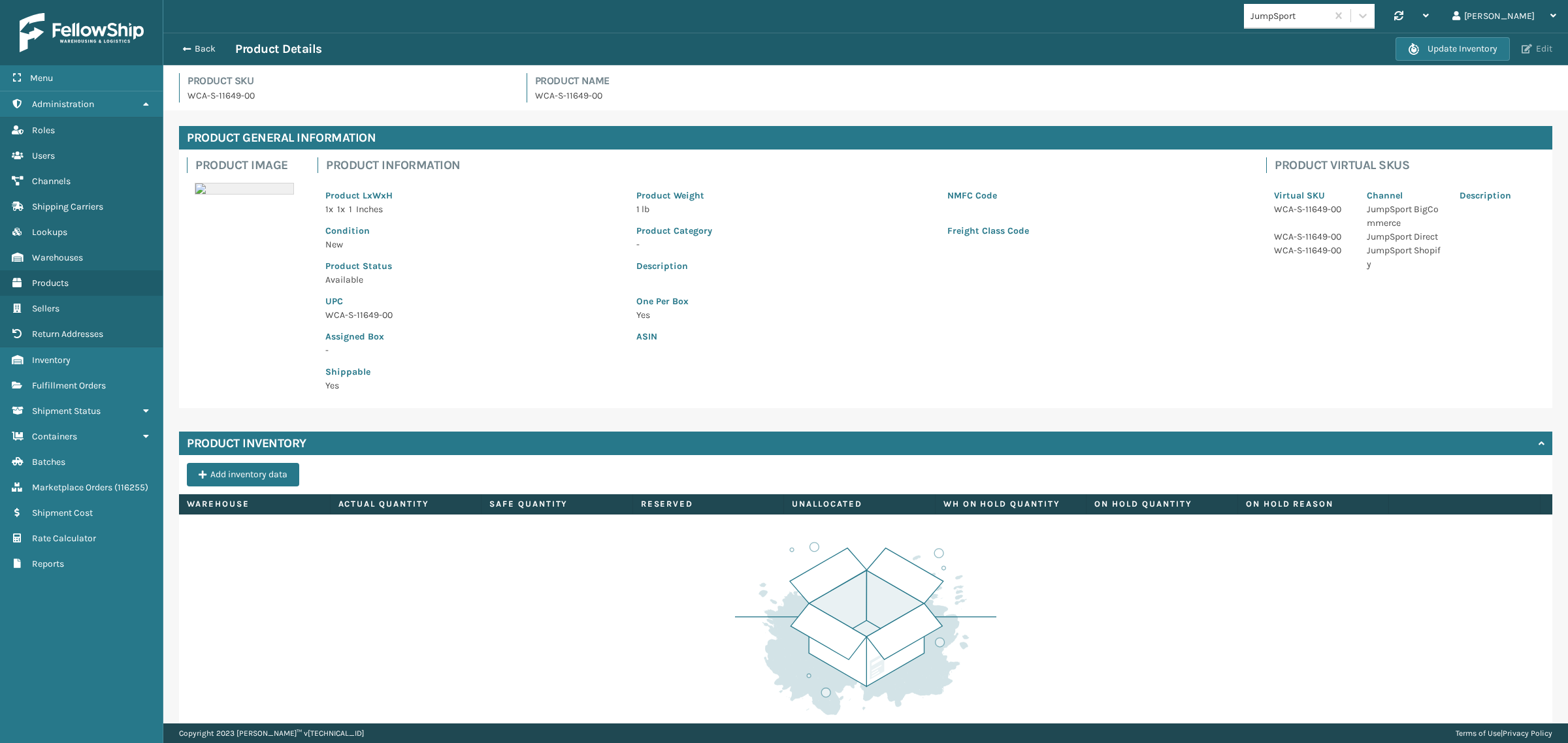
click at [1539, 51] on button "Edit" at bounding box center [1536, 49] width 39 height 12
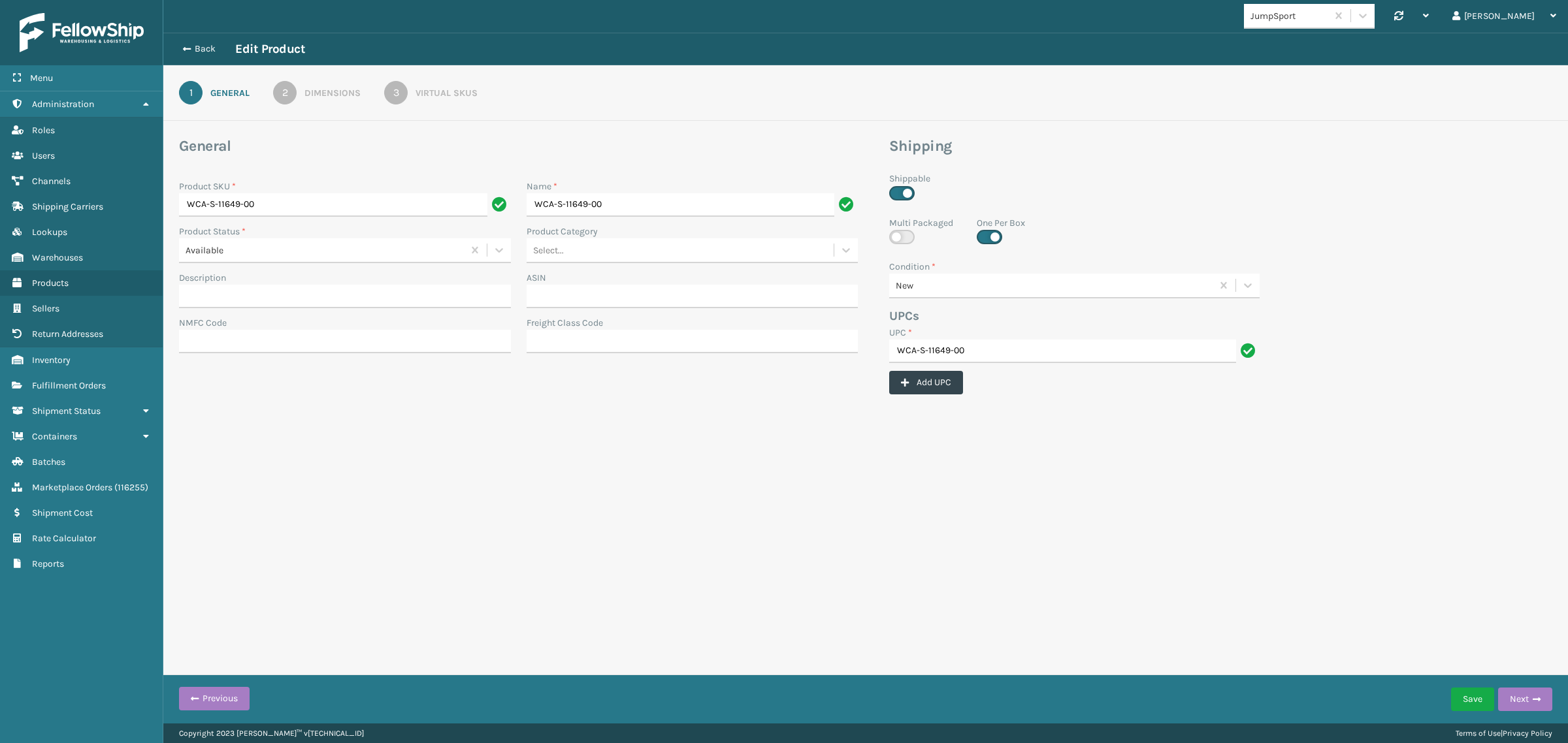
click at [291, 93] on div "2" at bounding box center [285, 92] width 23 height 23
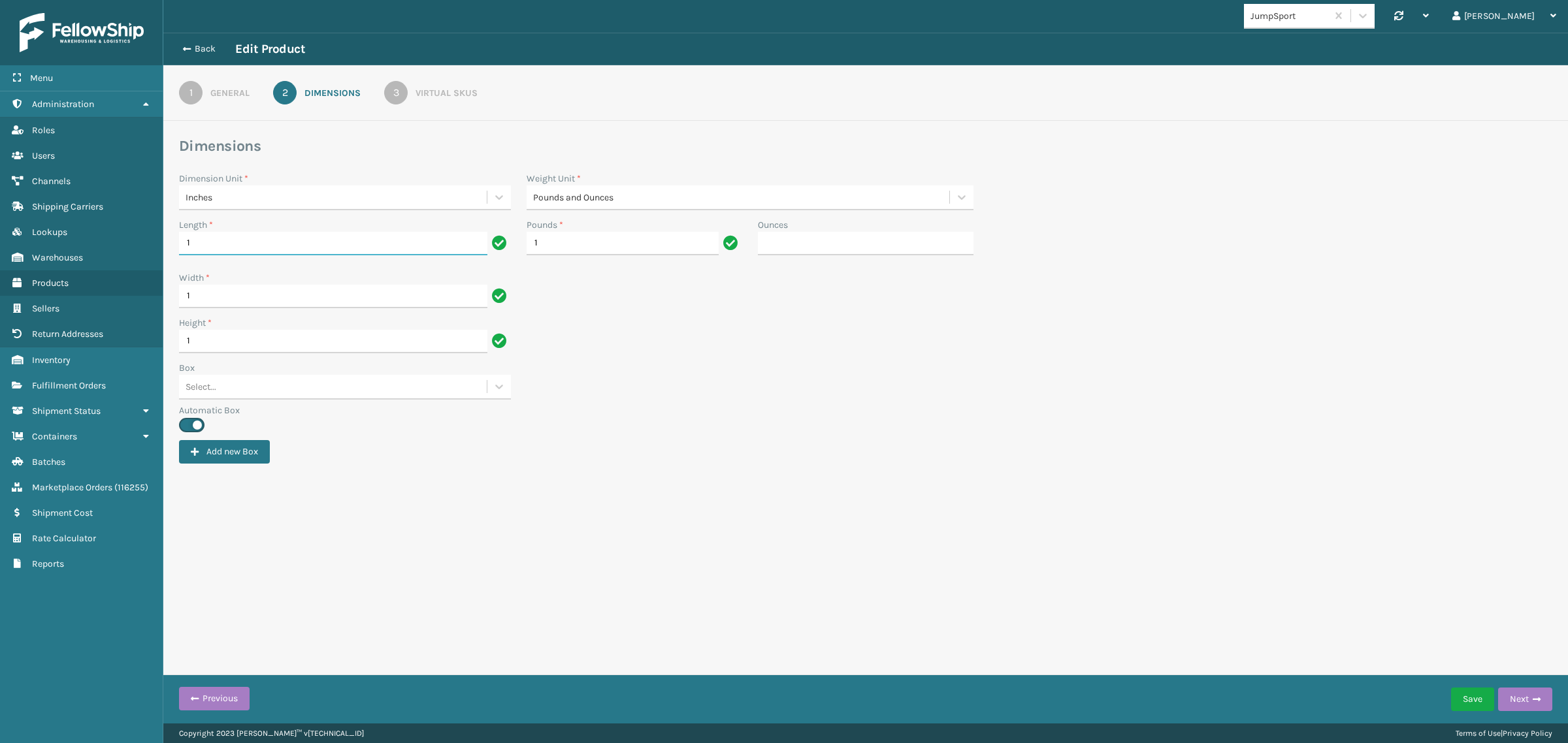
drag, startPoint x: 216, startPoint y: 253, endPoint x: 168, endPoint y: 258, distance: 48.3
click at [168, 258] on div "Dimensions Dimension Unit * Inches Weight Unit * Pounds and Ounces Length * 1 P…" at bounding box center [865, 299] width 1404 height 327
type input "20"
click at [211, 302] on input "1" at bounding box center [333, 296] width 309 height 23
type input "15"
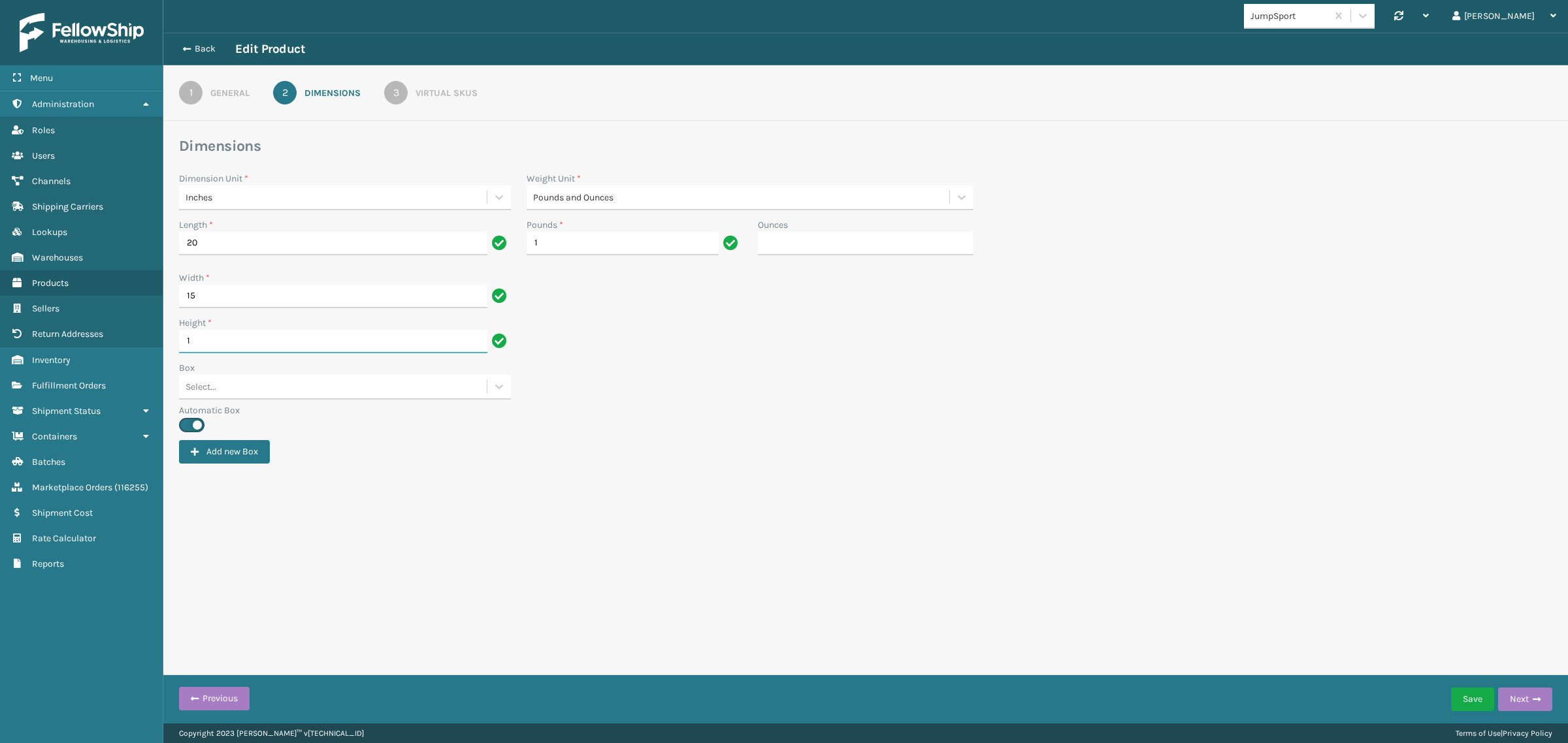
drag, startPoint x: 199, startPoint y: 337, endPoint x: 173, endPoint y: 346, distance: 27.5
click at [173, 346] on div "Height * 1" at bounding box center [345, 338] width 348 height 45
type input "6"
click at [565, 240] on input "1" at bounding box center [622, 243] width 192 height 23
type input "19"
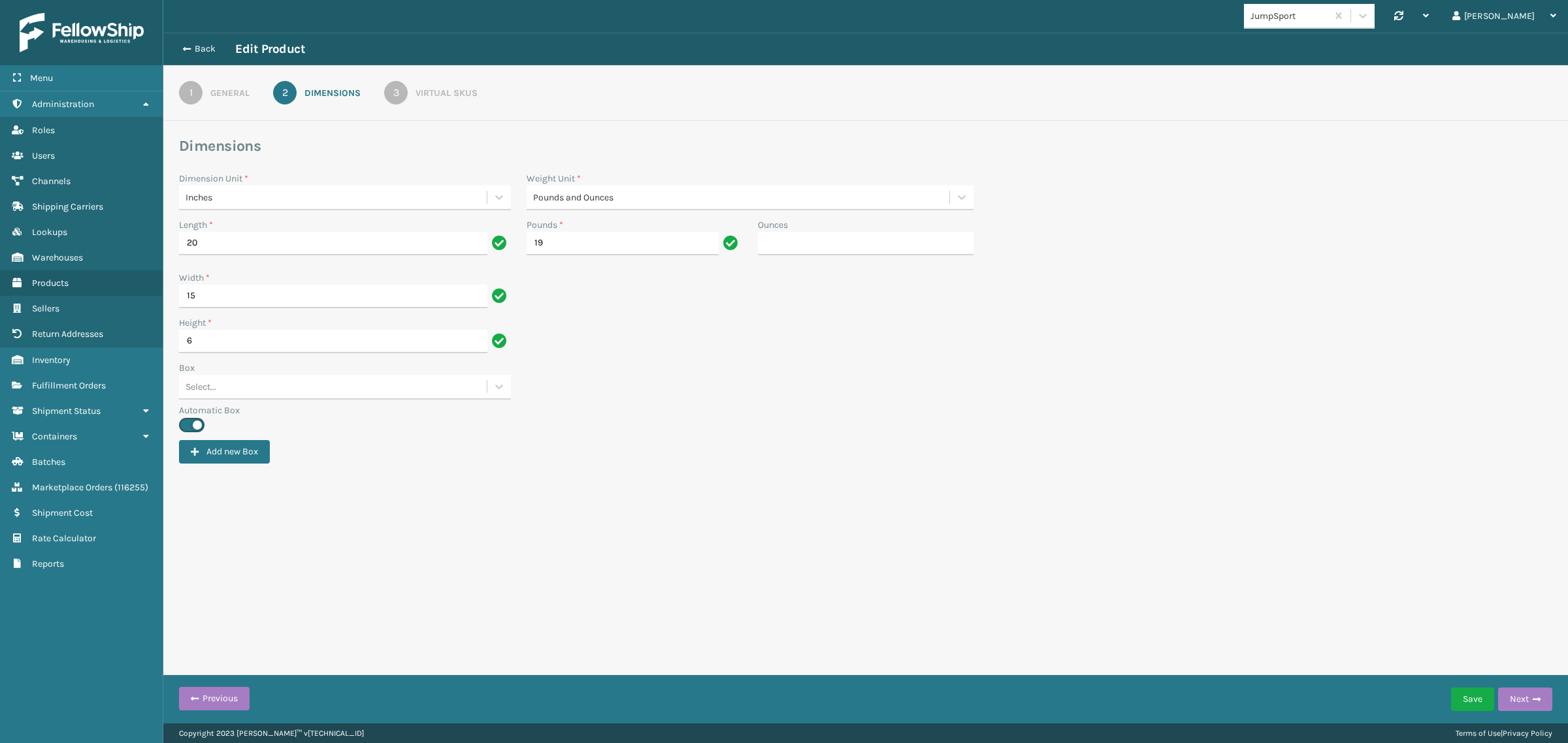
click at [1132, 452] on div "Add new Box" at bounding box center [866, 451] width 1373 height 23
click at [403, 90] on div "3" at bounding box center [395, 92] width 23 height 23
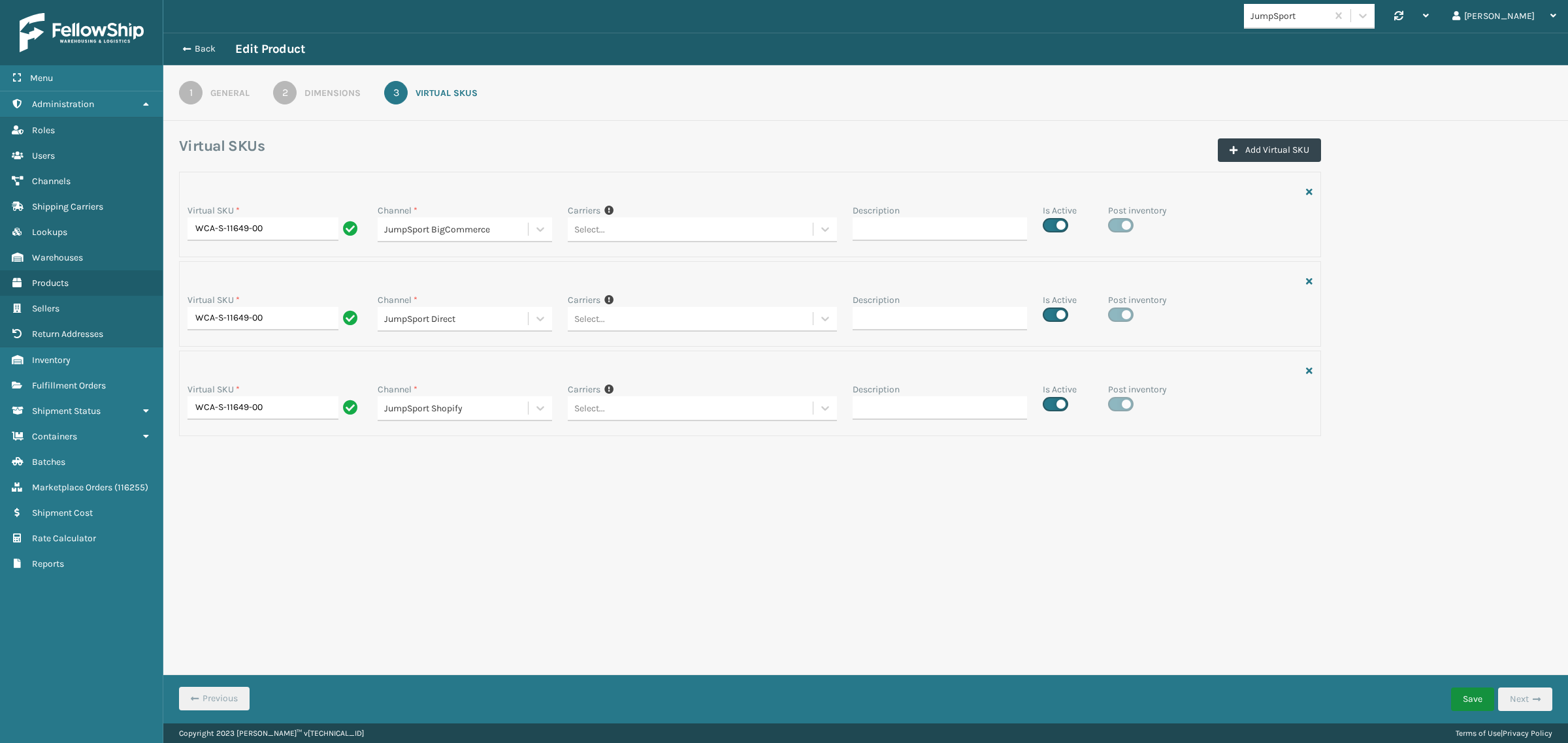
click at [1477, 700] on button "Save" at bounding box center [1472, 699] width 44 height 23
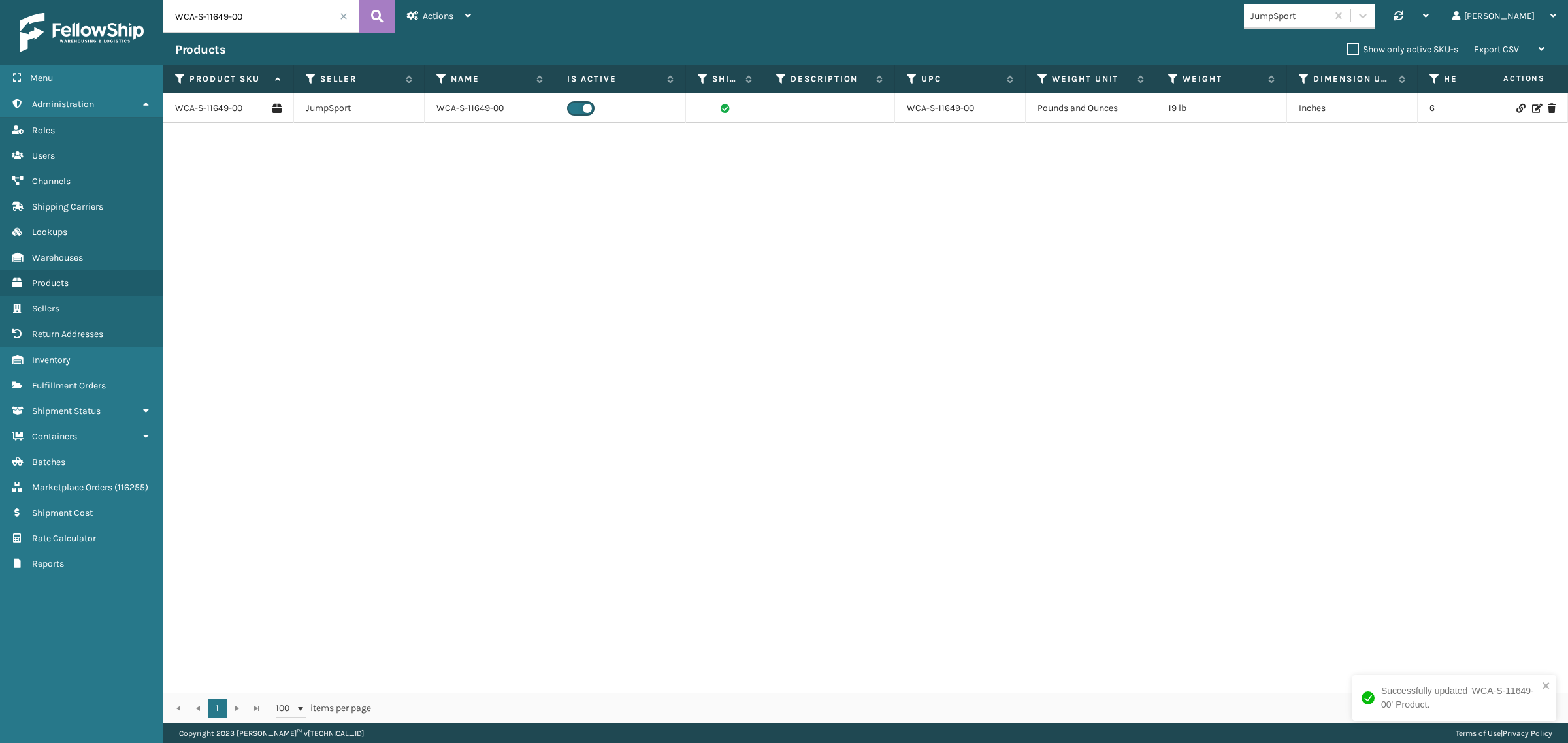
click at [253, 21] on input "WCA-S-11649-00" at bounding box center [260, 16] width 196 height 32
paste input "ANJ-S-10625-01"
type input "ANJ-S-10625-01"
click at [380, 15] on icon at bounding box center [376, 16] width 12 height 19
click at [213, 108] on link "ANJ-S-10625-01" at bounding box center [207, 108] width 63 height 13
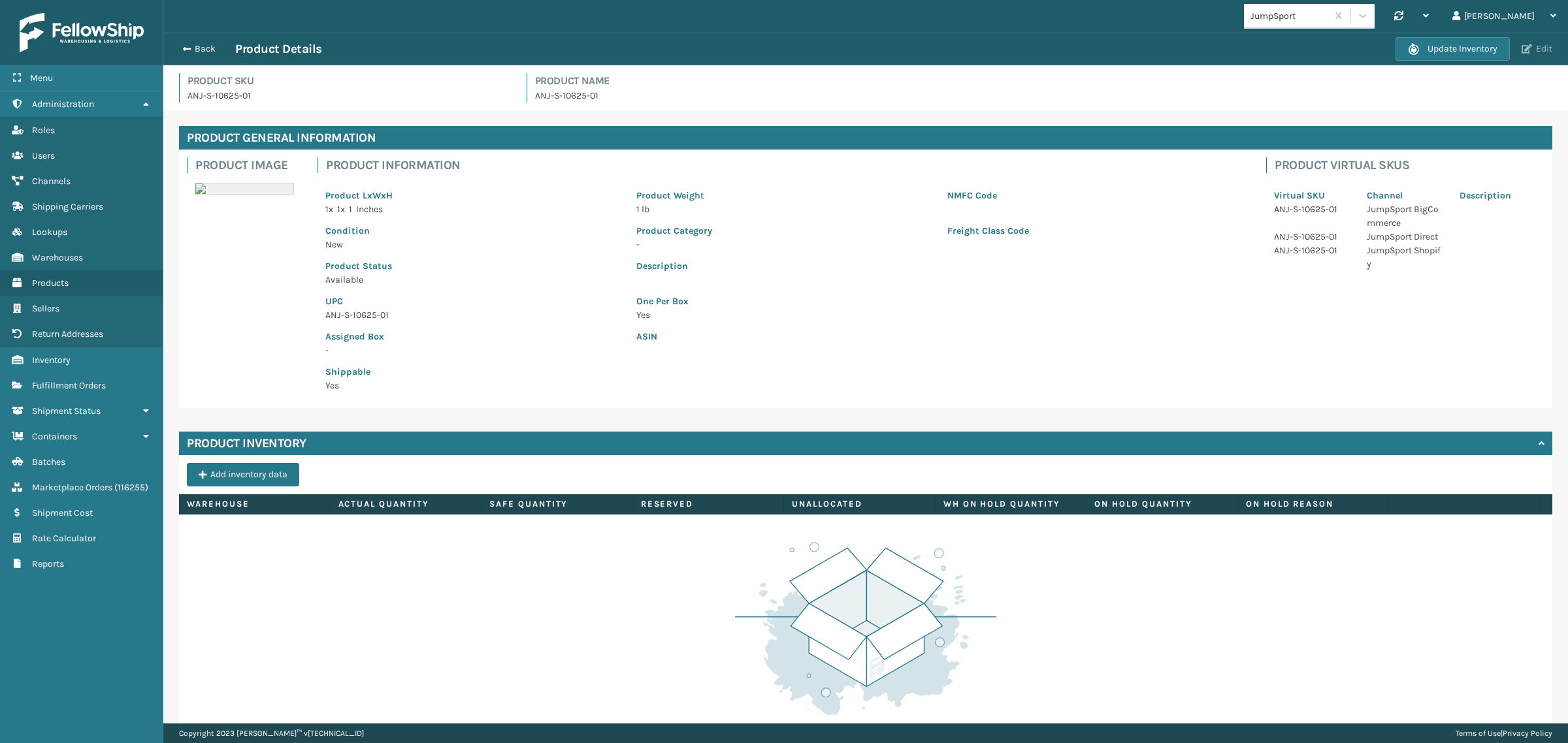
click at [1529, 45] on span "button" at bounding box center [1526, 49] width 10 height 9
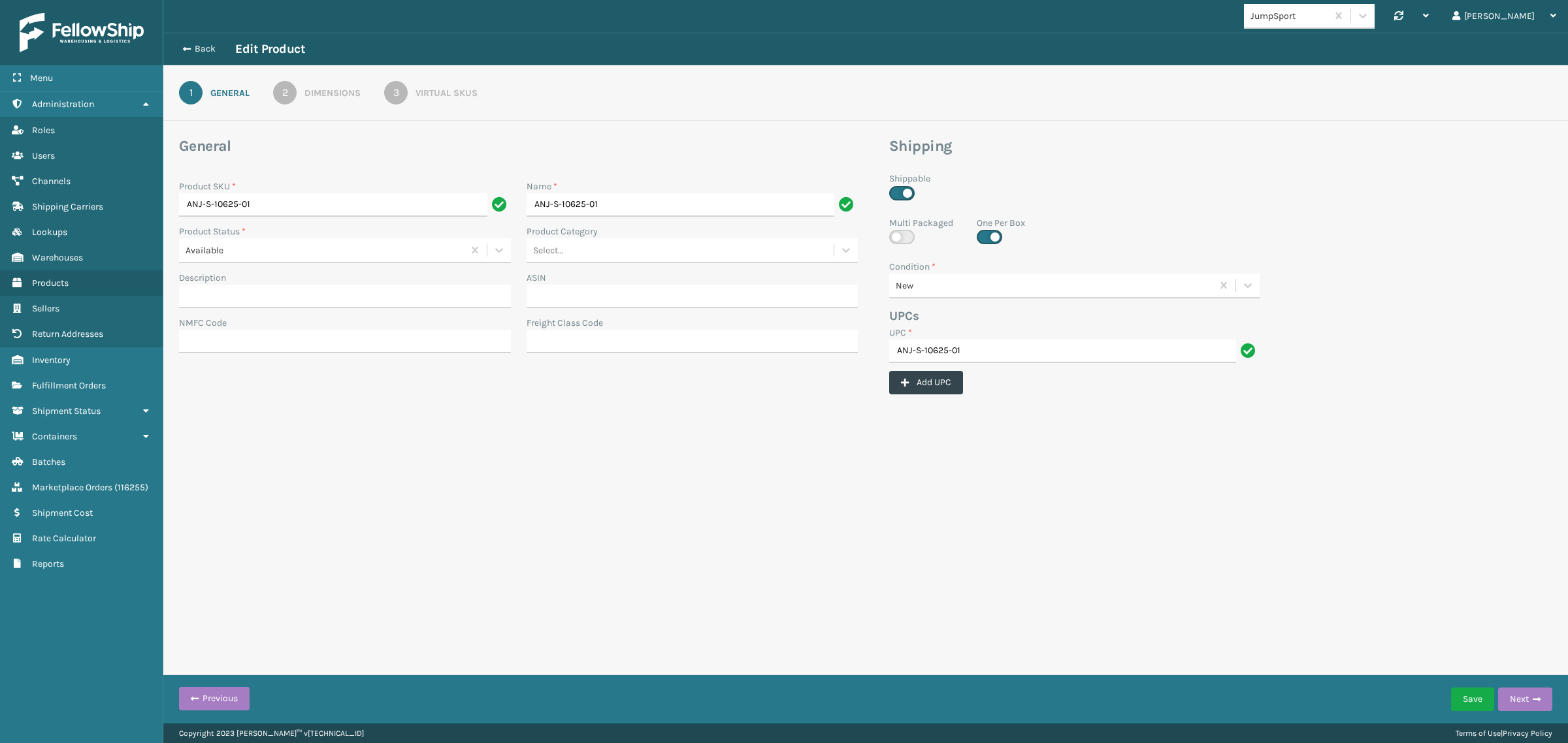
click at [302, 94] on link "2 Dimensions" at bounding box center [316, 92] width 134 height 23
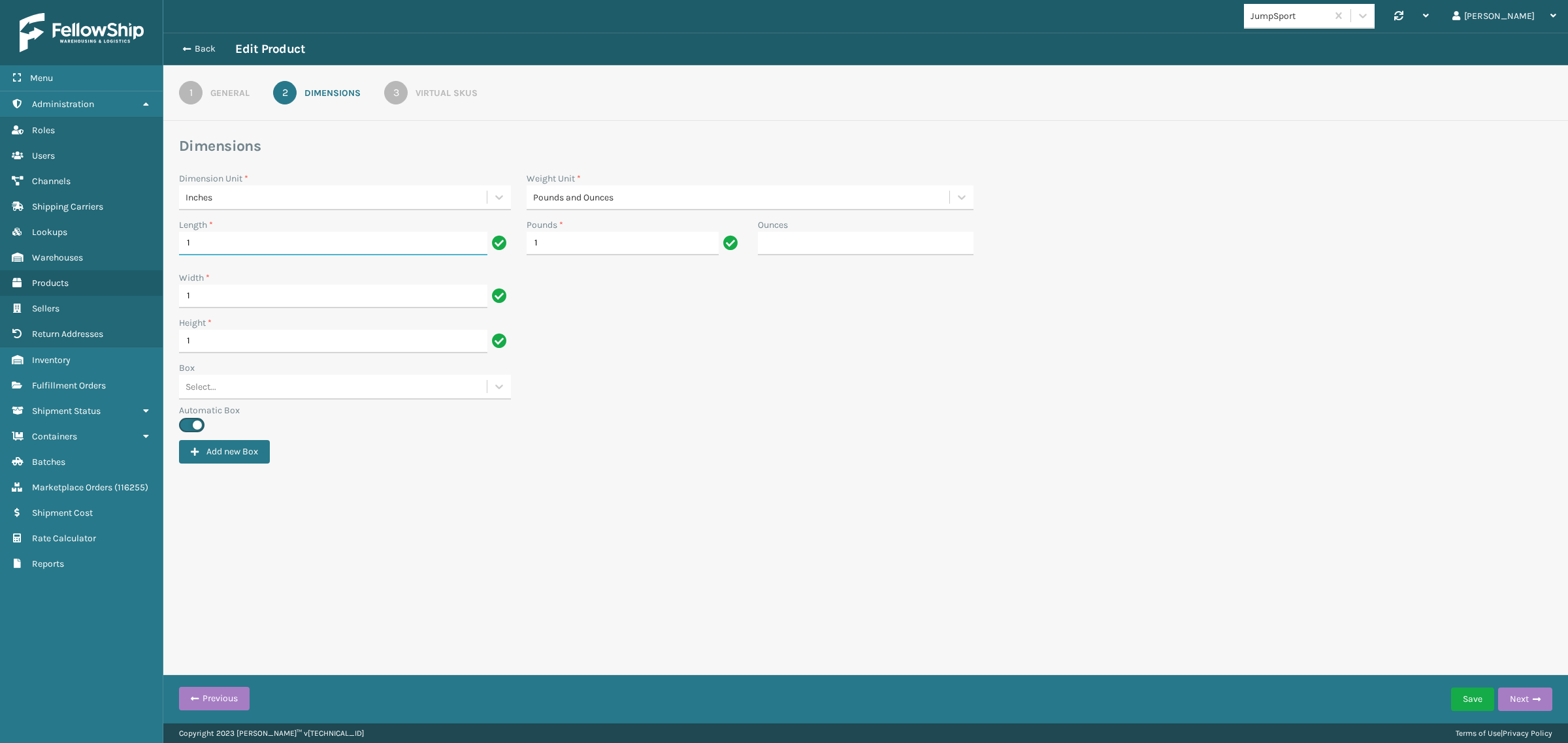
click at [233, 248] on input "1" at bounding box center [333, 243] width 309 height 23
type input "15"
drag, startPoint x: 199, startPoint y: 302, endPoint x: 181, endPoint y: 302, distance: 18.0
click at [181, 302] on input "1" at bounding box center [333, 296] width 309 height 23
type input "6"
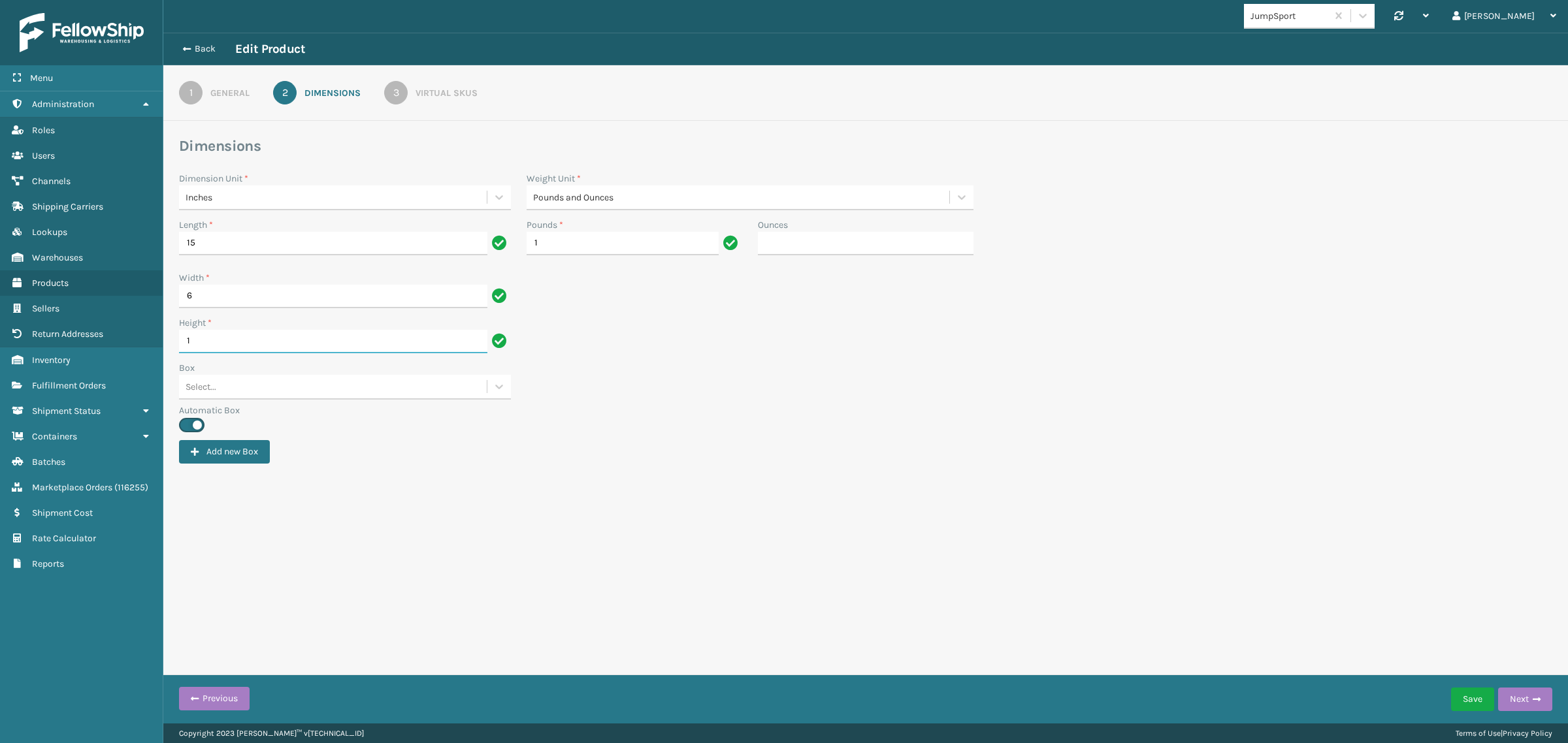
drag, startPoint x: 189, startPoint y: 343, endPoint x: 178, endPoint y: 345, distance: 11.2
click at [179, 345] on input "1" at bounding box center [333, 341] width 309 height 23
type input "3"
drag, startPoint x: 544, startPoint y: 246, endPoint x: 508, endPoint y: 256, distance: 37.4
click at [508, 256] on div "Length * 15 Pounds * 1 Ounces" at bounding box center [866, 244] width 1388 height 53
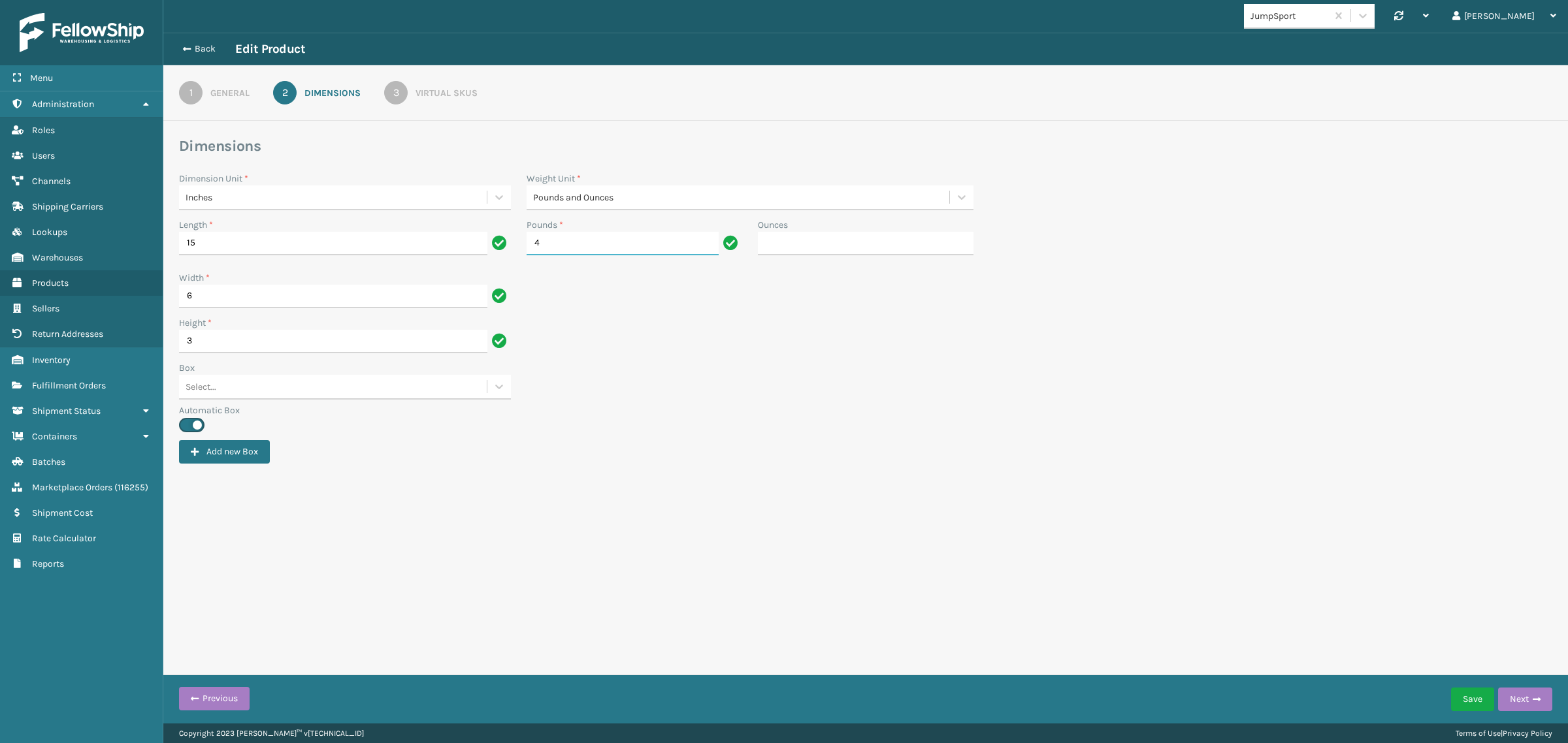
type input "4"
click at [550, 346] on div "Height * 3" at bounding box center [866, 338] width 1388 height 45
click at [396, 81] on div "3" at bounding box center [395, 92] width 23 height 23
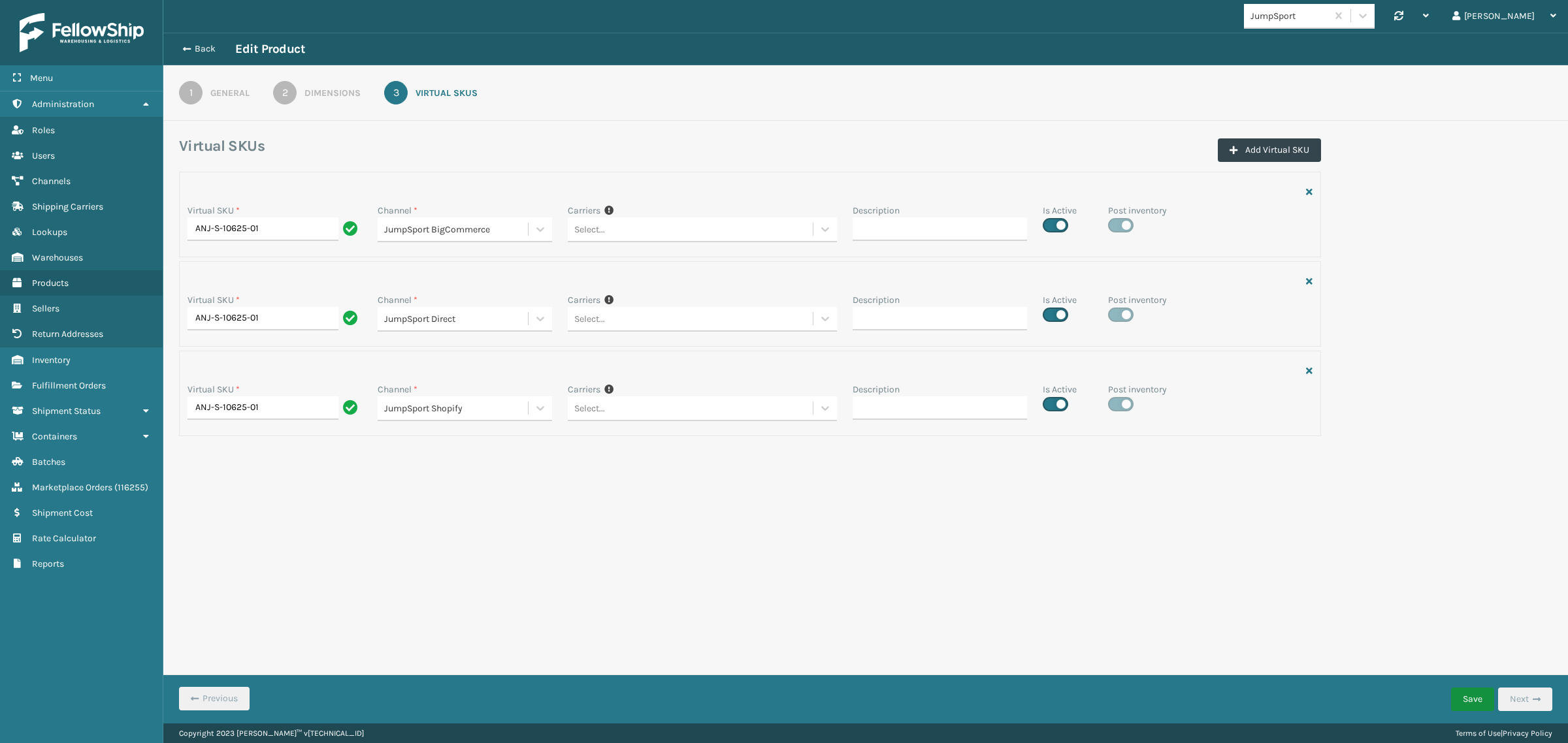
click at [1470, 690] on button "Save" at bounding box center [1472, 699] width 44 height 23
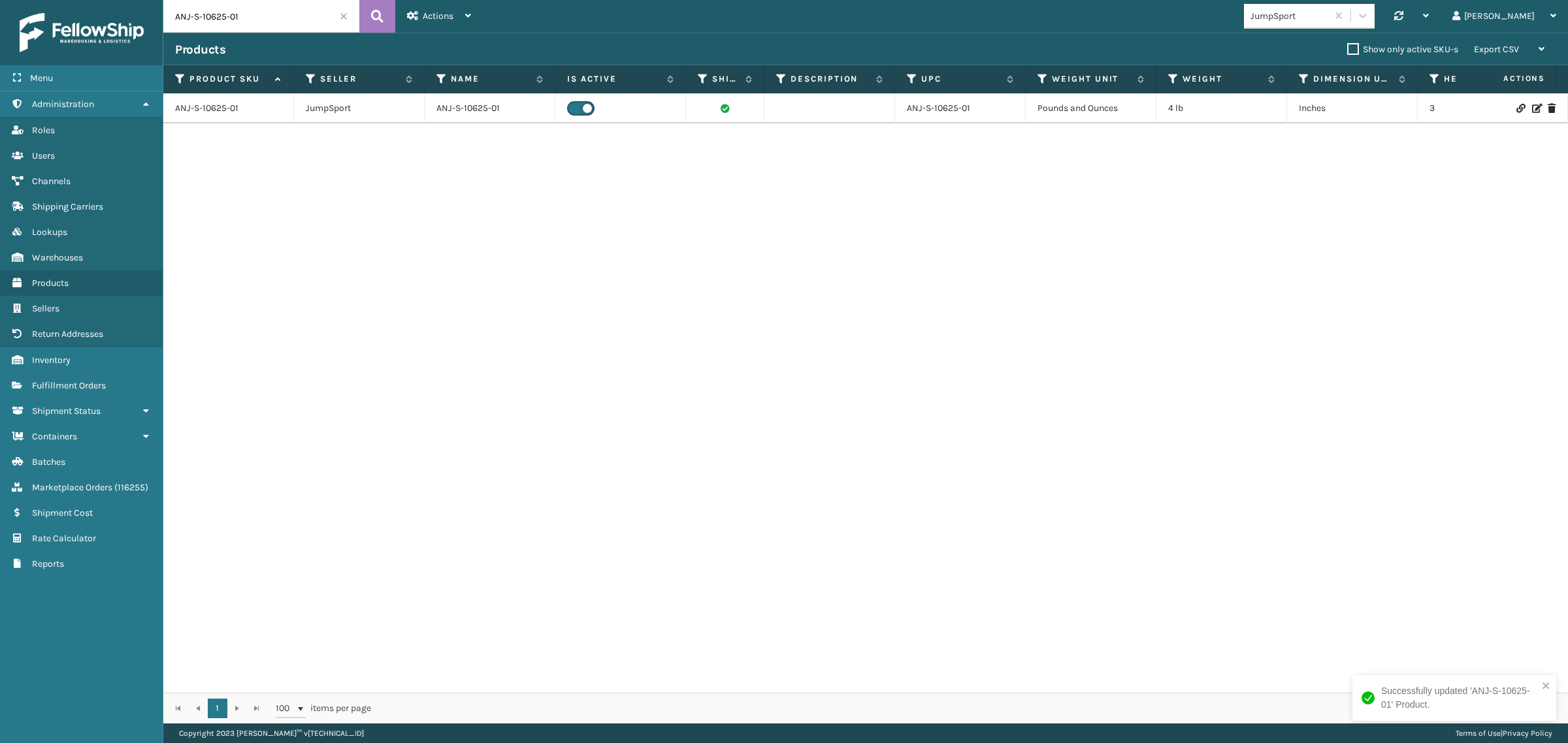
click at [256, 19] on input "ANJ-S-10625-01" at bounding box center [260, 16] width 196 height 32
paste input "MAT-A-20059-07"
type input "MAT-A-20059-07"
click at [371, 13] on icon at bounding box center [376, 16] width 12 height 19
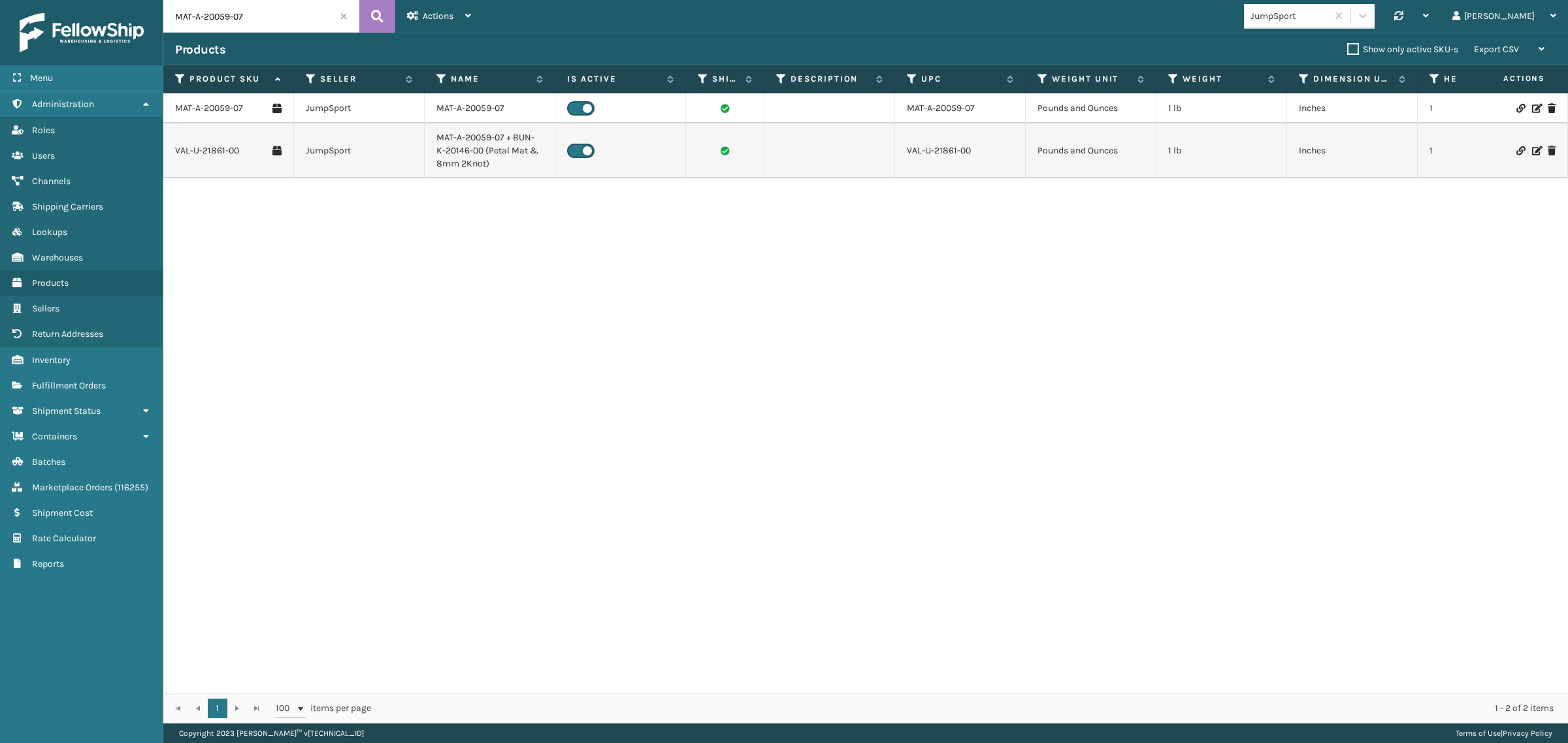
click at [393, 319] on div "MAT-A-20059-07 JumpSport MAT-A-20059-07 MAT-A-20059-07 Pounds and Ounces 1 lb I…" at bounding box center [865, 393] width 1404 height 599
click at [224, 105] on link "MAT-A-20059-07" at bounding box center [209, 108] width 68 height 13
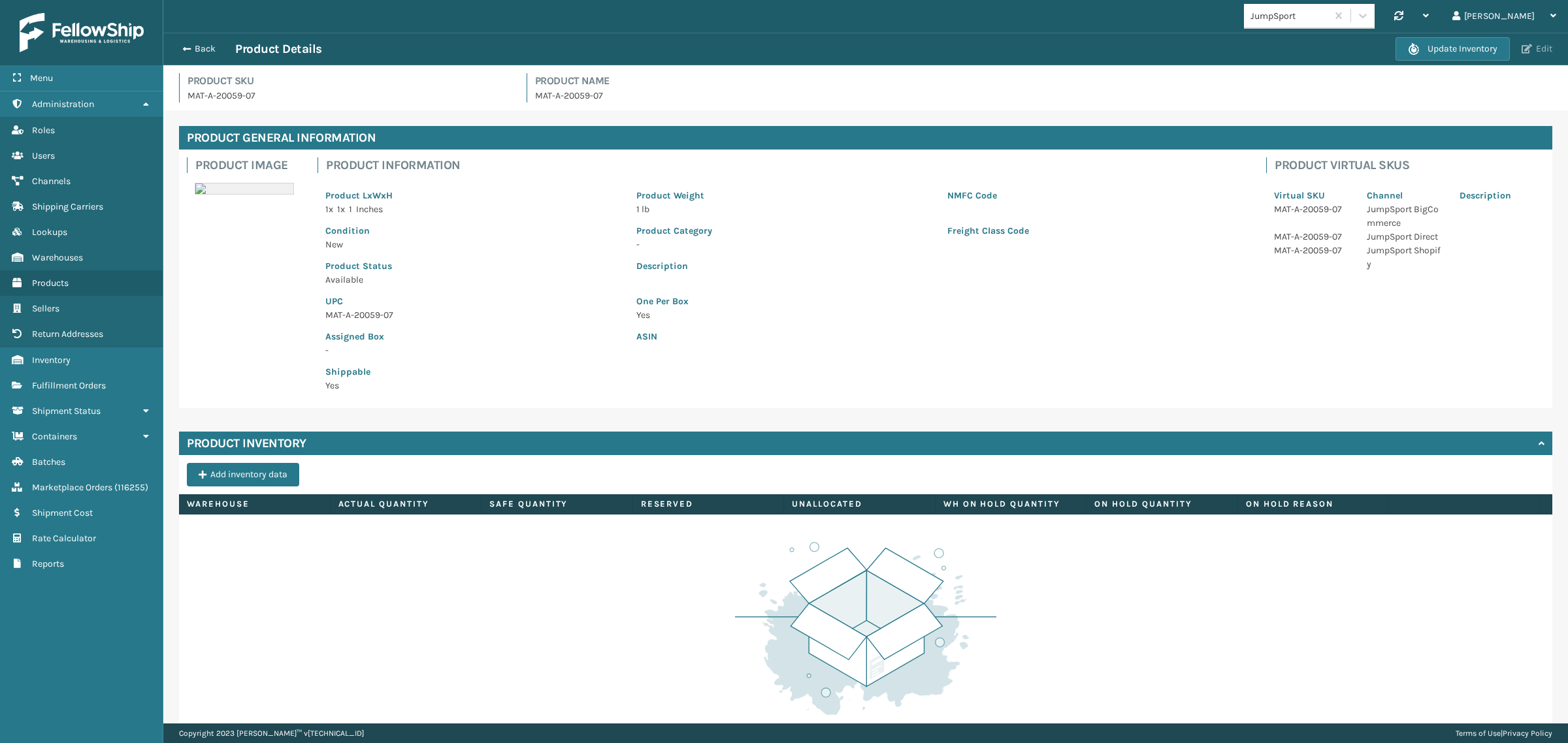
click at [1536, 50] on button "Edit" at bounding box center [1536, 49] width 39 height 12
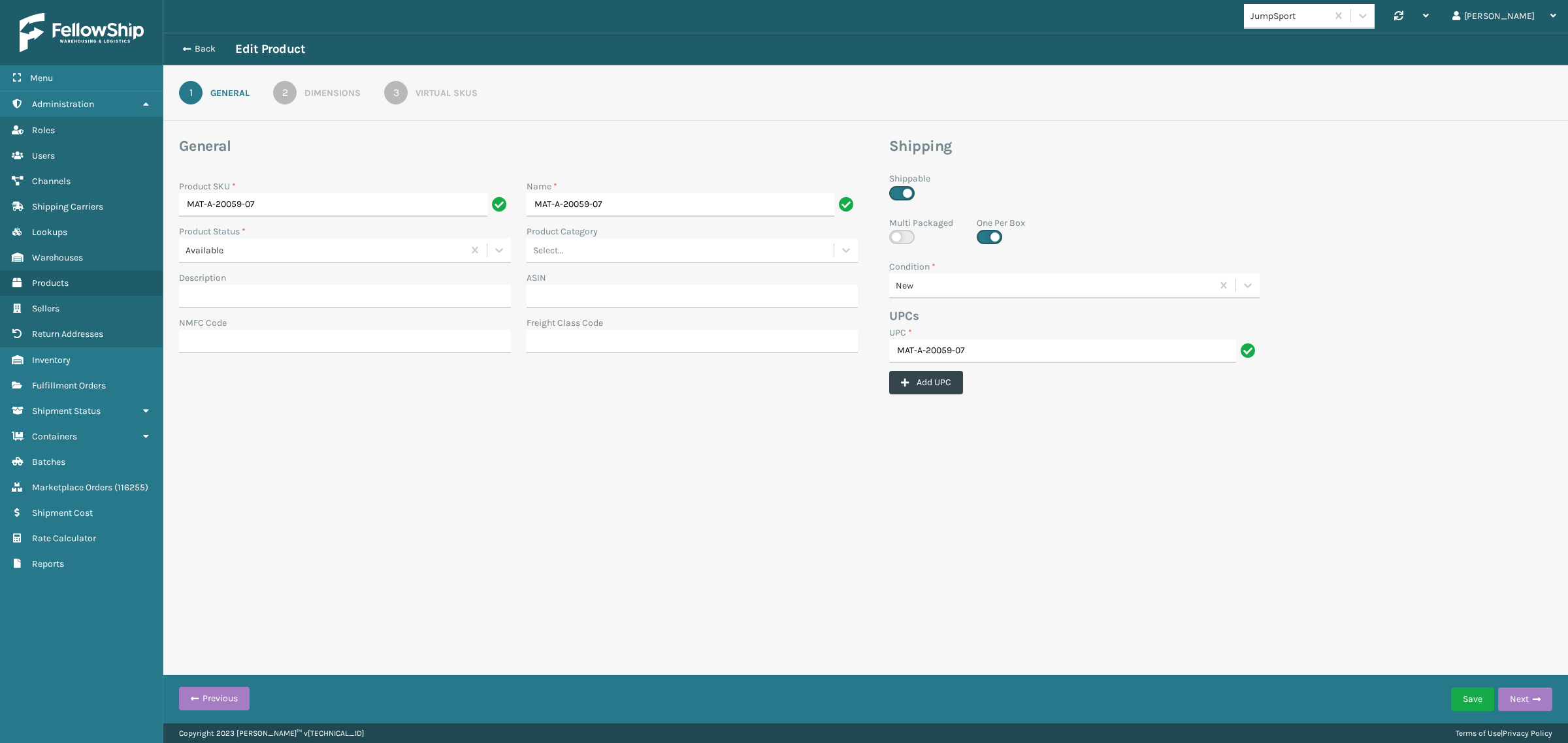
click at [285, 93] on div "2" at bounding box center [285, 92] width 23 height 23
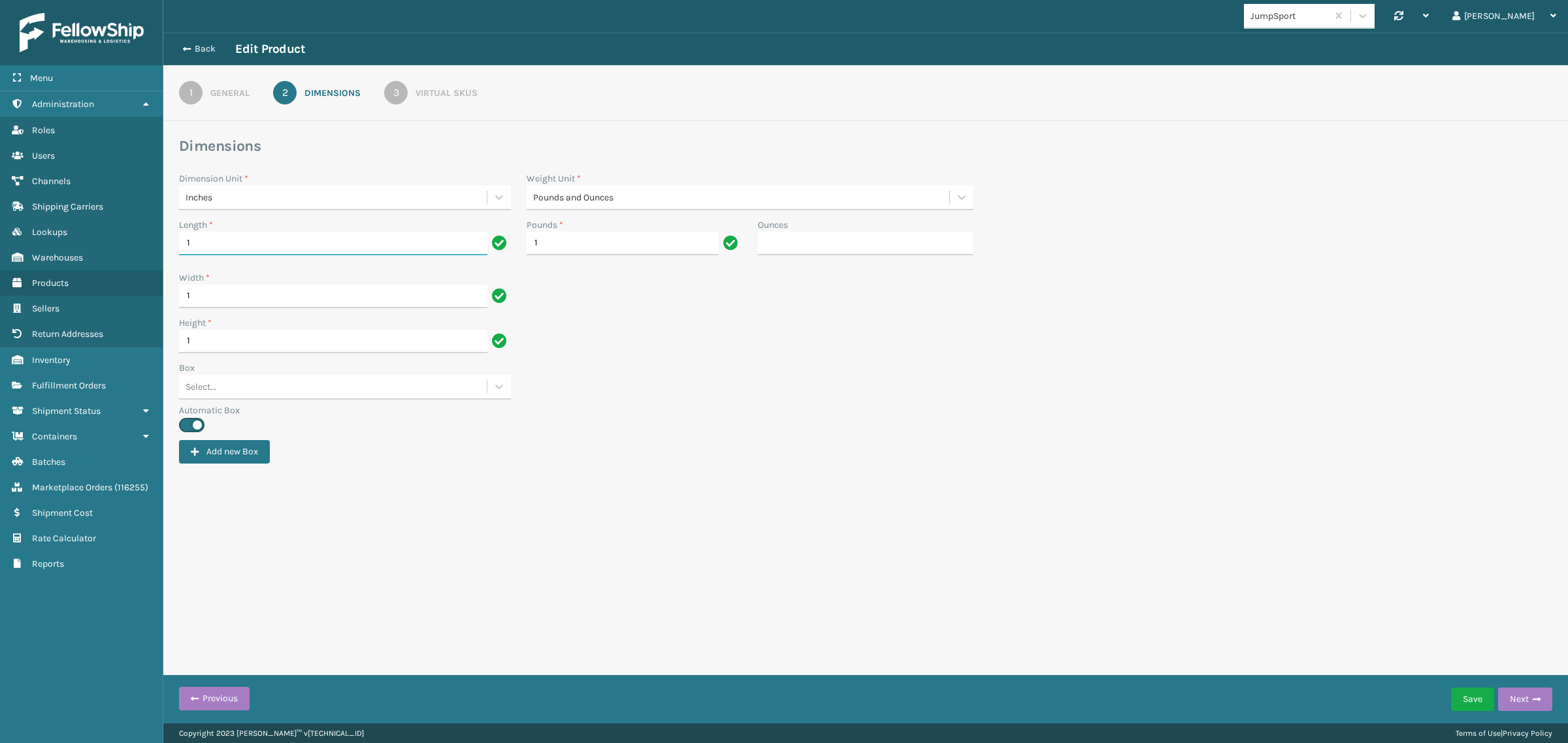
click at [223, 239] on input "1" at bounding box center [333, 243] width 309 height 23
type input "12"
drag, startPoint x: 205, startPoint y: 291, endPoint x: 178, endPoint y: 294, distance: 27.2
click at [178, 294] on div "Width * 1" at bounding box center [345, 294] width 348 height 45
type input "9"
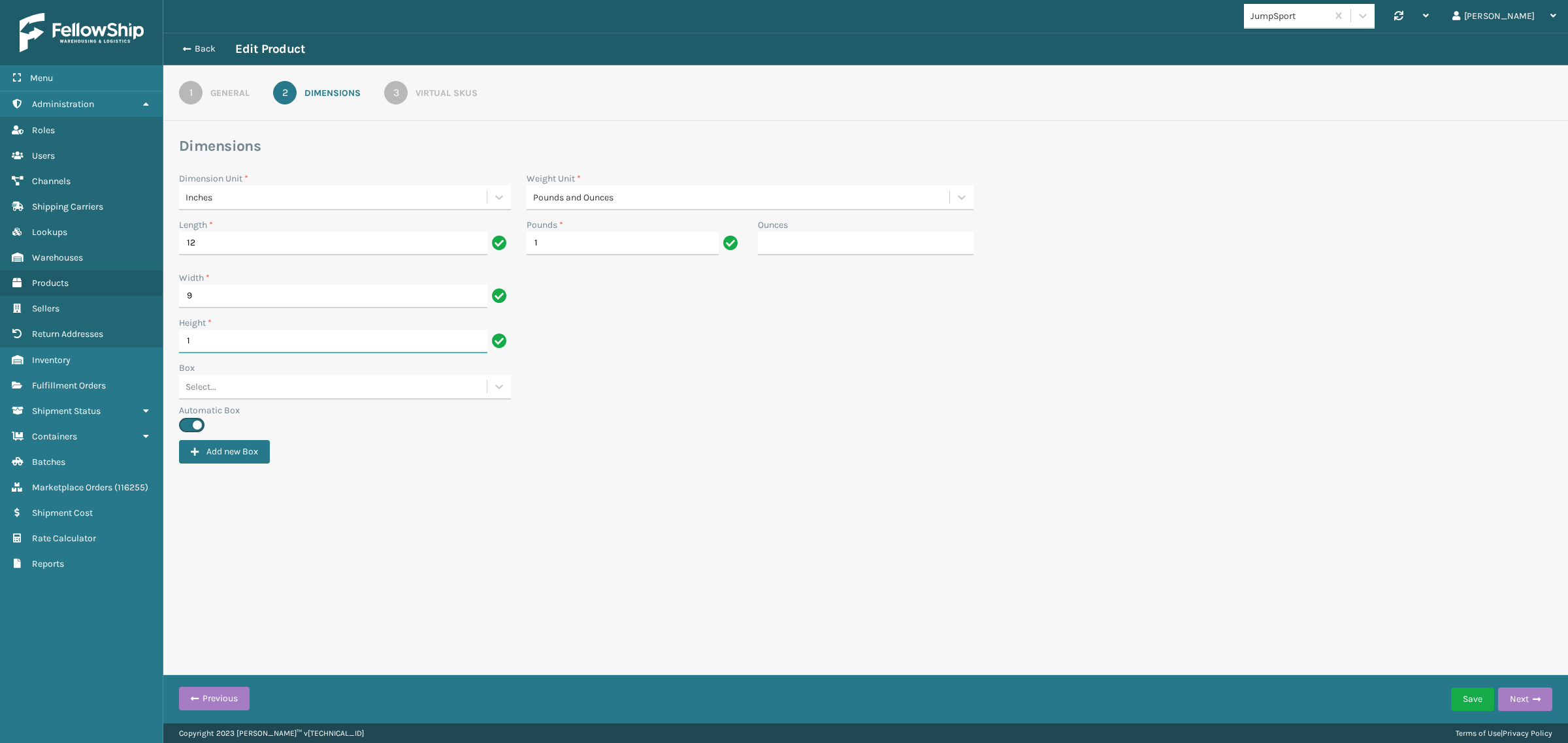
drag, startPoint x: 196, startPoint y: 343, endPoint x: 171, endPoint y: 344, distance: 25.0
click at [171, 344] on div "Height * 1" at bounding box center [345, 338] width 348 height 45
type input "6"
drag, startPoint x: 534, startPoint y: 244, endPoint x: 497, endPoint y: 244, distance: 37.0
click at [497, 244] on div "Length * 12 Pounds * 1 Ounces" at bounding box center [866, 244] width 1388 height 53
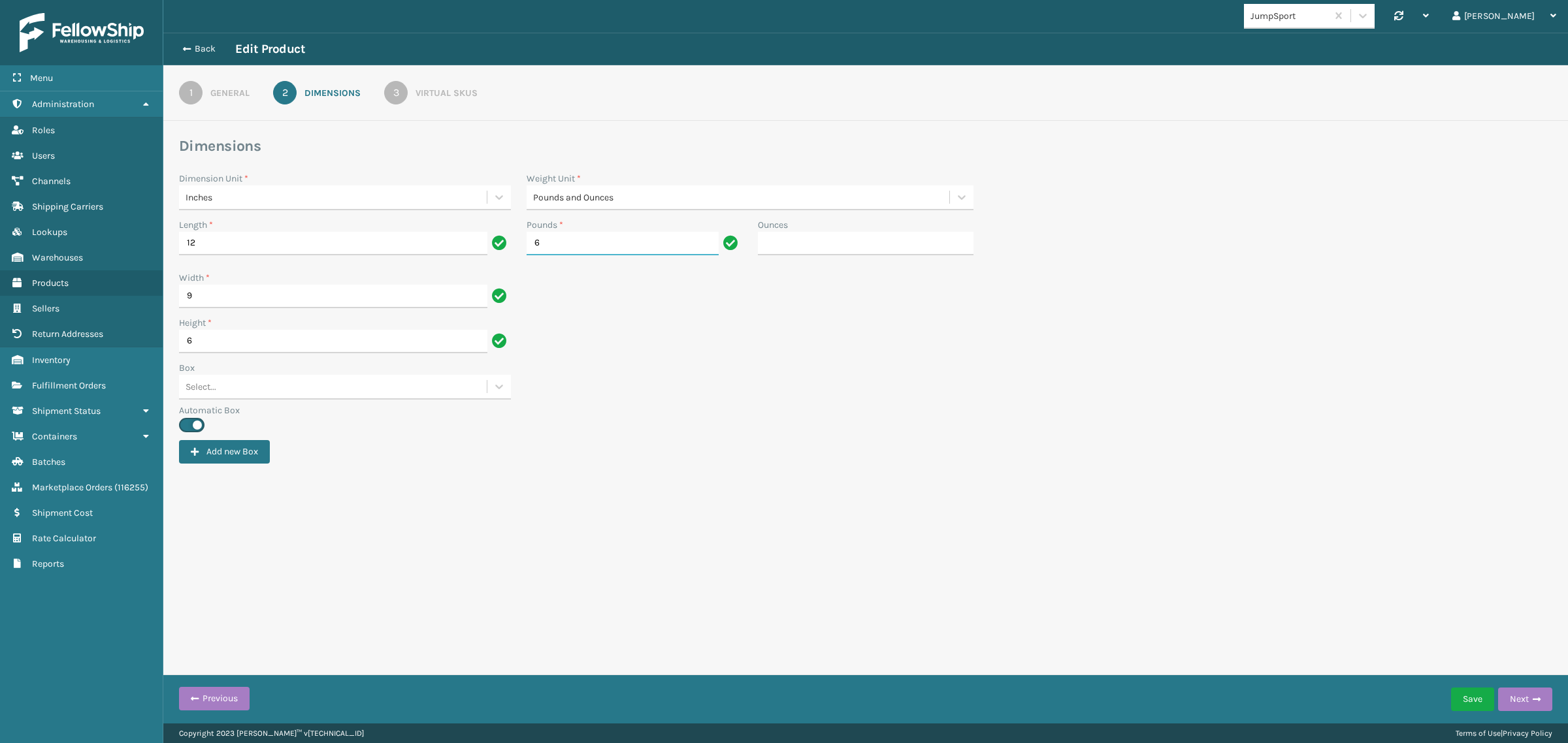
type input "6"
click at [979, 473] on form "Dimensions Dimension Unit * Inches Weight Unit * Pounds and Ounces Length * 12 …" at bounding box center [865, 323] width 1404 height 375
click at [388, 95] on div "3" at bounding box center [395, 92] width 23 height 23
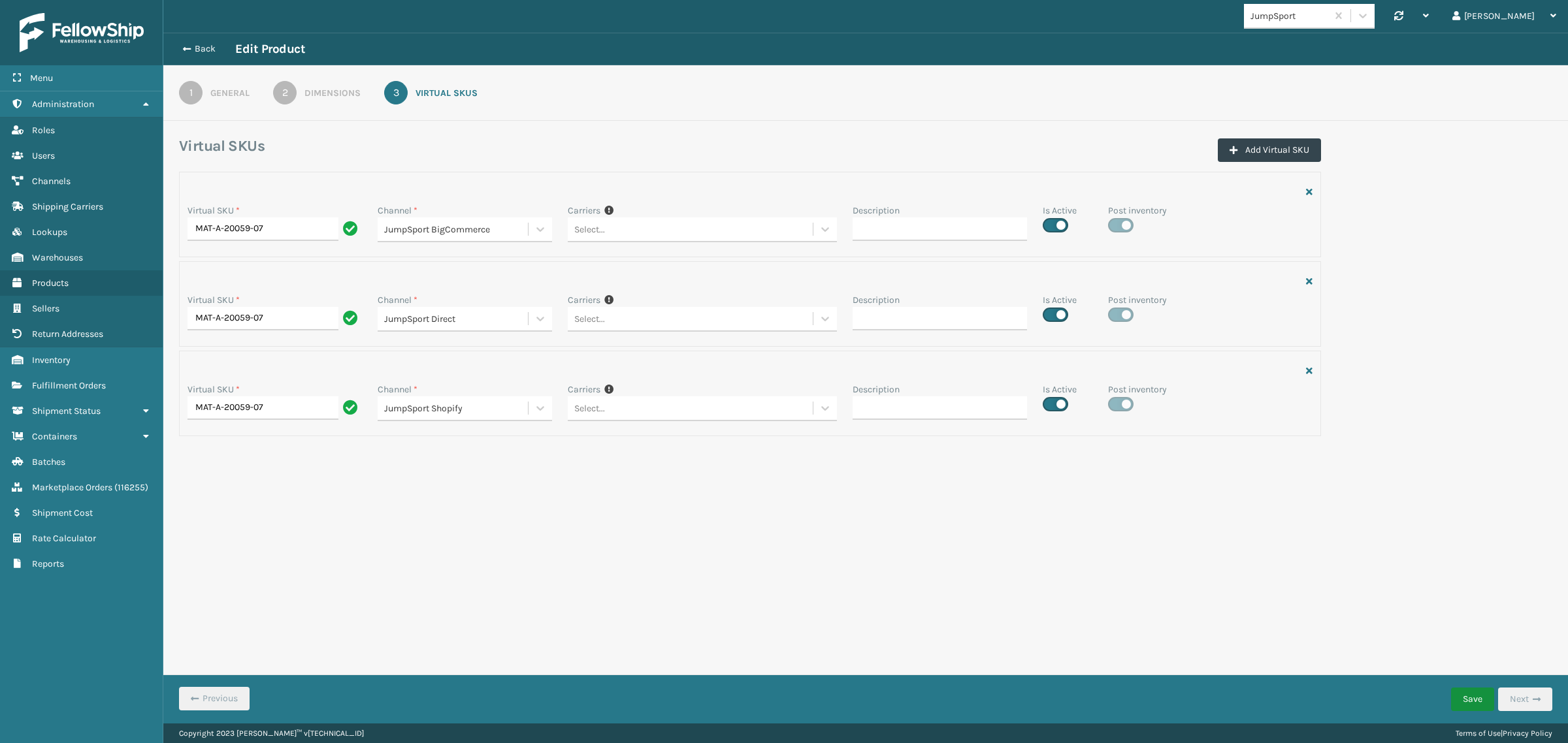
click at [1457, 693] on button "Save" at bounding box center [1472, 699] width 44 height 23
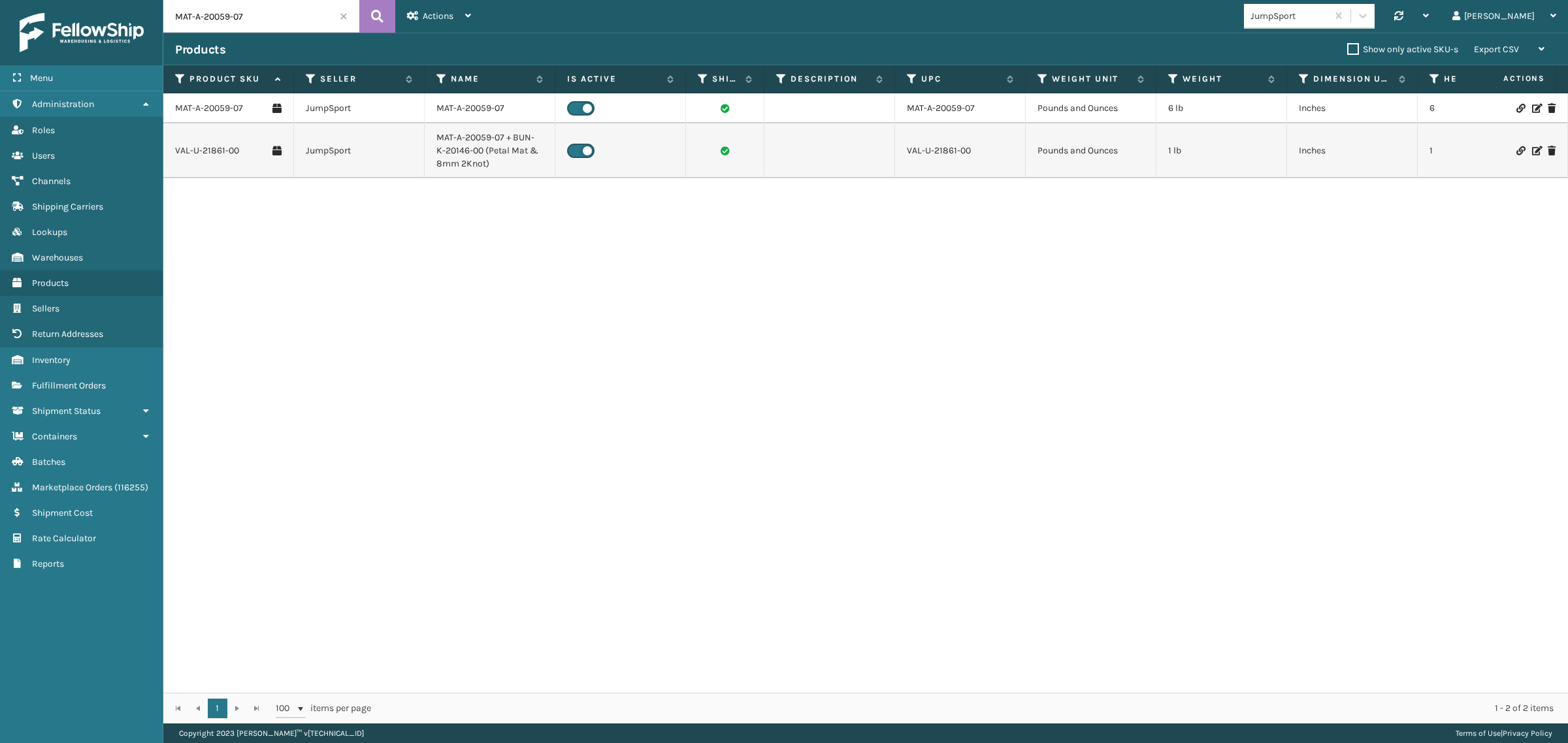
click at [342, 18] on span at bounding box center [344, 16] width 7 height 7
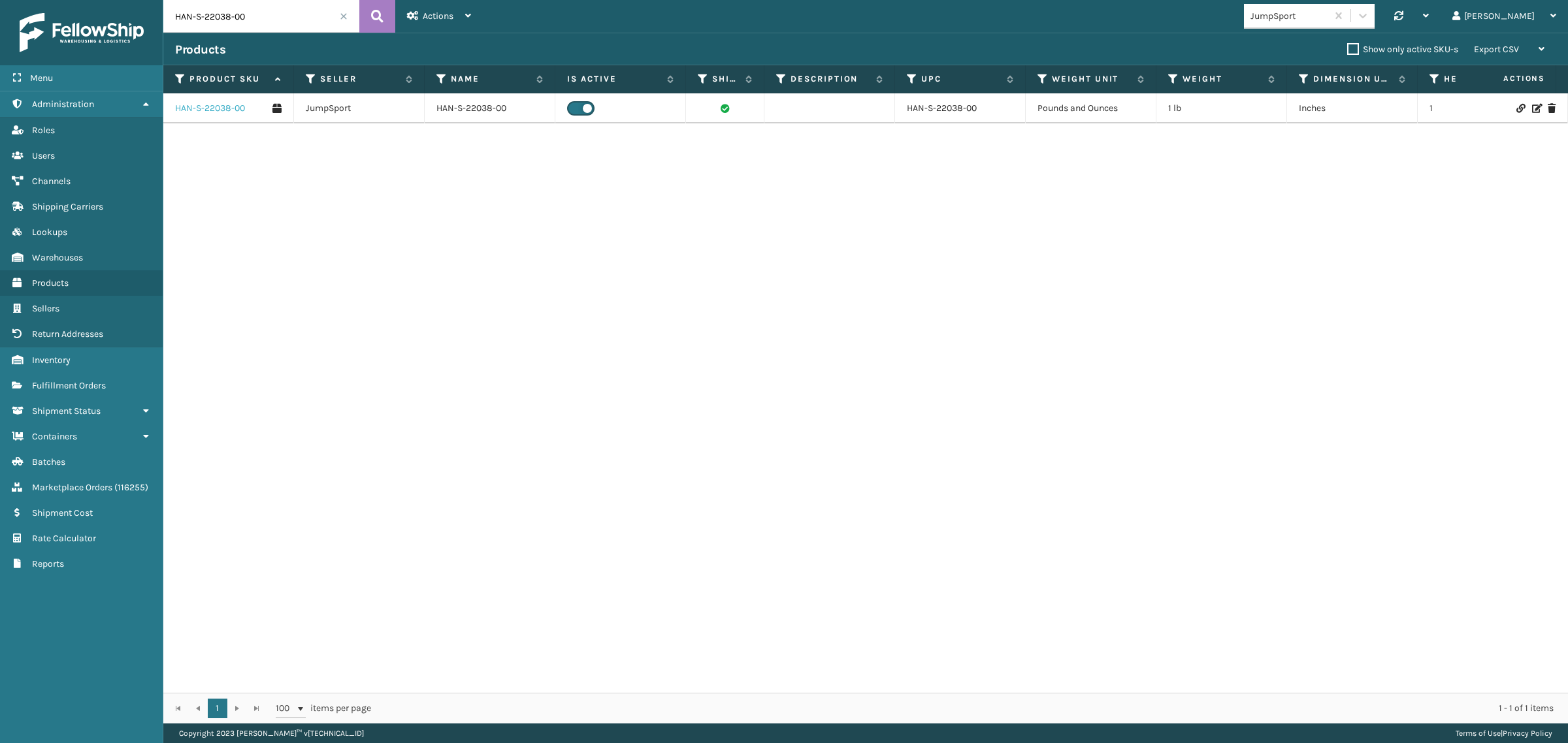
click at [196, 103] on link "HAN-S-22038-00" at bounding box center [209, 108] width 70 height 13
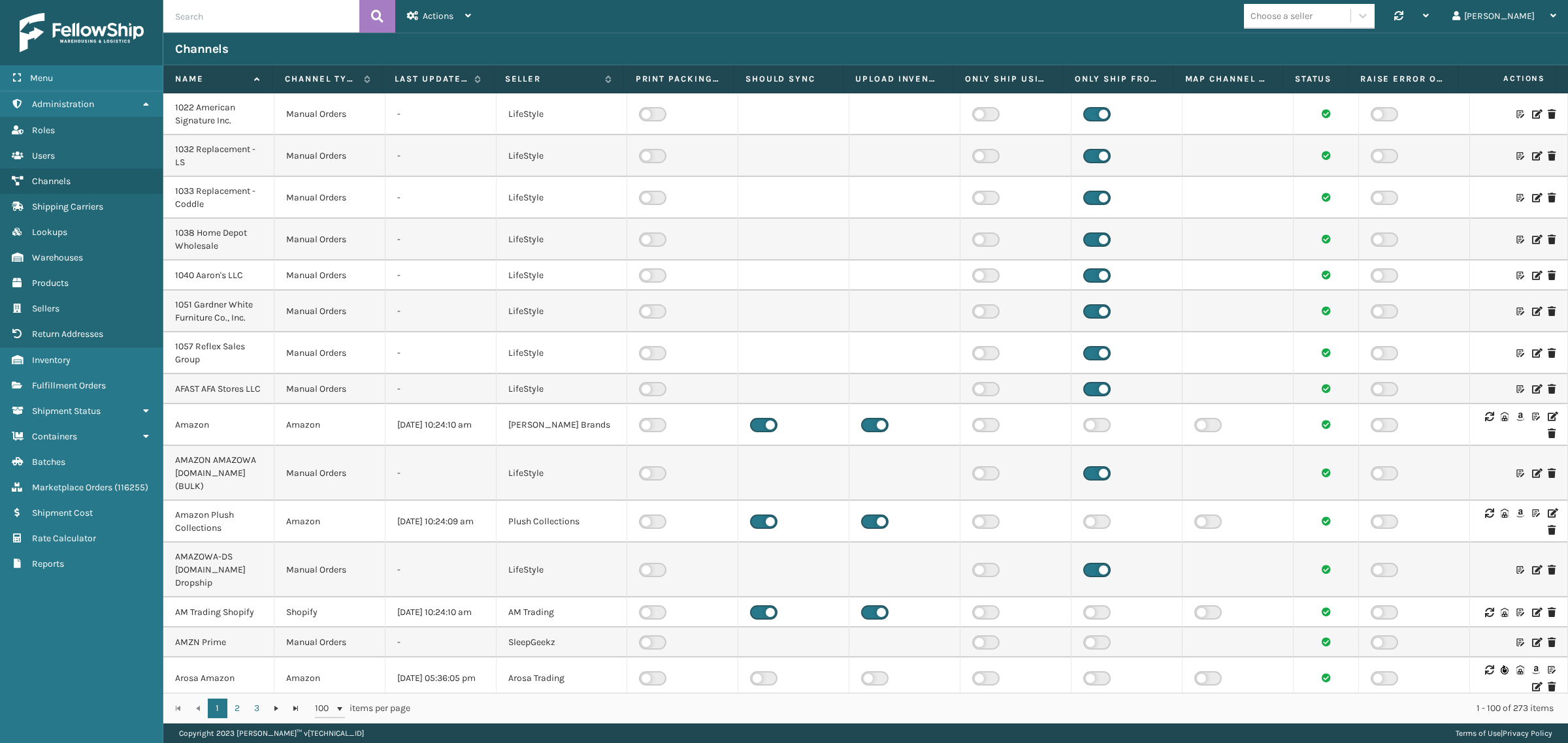
click at [944, 21] on div "Choose a seller Synchronise all channels Gil Log Out" at bounding box center [1025, 16] width 1085 height 32
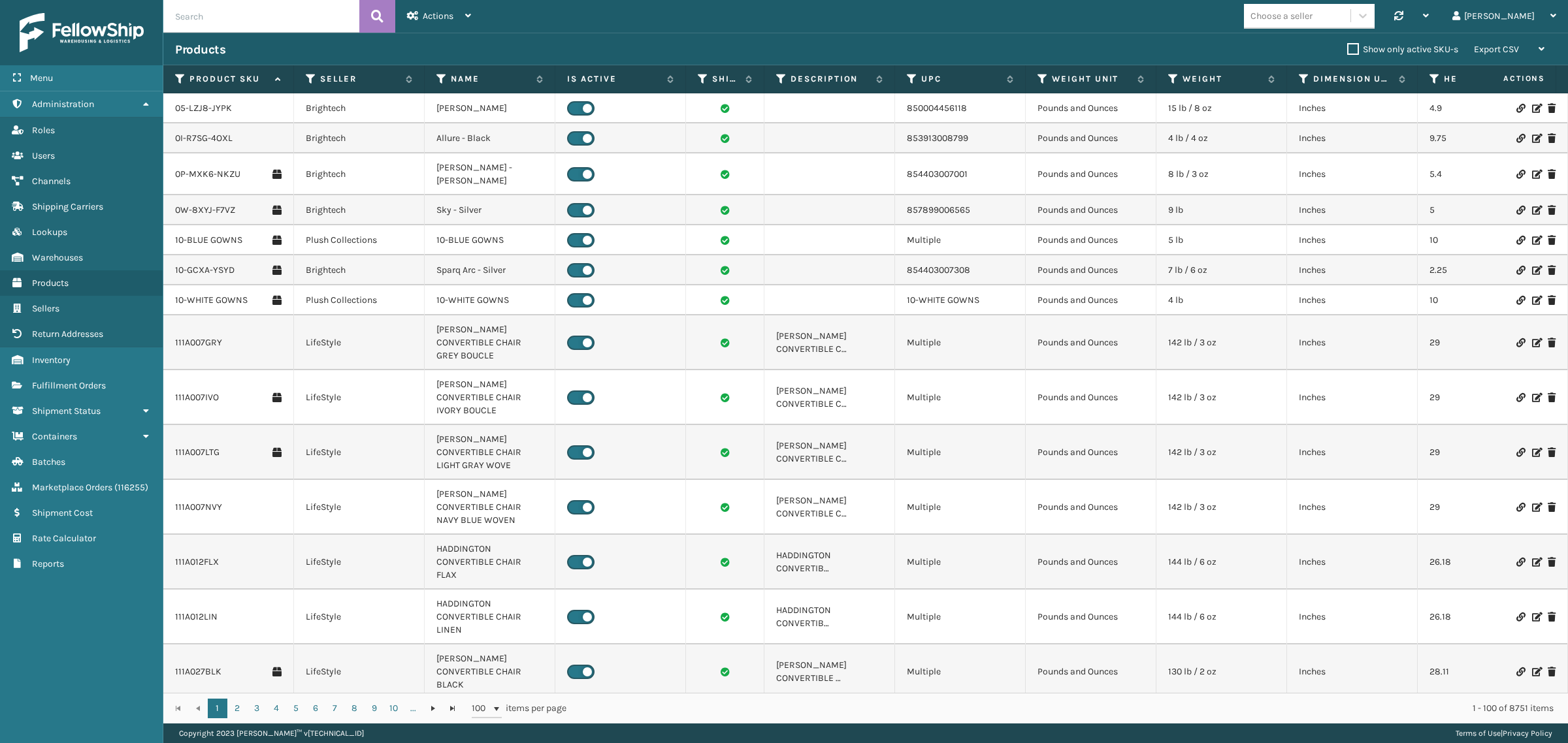
click at [883, 21] on div "Choose a seller Synchronise all channels Gil Log Out" at bounding box center [1025, 16] width 1085 height 32
